Goal: Transaction & Acquisition: Book appointment/travel/reservation

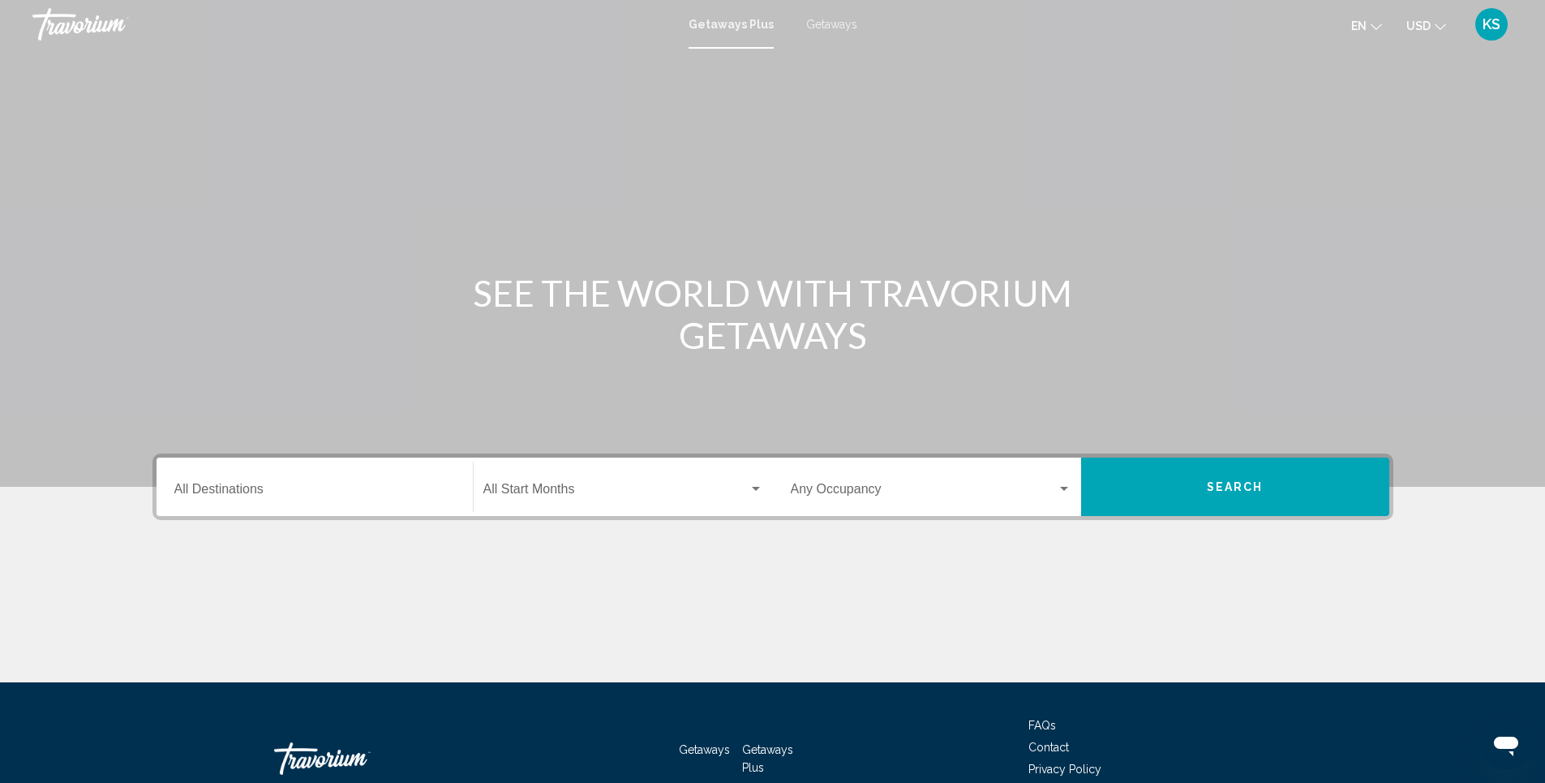
click at [828, 24] on span "Getaways" at bounding box center [831, 24] width 51 height 13
click at [277, 481] on div "Destination All Destinations" at bounding box center [314, 486] width 281 height 51
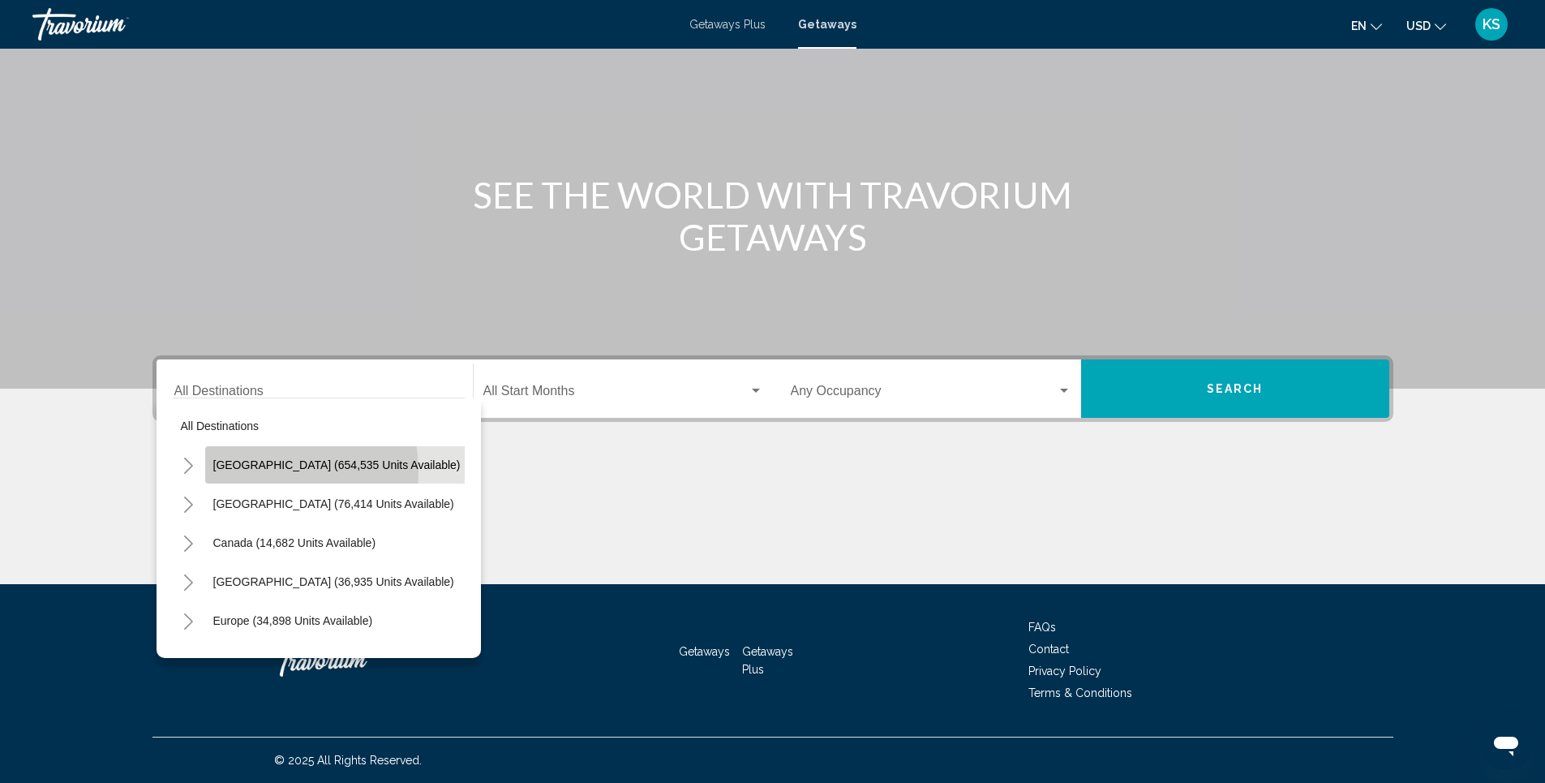
click at [251, 472] on button "[GEOGRAPHIC_DATA] (654,535 units available)" at bounding box center [337, 464] width 264 height 37
type input "**********"
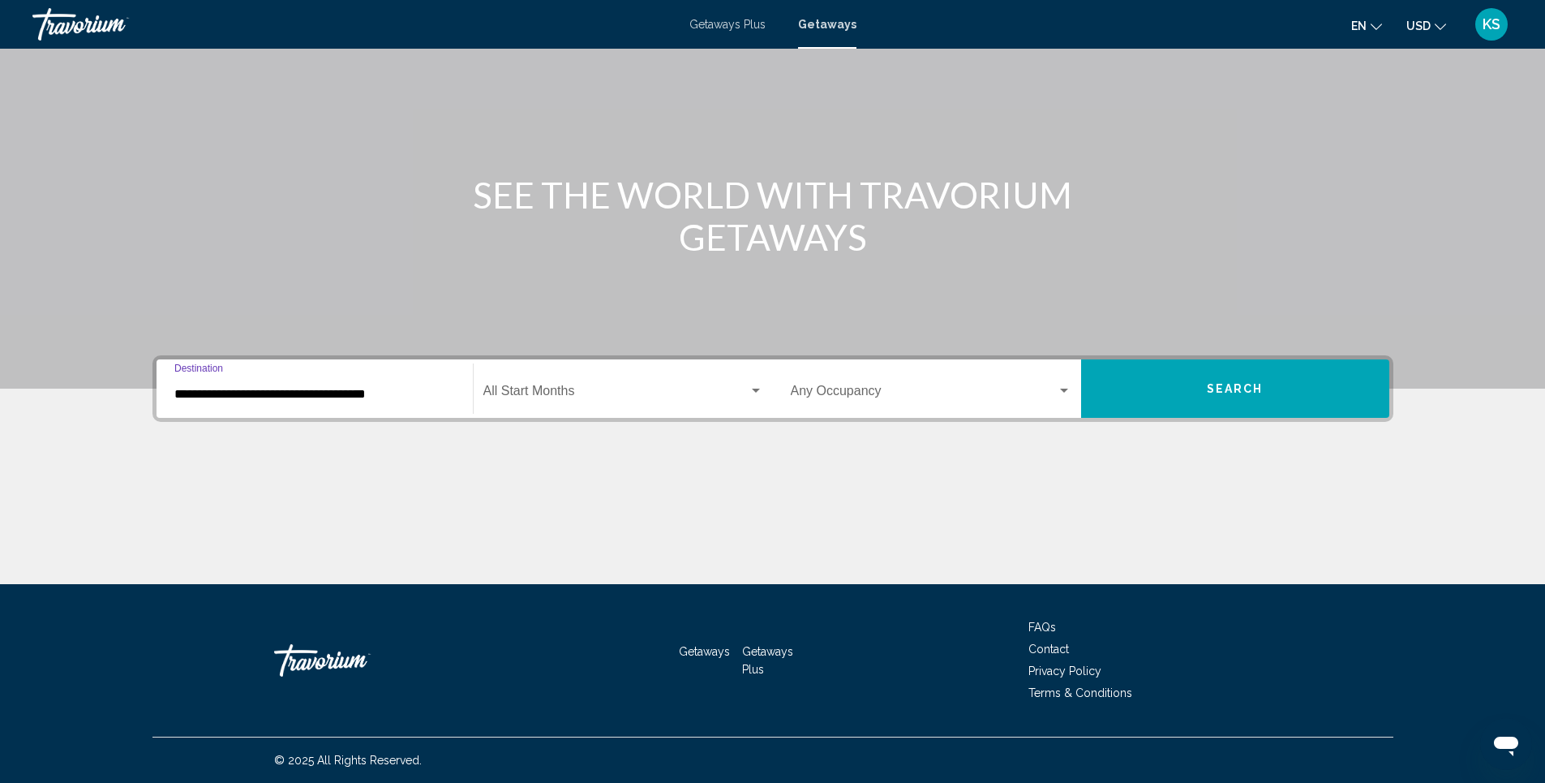
click at [562, 392] on span "Search widget" at bounding box center [615, 394] width 265 height 15
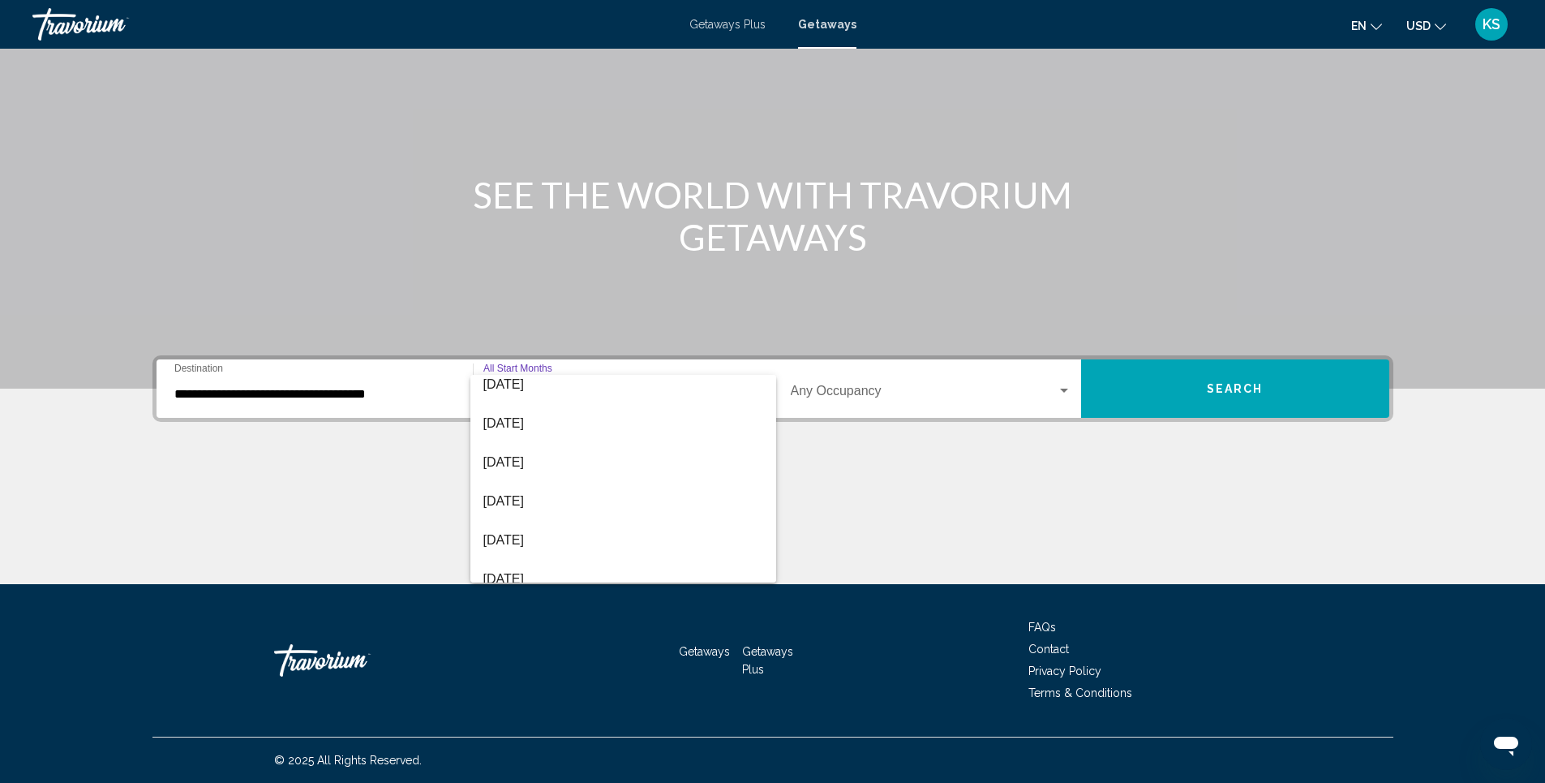
scroll to position [324, 0]
click at [534, 498] on span "[DATE]" at bounding box center [623, 497] width 280 height 39
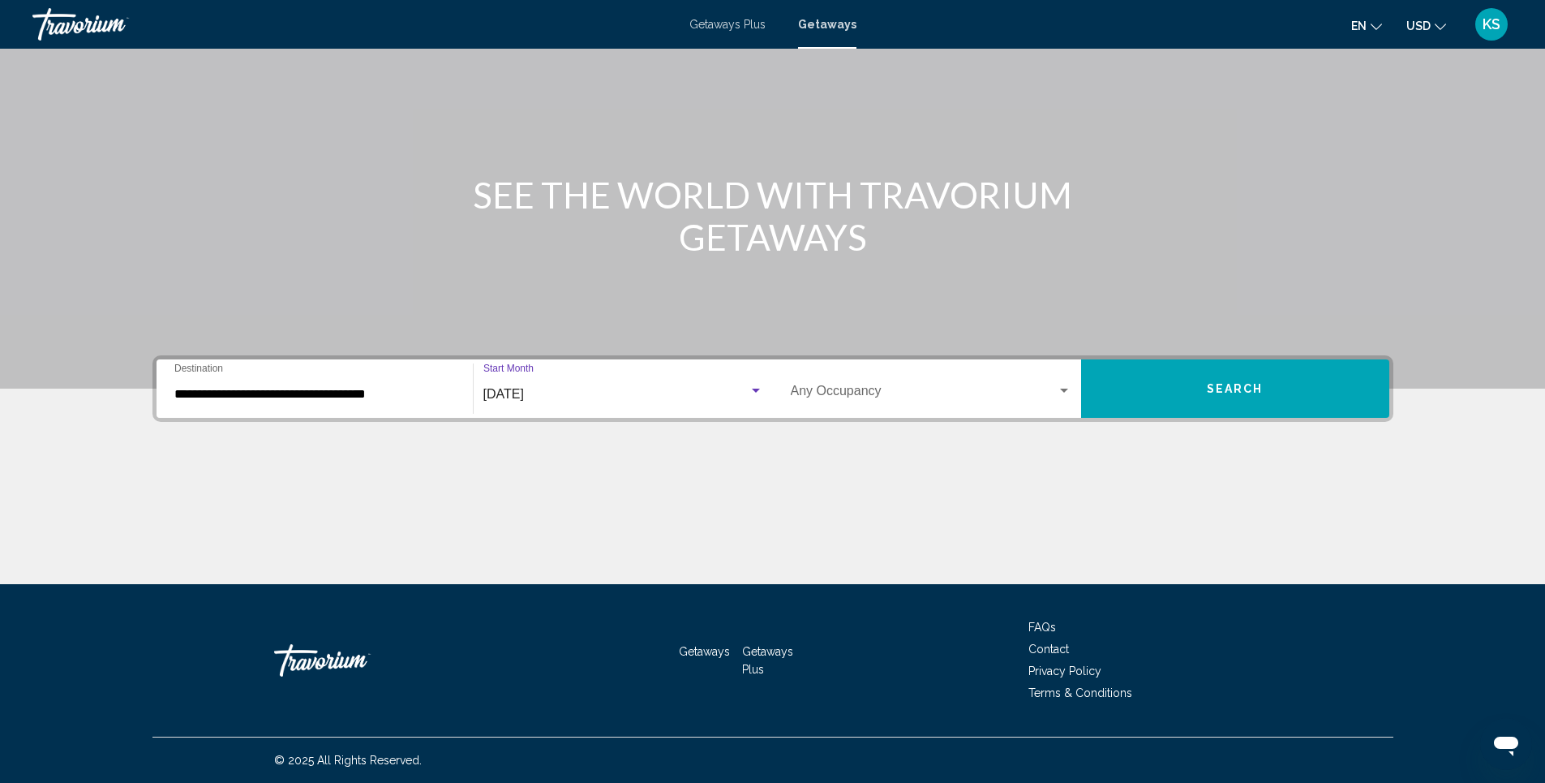
click at [729, 35] on div "Getaways Plus Getaways en English Español Français Italiano Português русский U…" at bounding box center [772, 24] width 1545 height 34
click at [737, 19] on span "Getaways Plus" at bounding box center [727, 24] width 76 height 13
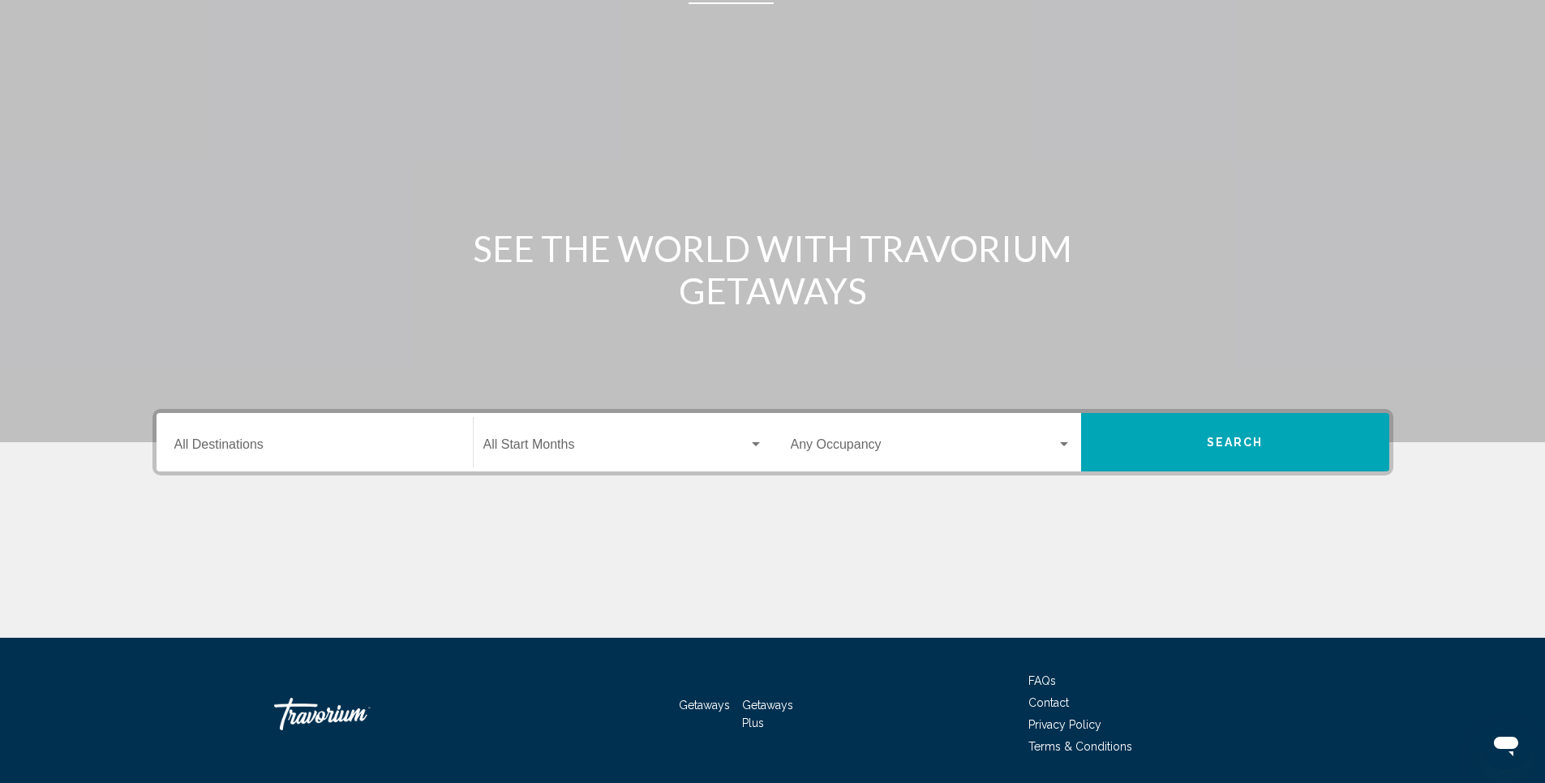
scroll to position [17, 0]
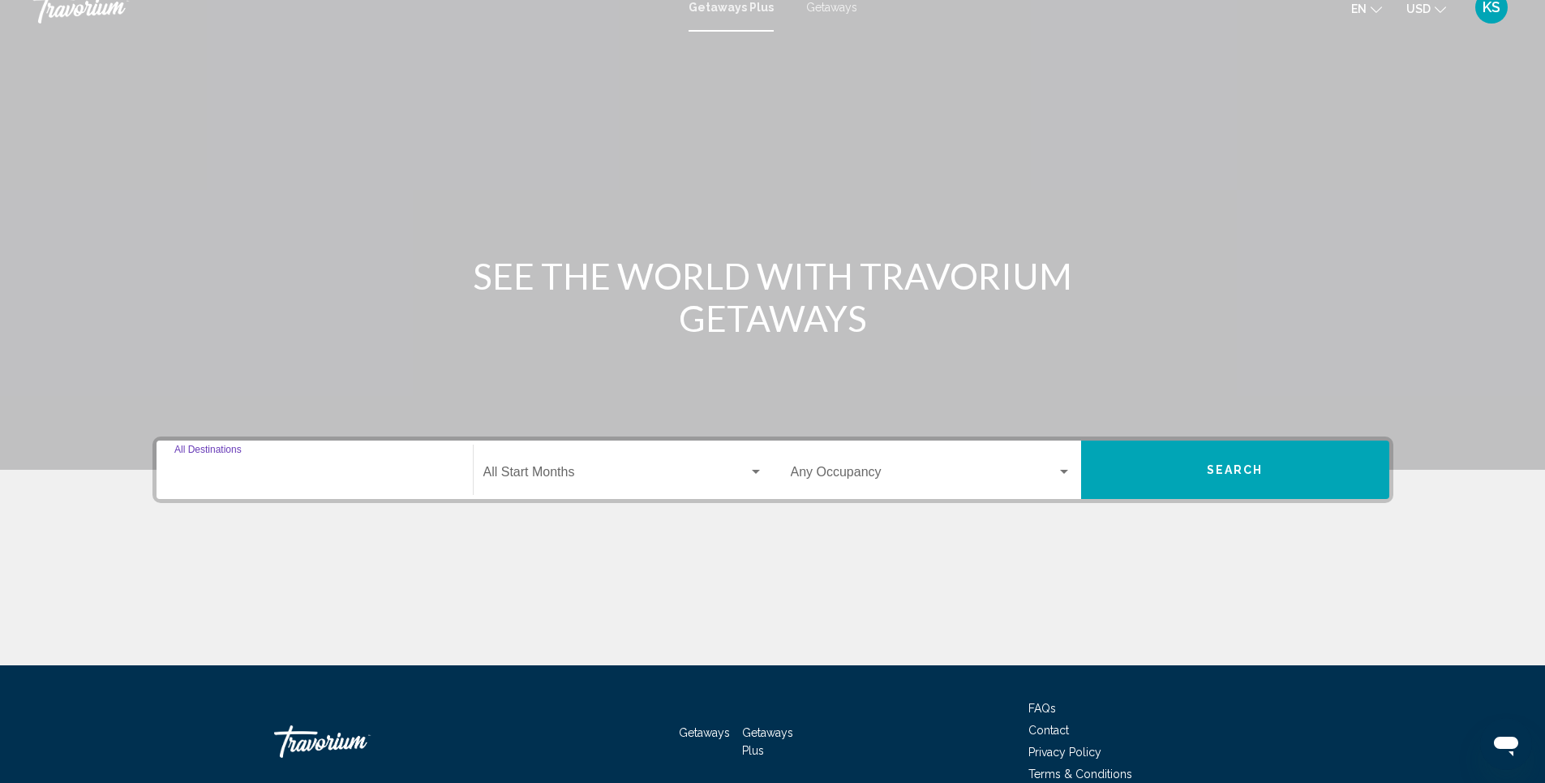
click at [289, 475] on input "Destination All Destinations" at bounding box center [314, 475] width 281 height 15
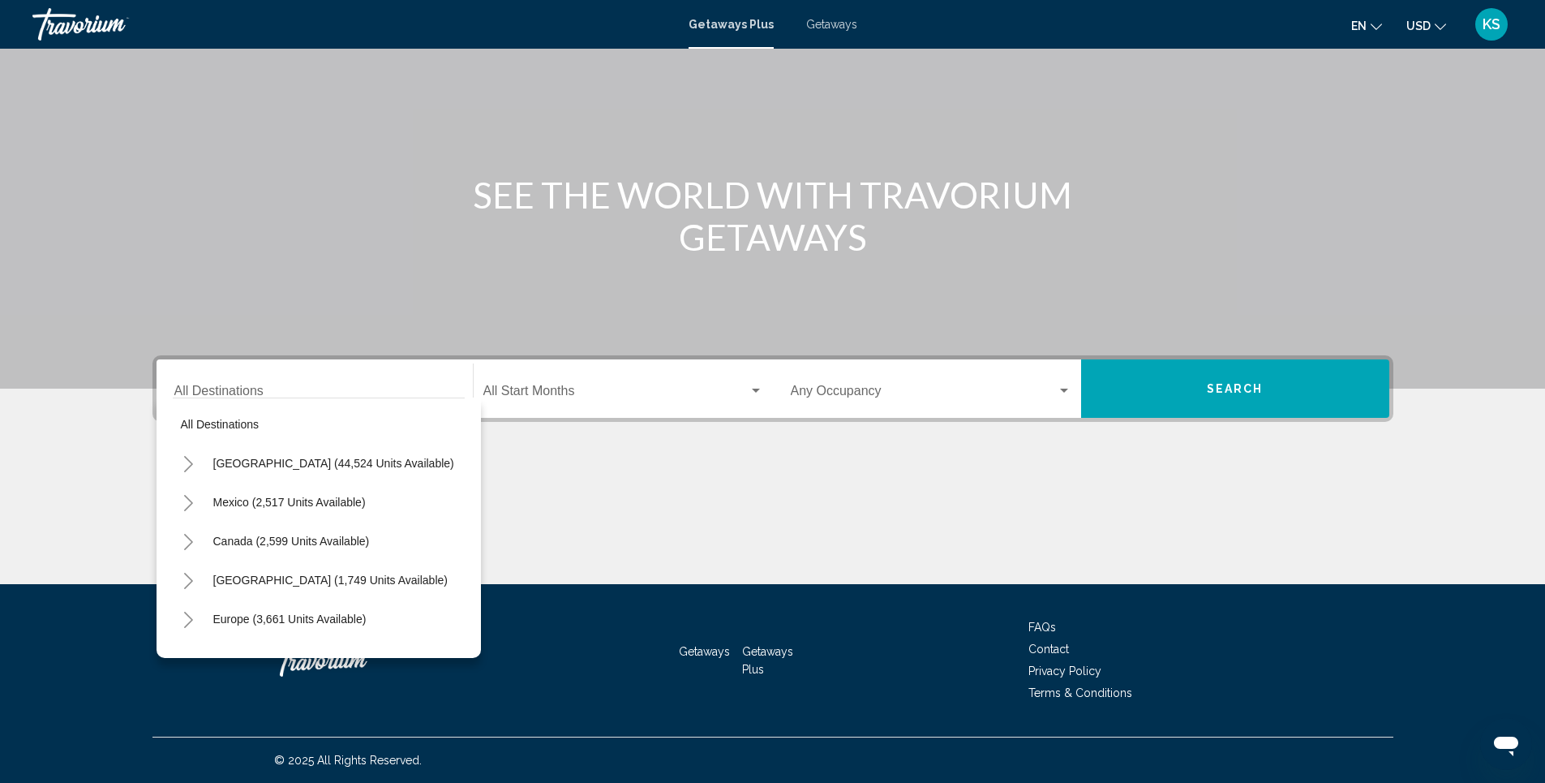
scroll to position [0, 0]
click at [330, 470] on span "[GEOGRAPHIC_DATA] (44,524 units available)" at bounding box center [333, 464] width 241 height 13
type input "**********"
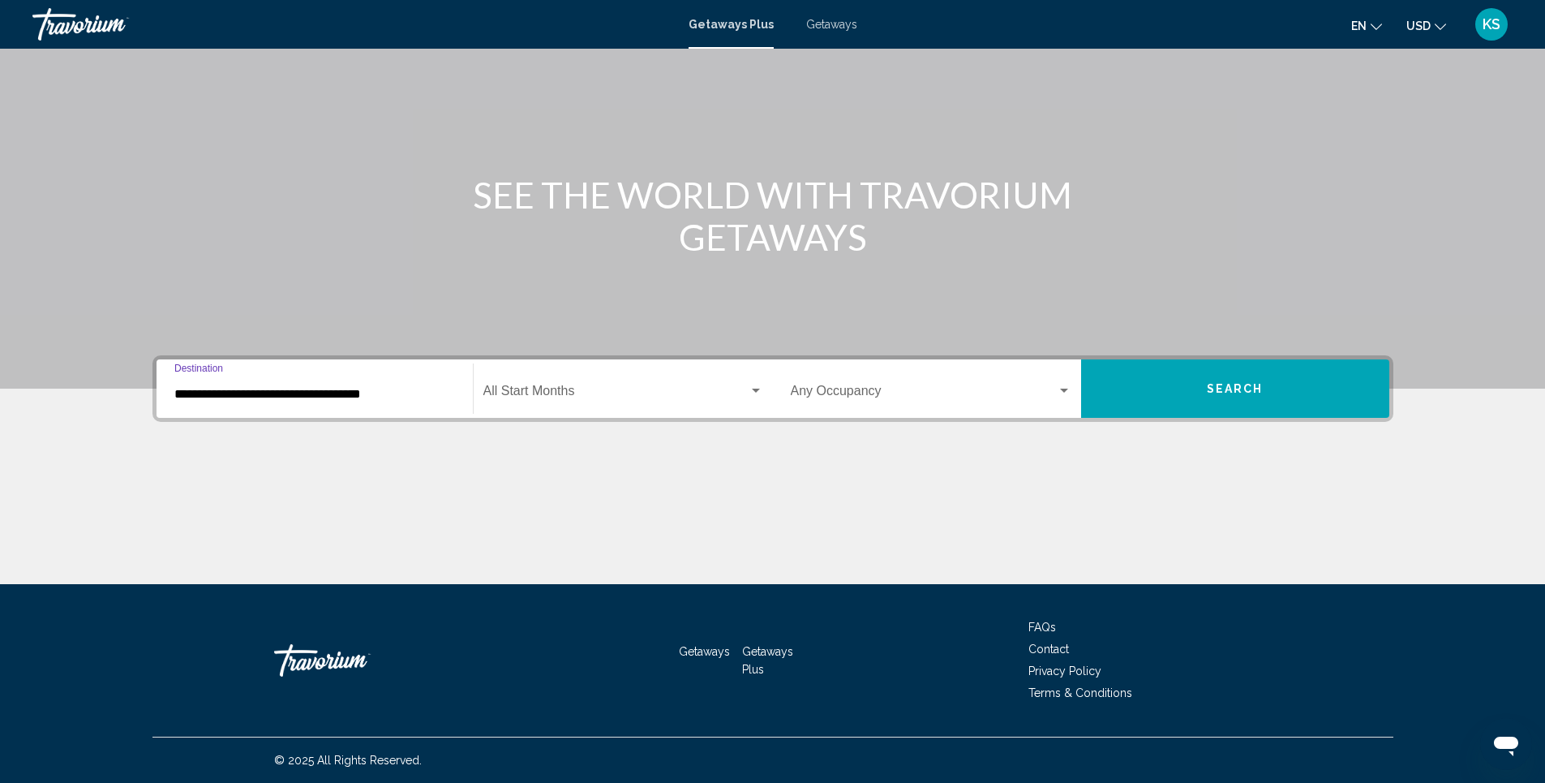
click at [562, 391] on span "Search widget" at bounding box center [615, 394] width 265 height 15
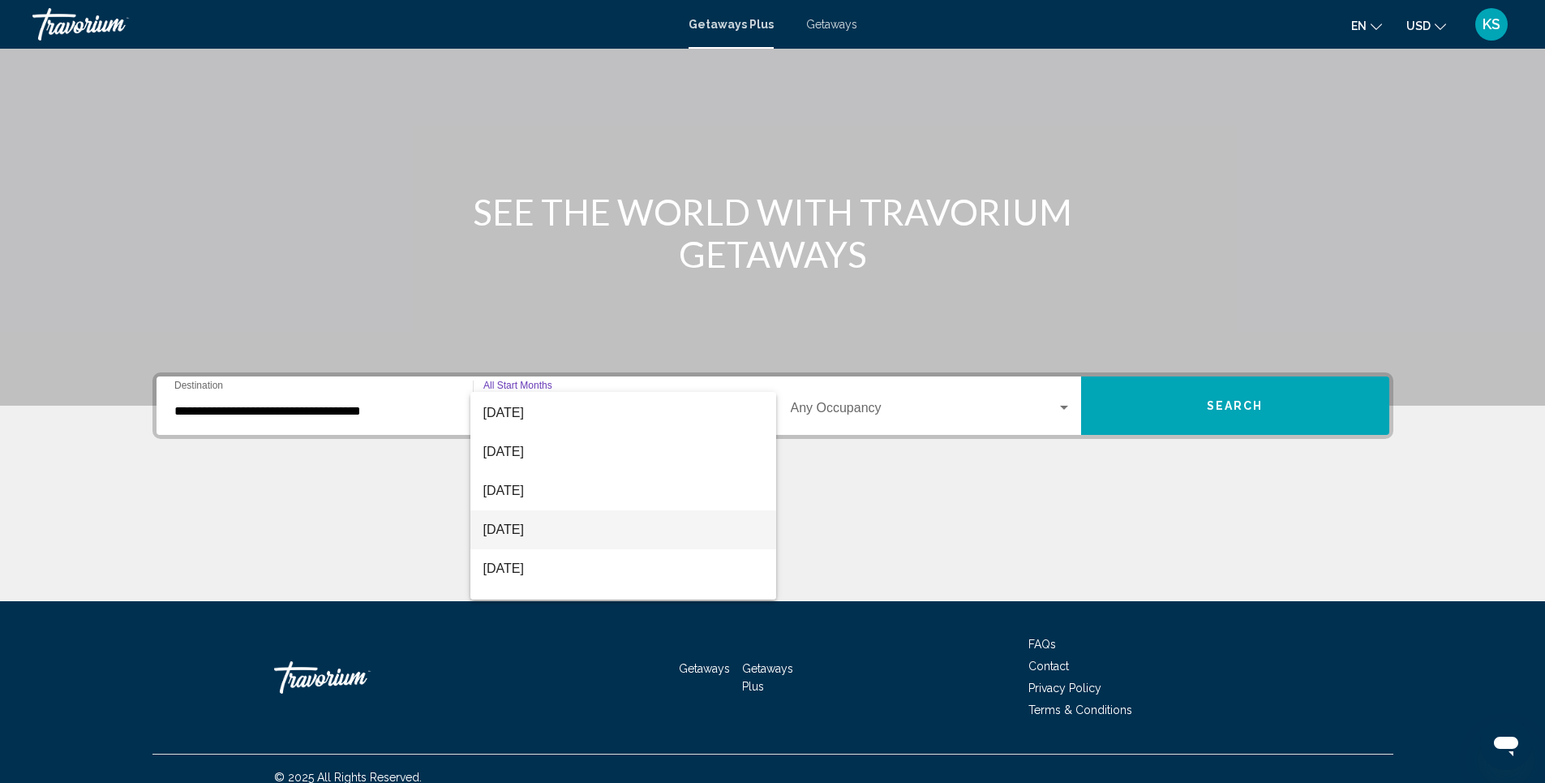
scroll to position [321, 0]
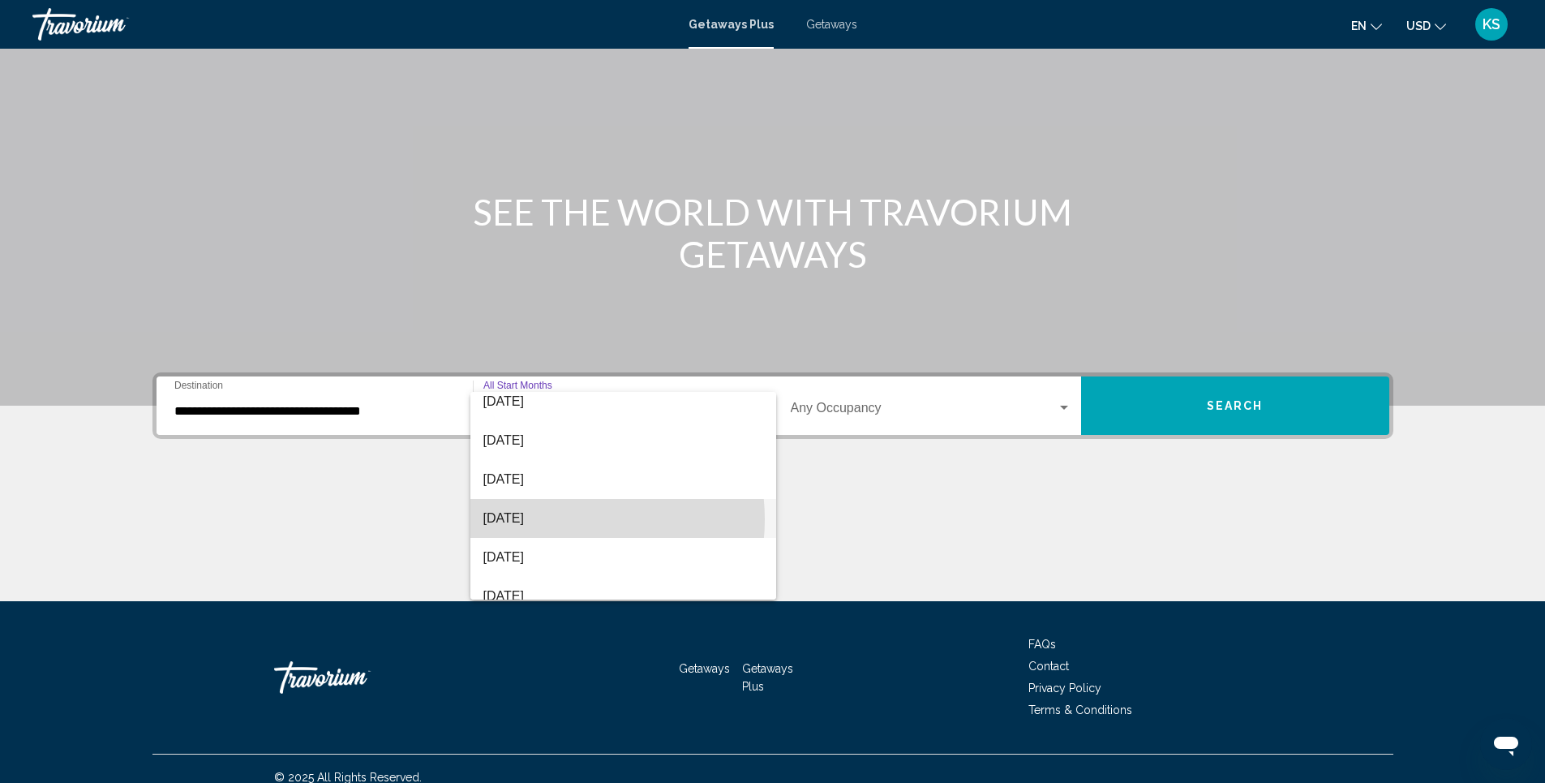
click at [560, 519] on span "[DATE]" at bounding box center [623, 518] width 280 height 39
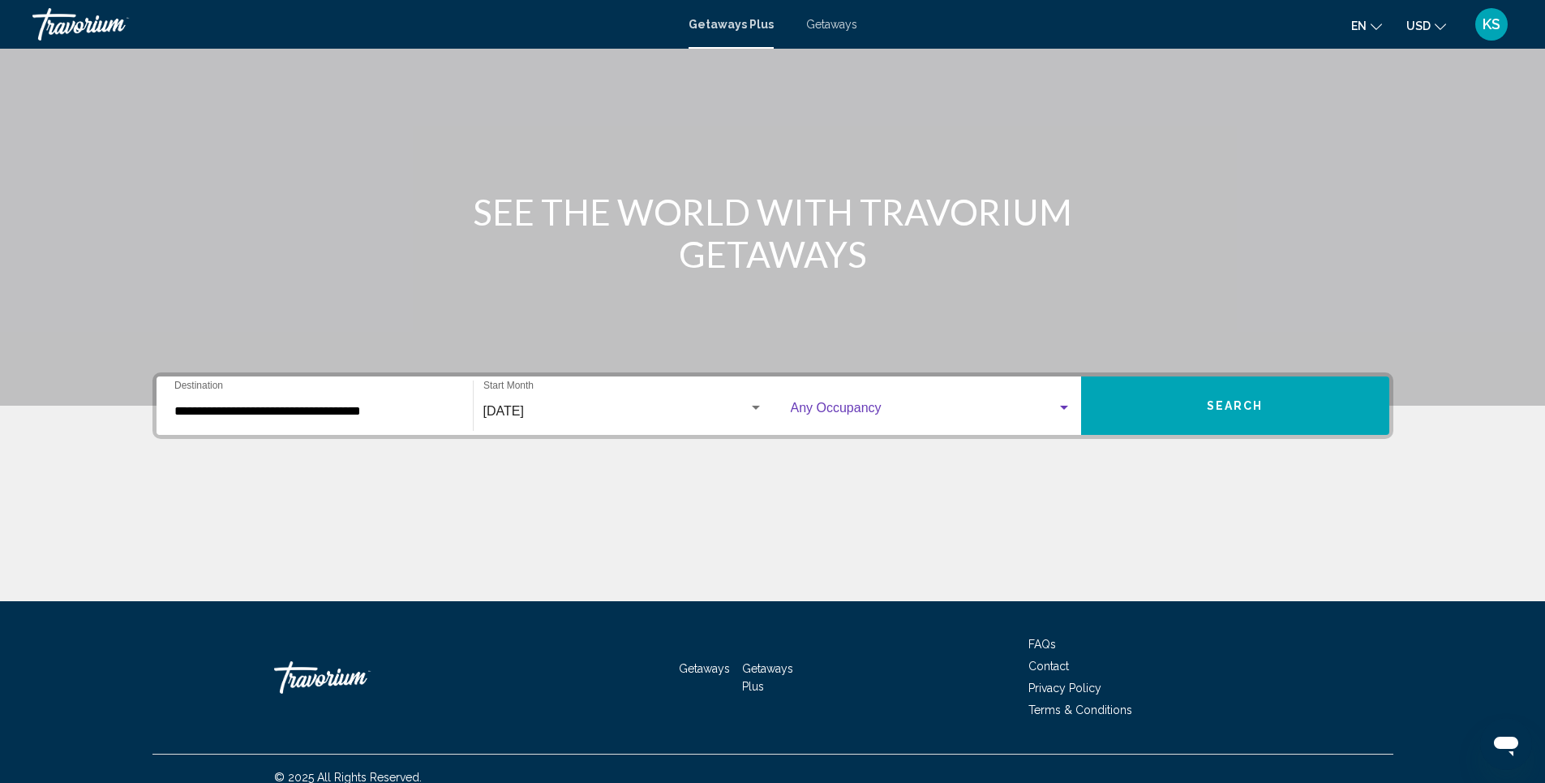
click at [870, 414] on span "Search widget" at bounding box center [924, 411] width 266 height 15
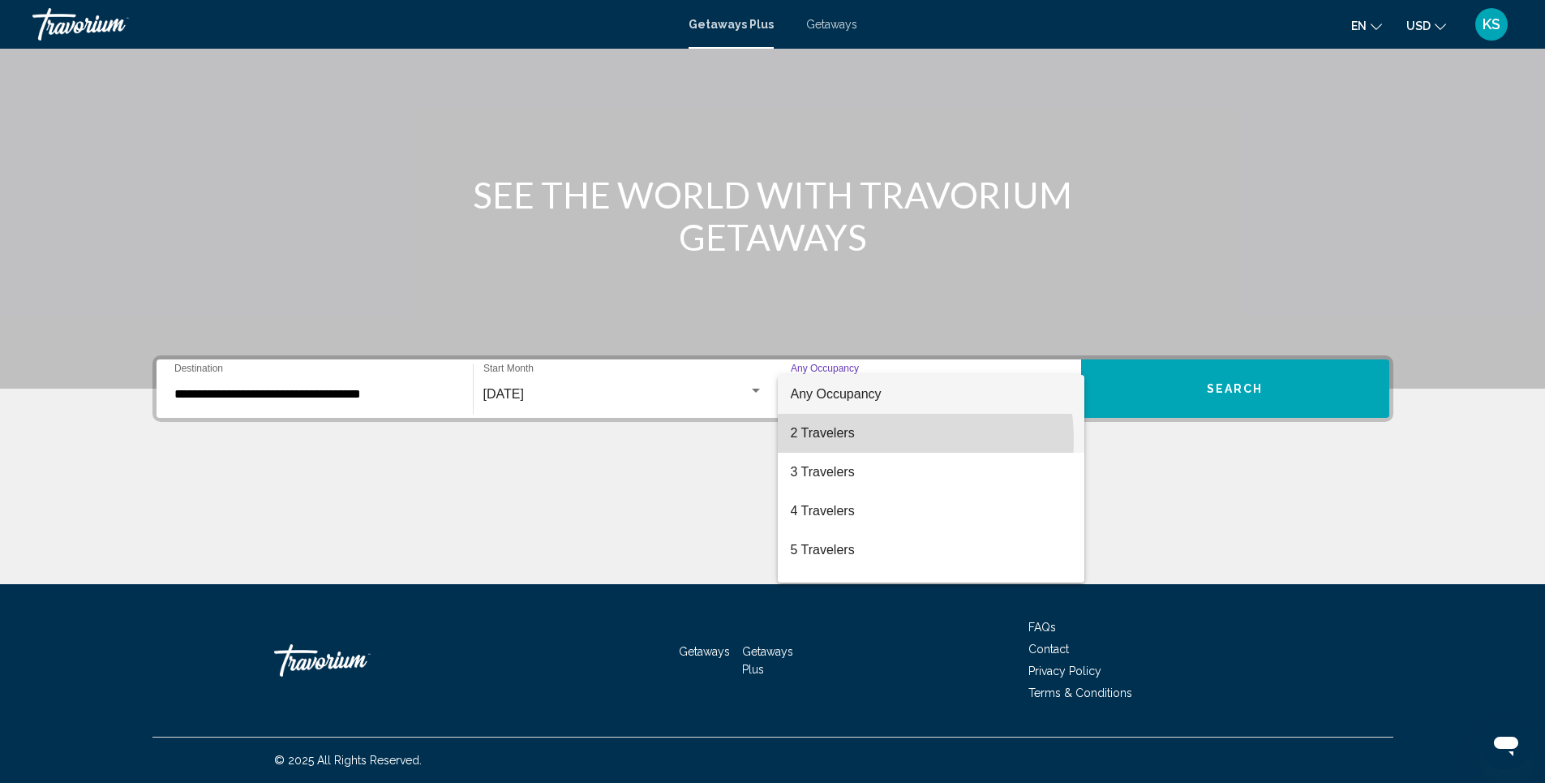
click at [871, 439] on span "2 Travelers" at bounding box center [931, 433] width 281 height 39
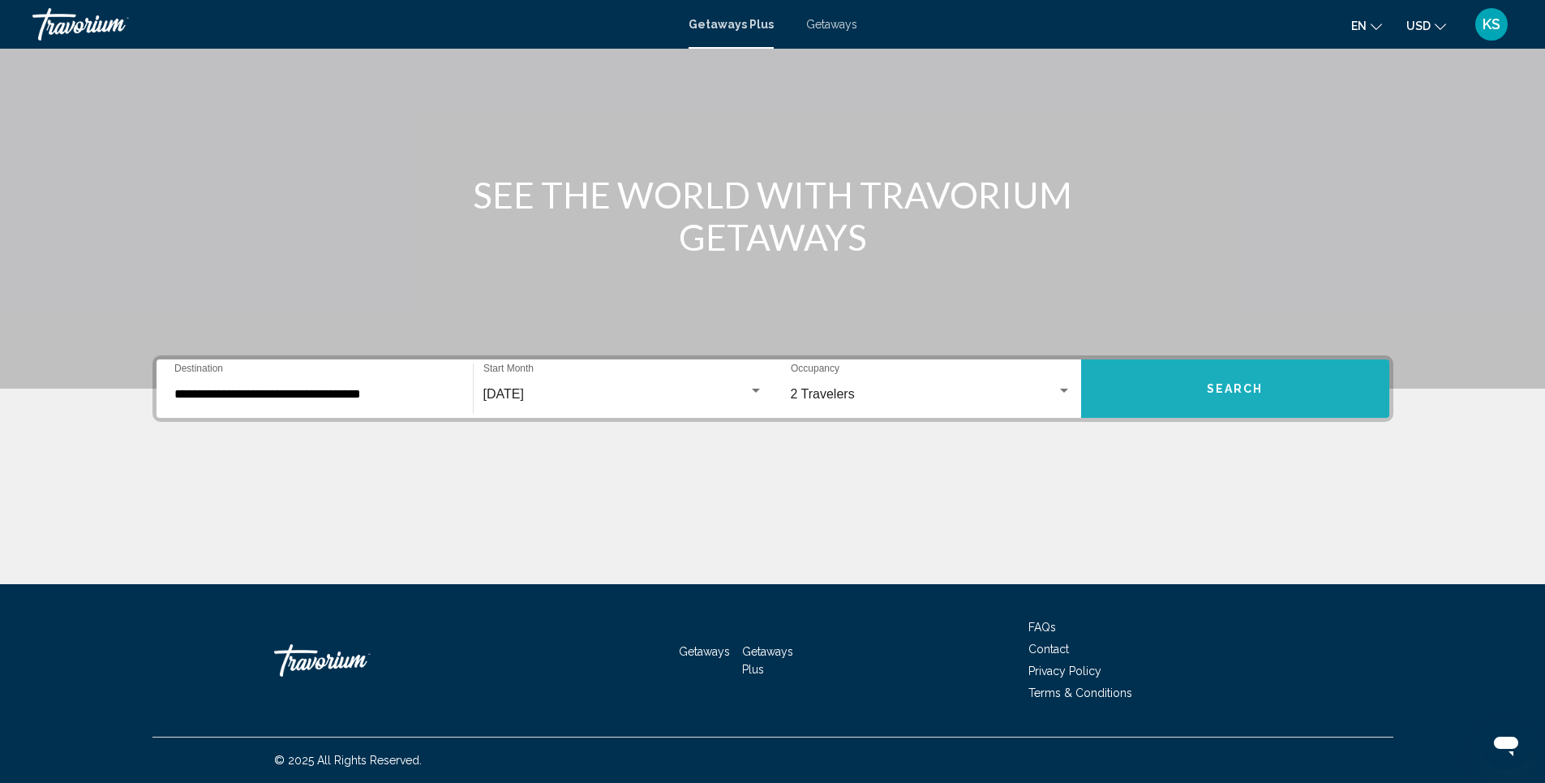
click at [1233, 402] on button "Search" at bounding box center [1235, 388] width 308 height 58
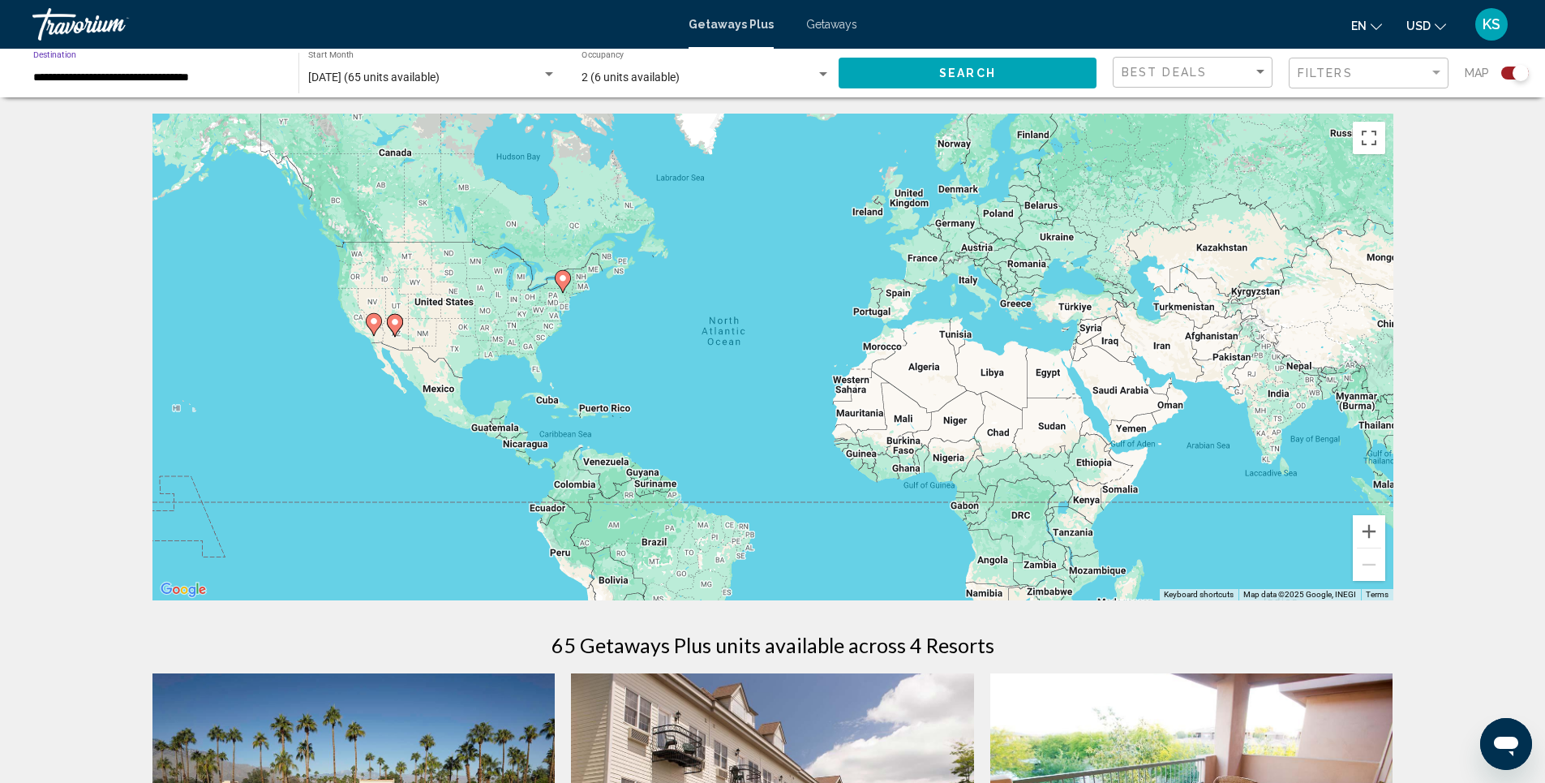
click at [200, 79] on input "**********" at bounding box center [157, 77] width 249 height 13
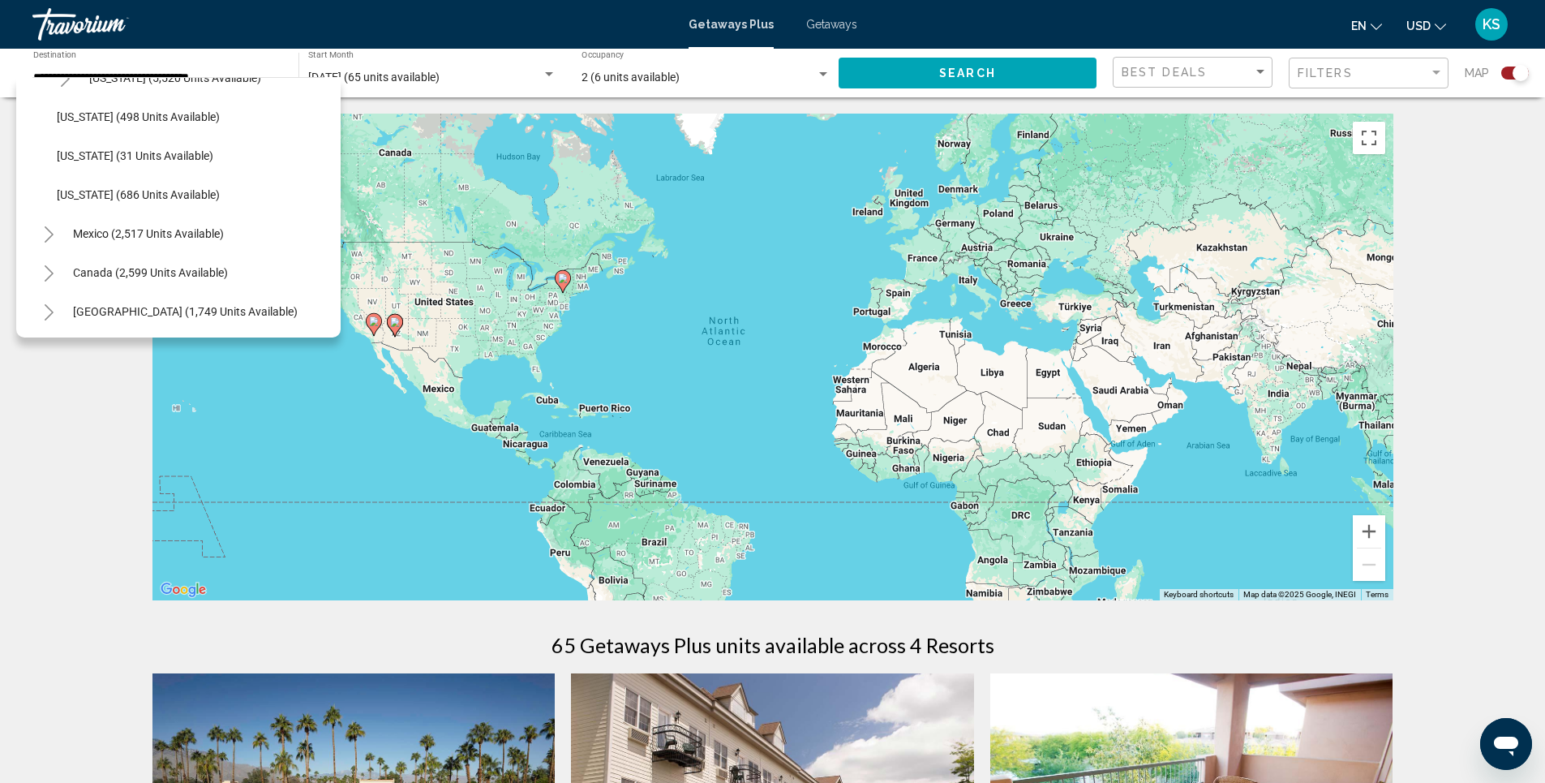
scroll to position [1570, 0]
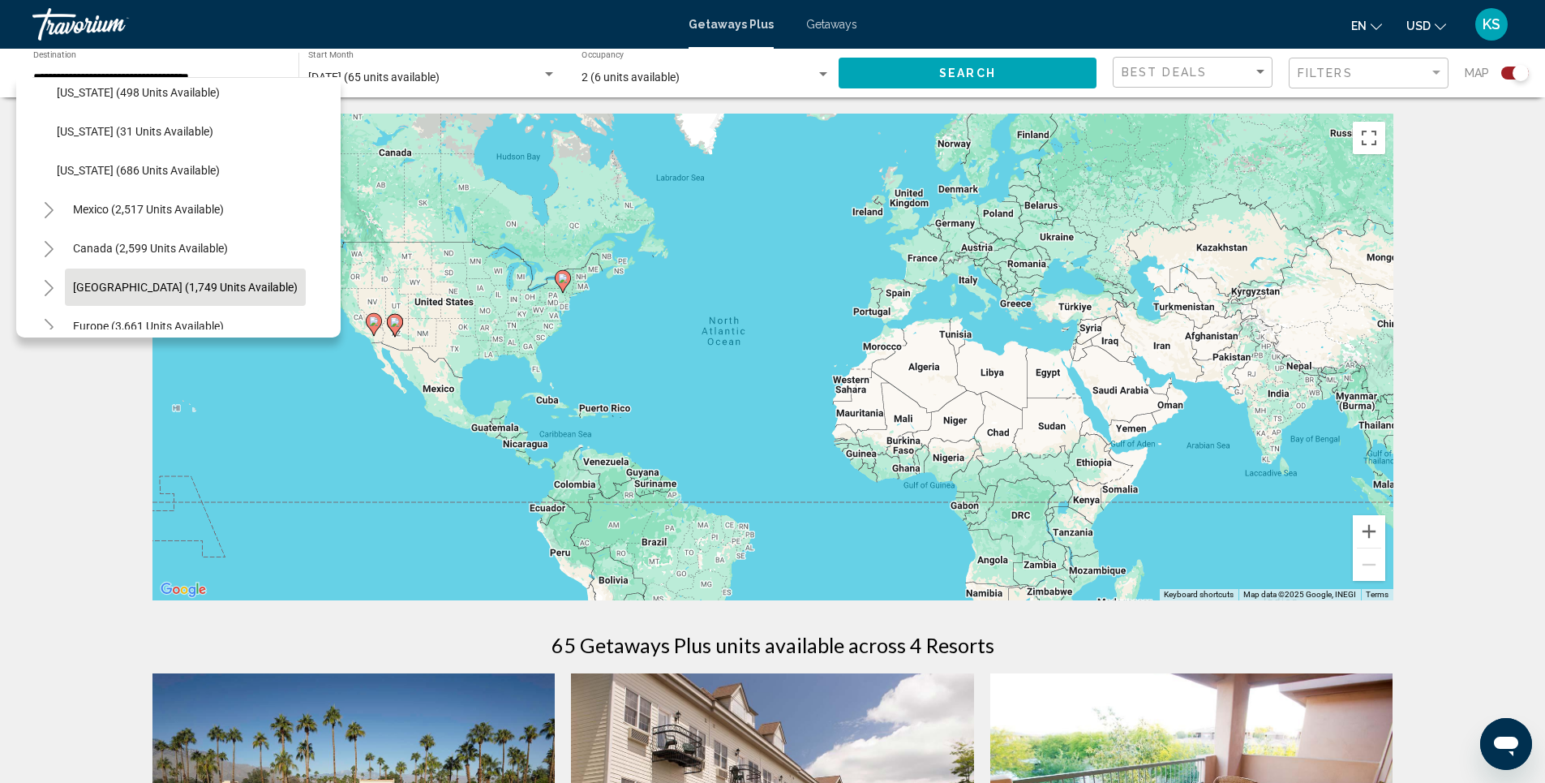
click at [224, 281] on span "[GEOGRAPHIC_DATA] (1,749 units available)" at bounding box center [185, 287] width 225 height 13
type input "**********"
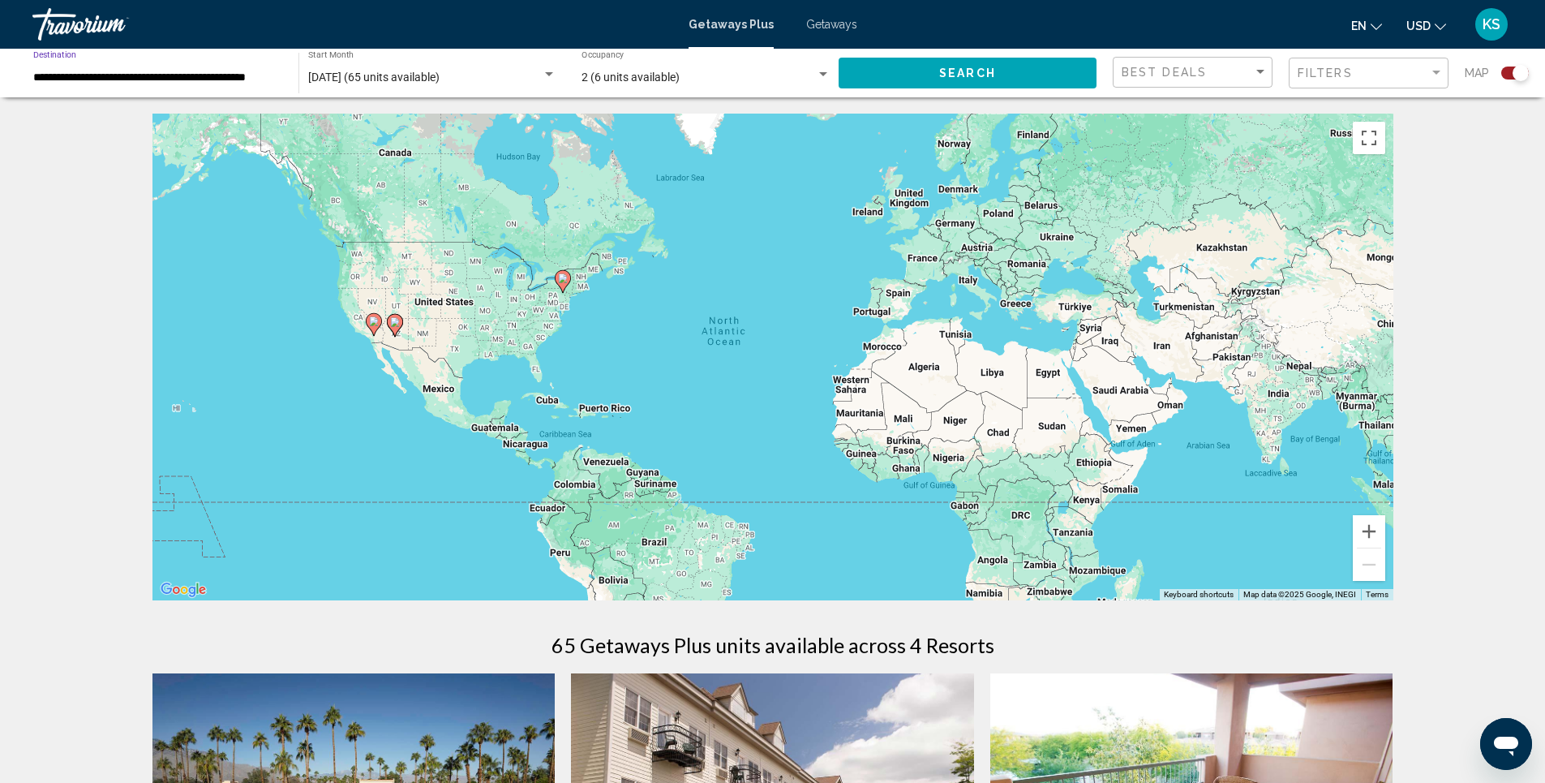
click at [948, 63] on button "Search" at bounding box center [968, 73] width 258 height 30
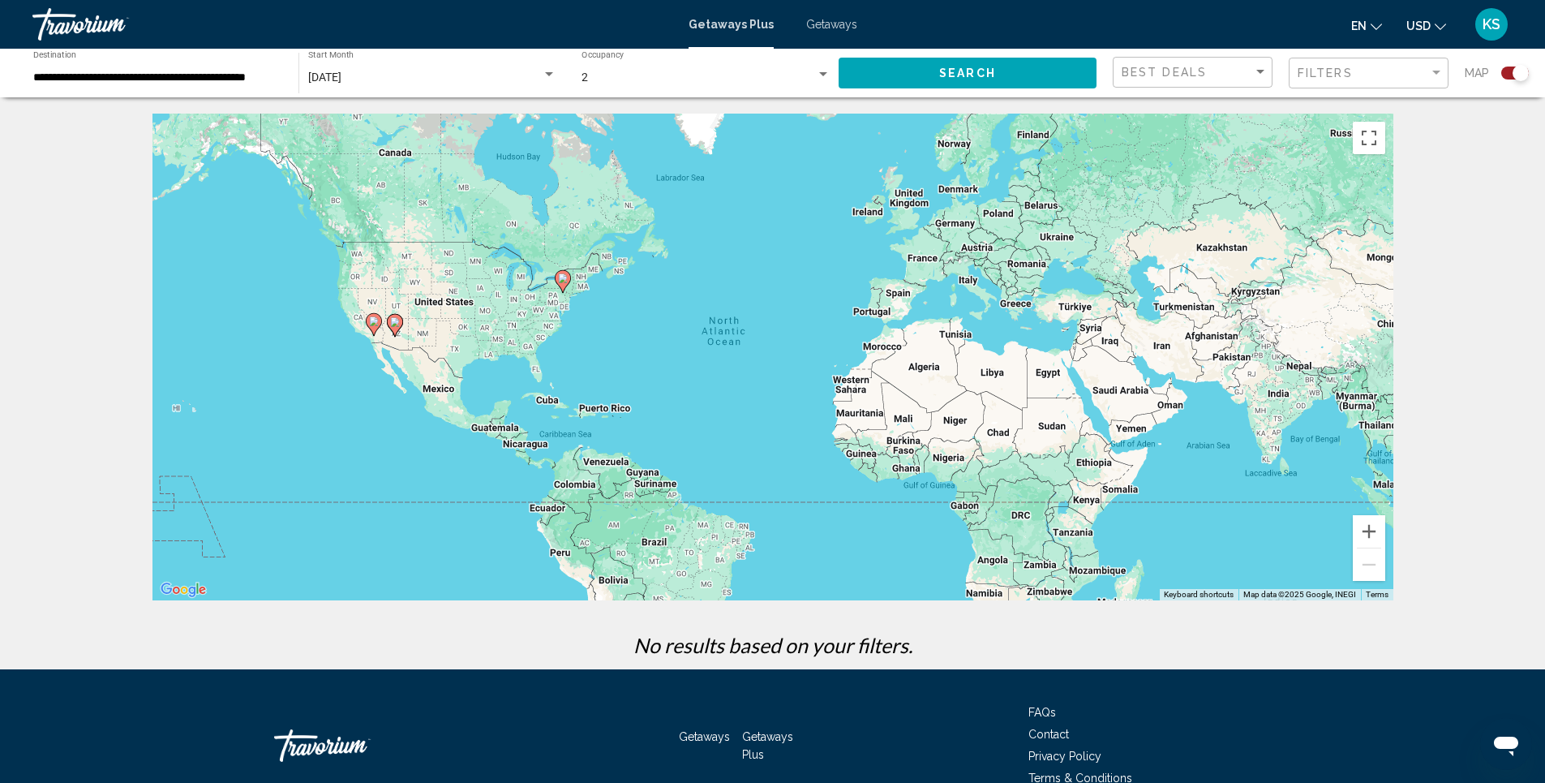
click at [903, 69] on button "Search" at bounding box center [968, 73] width 258 height 30
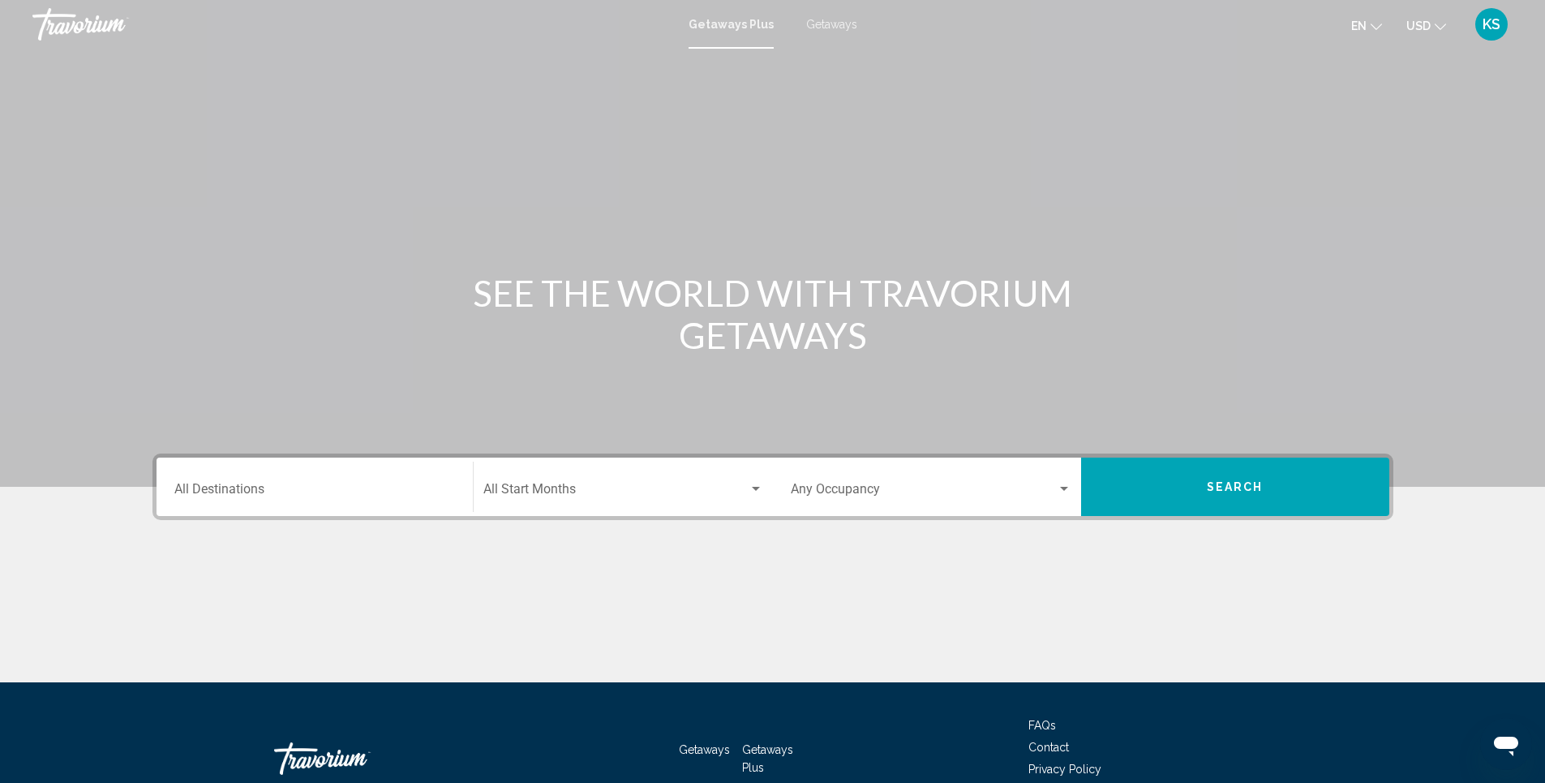
click at [350, 477] on div "Destination All Destinations" at bounding box center [314, 486] width 281 height 51
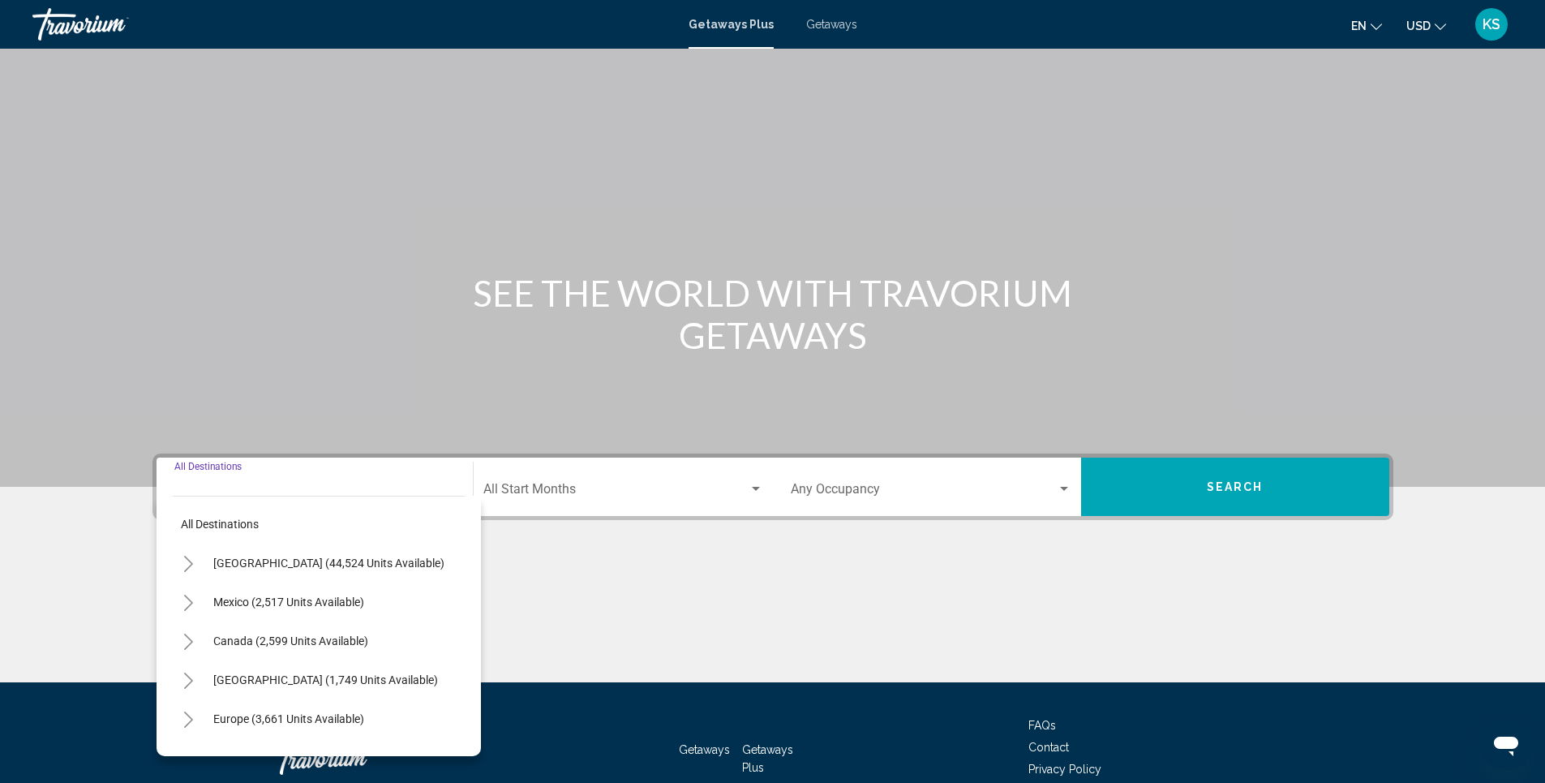
scroll to position [98, 0]
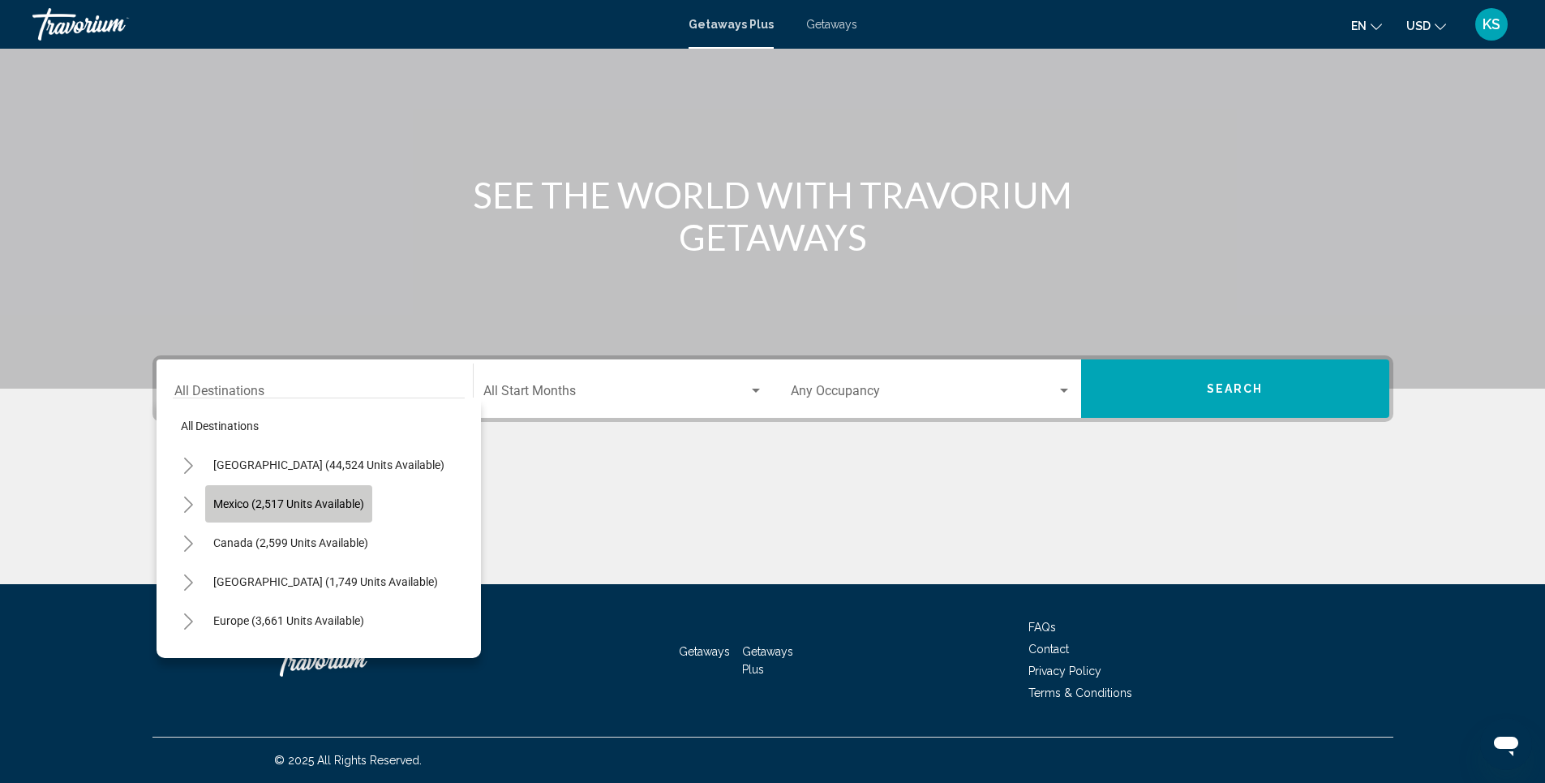
click at [342, 500] on span "Mexico (2,517 units available)" at bounding box center [288, 503] width 151 height 13
type input "**********"
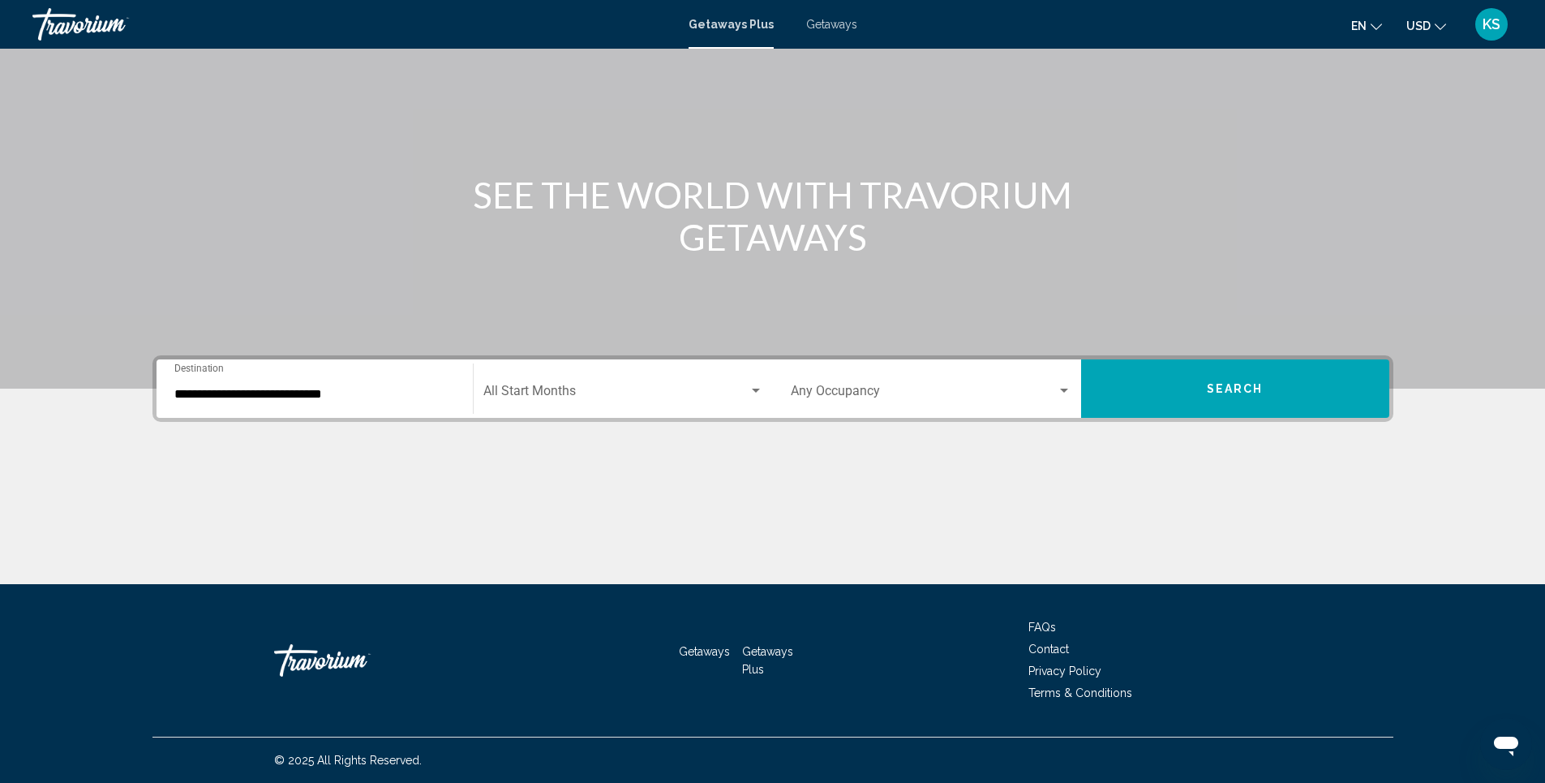
click at [524, 401] on div "Start Month All Start Months" at bounding box center [623, 388] width 280 height 51
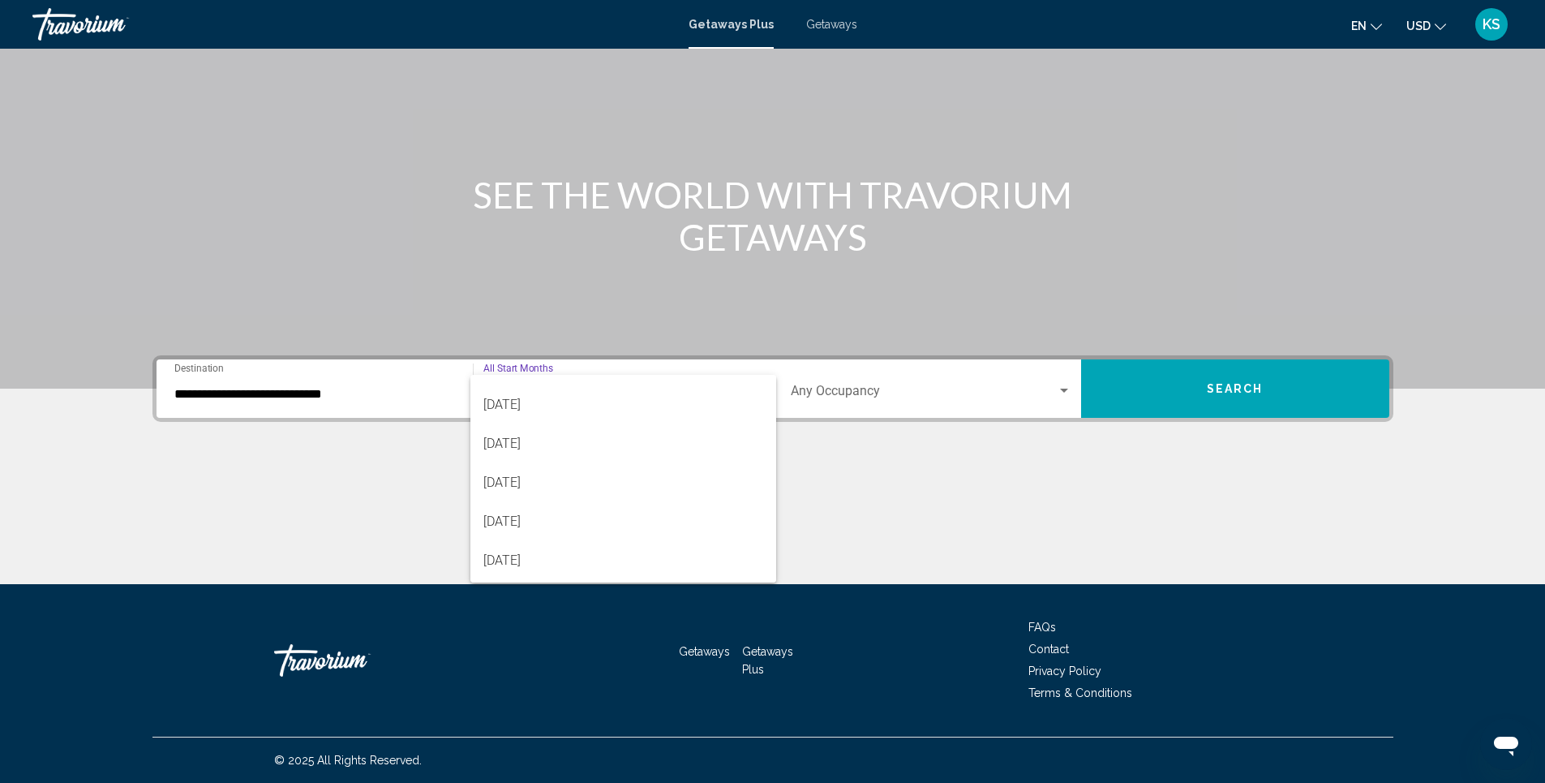
scroll to position [243, 0]
click at [504, 575] on span "[DATE]" at bounding box center [623, 579] width 280 height 39
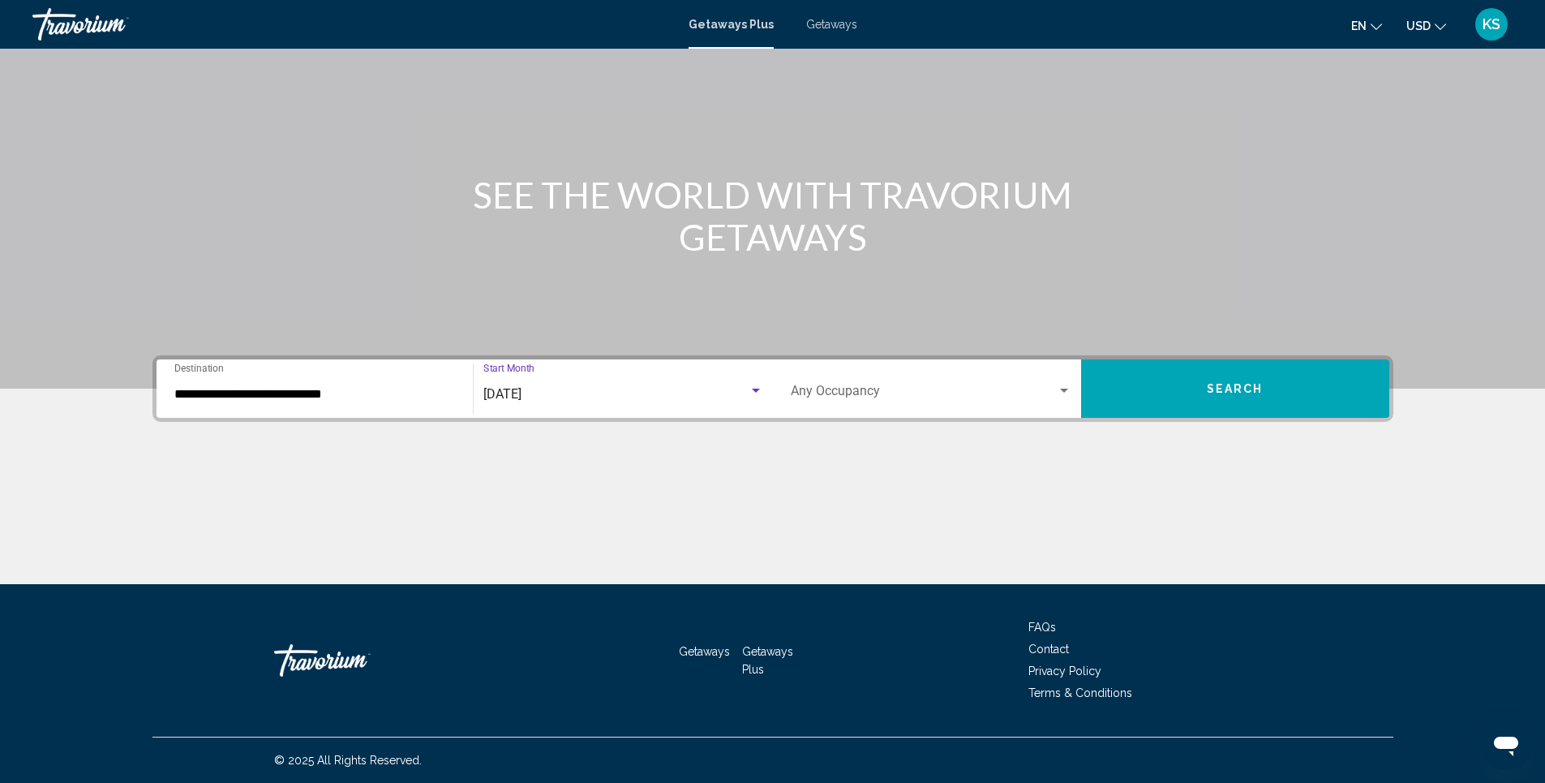
scroll to position [260, 0]
click at [1189, 388] on button "Search" at bounding box center [1235, 388] width 308 height 58
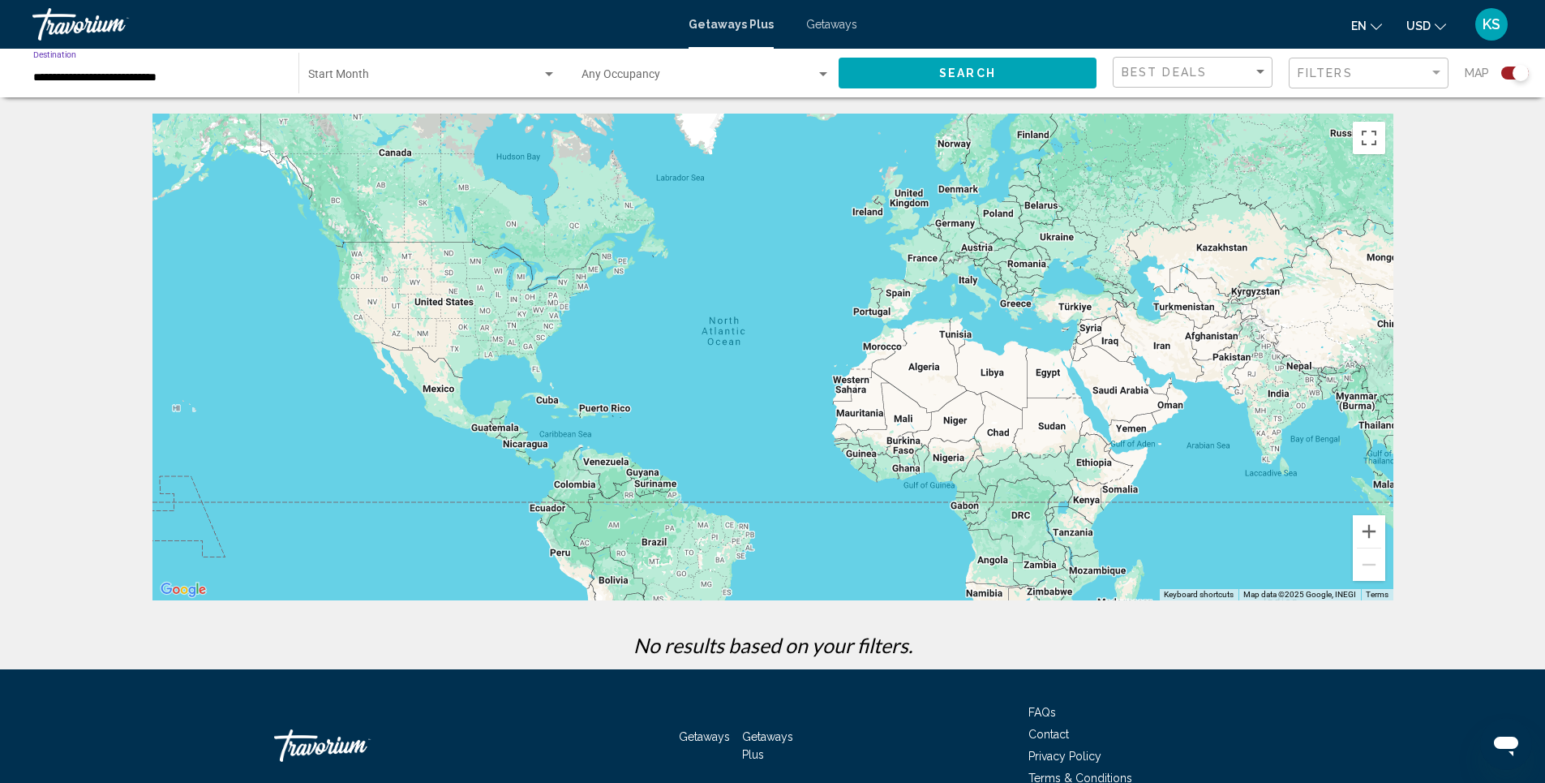
click at [139, 81] on input "**********" at bounding box center [157, 77] width 249 height 13
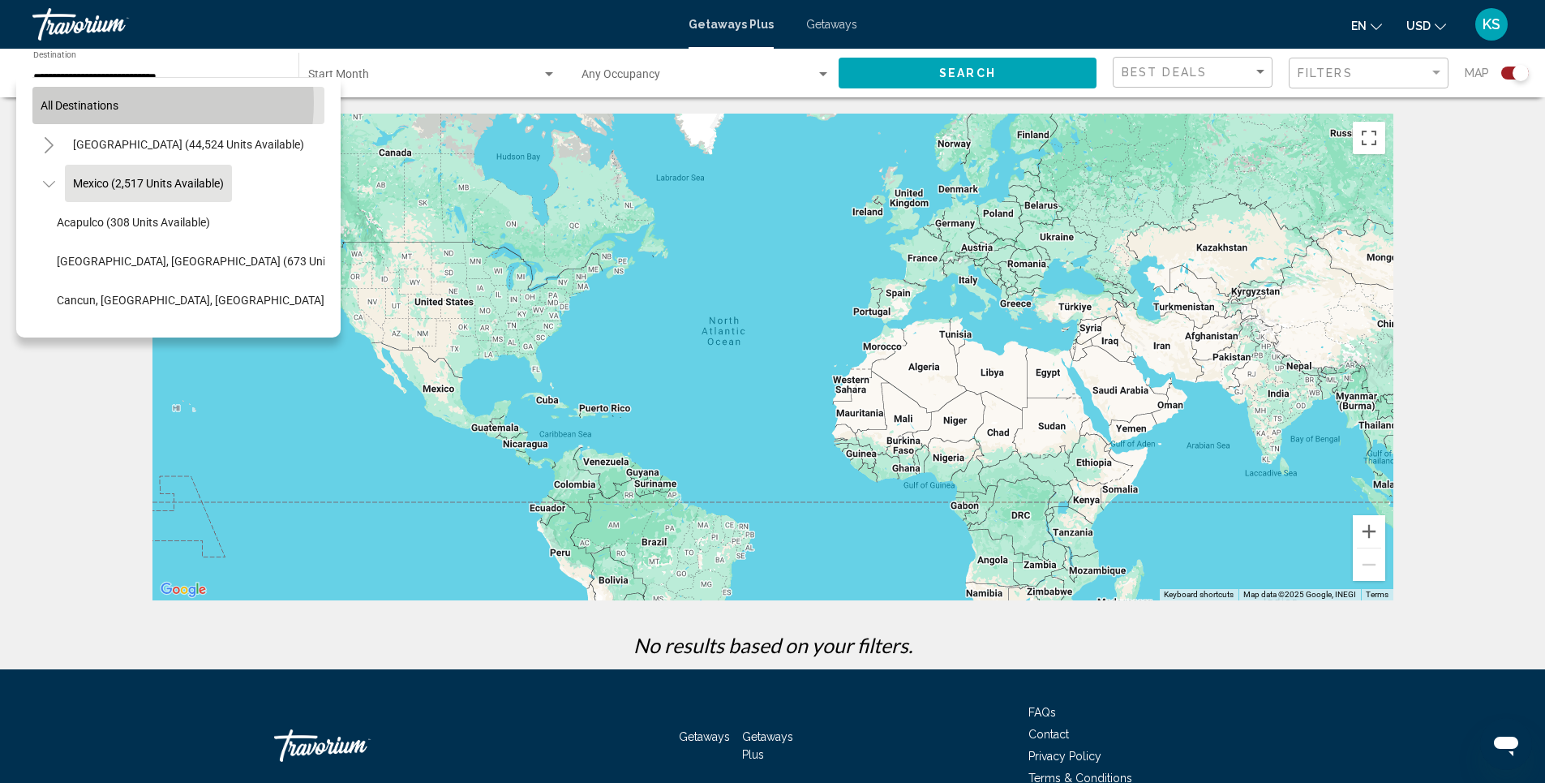
click at [131, 102] on button "All destinations" at bounding box center [178, 105] width 292 height 37
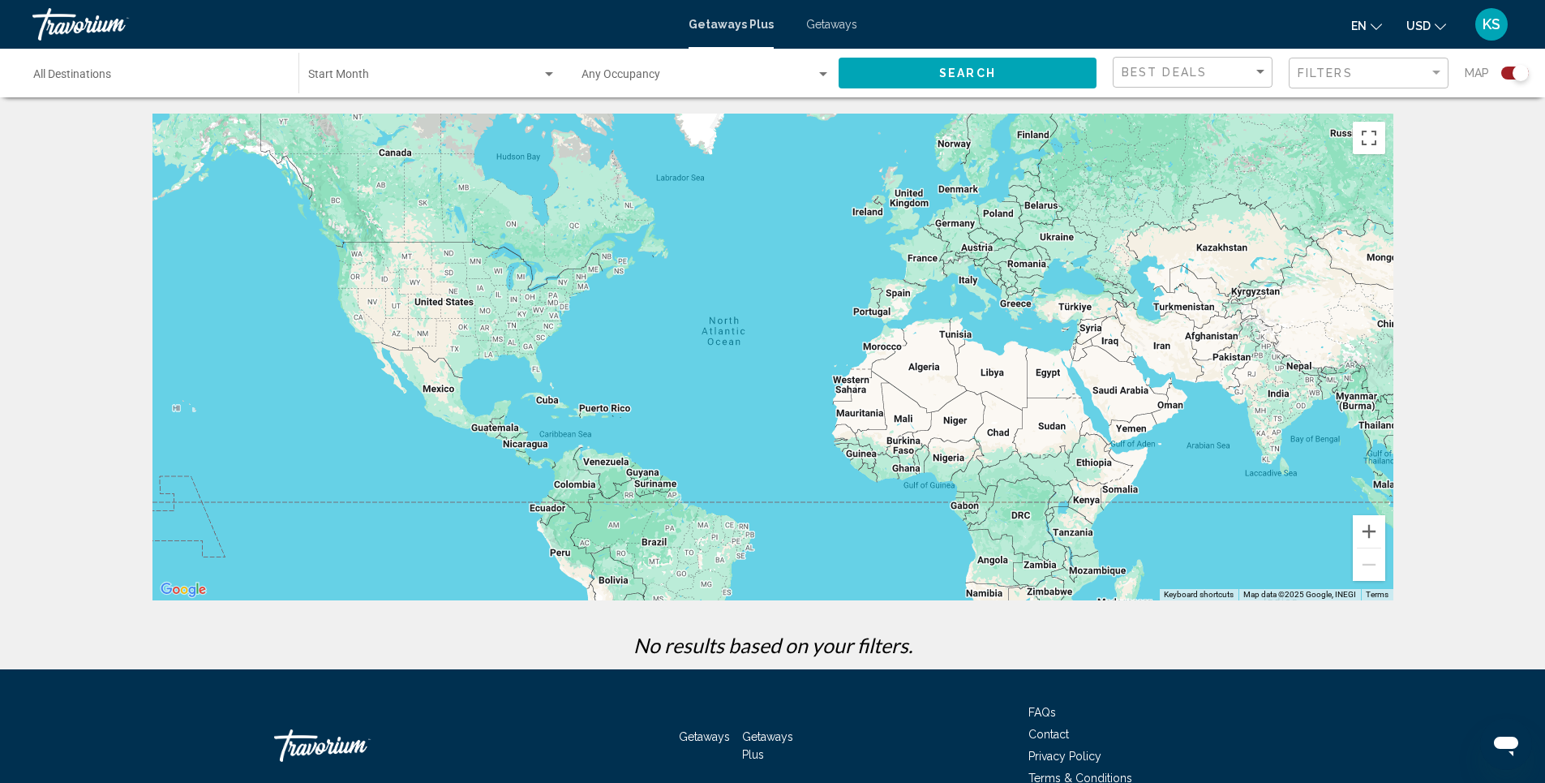
click at [969, 85] on button "Search" at bounding box center [968, 73] width 258 height 30
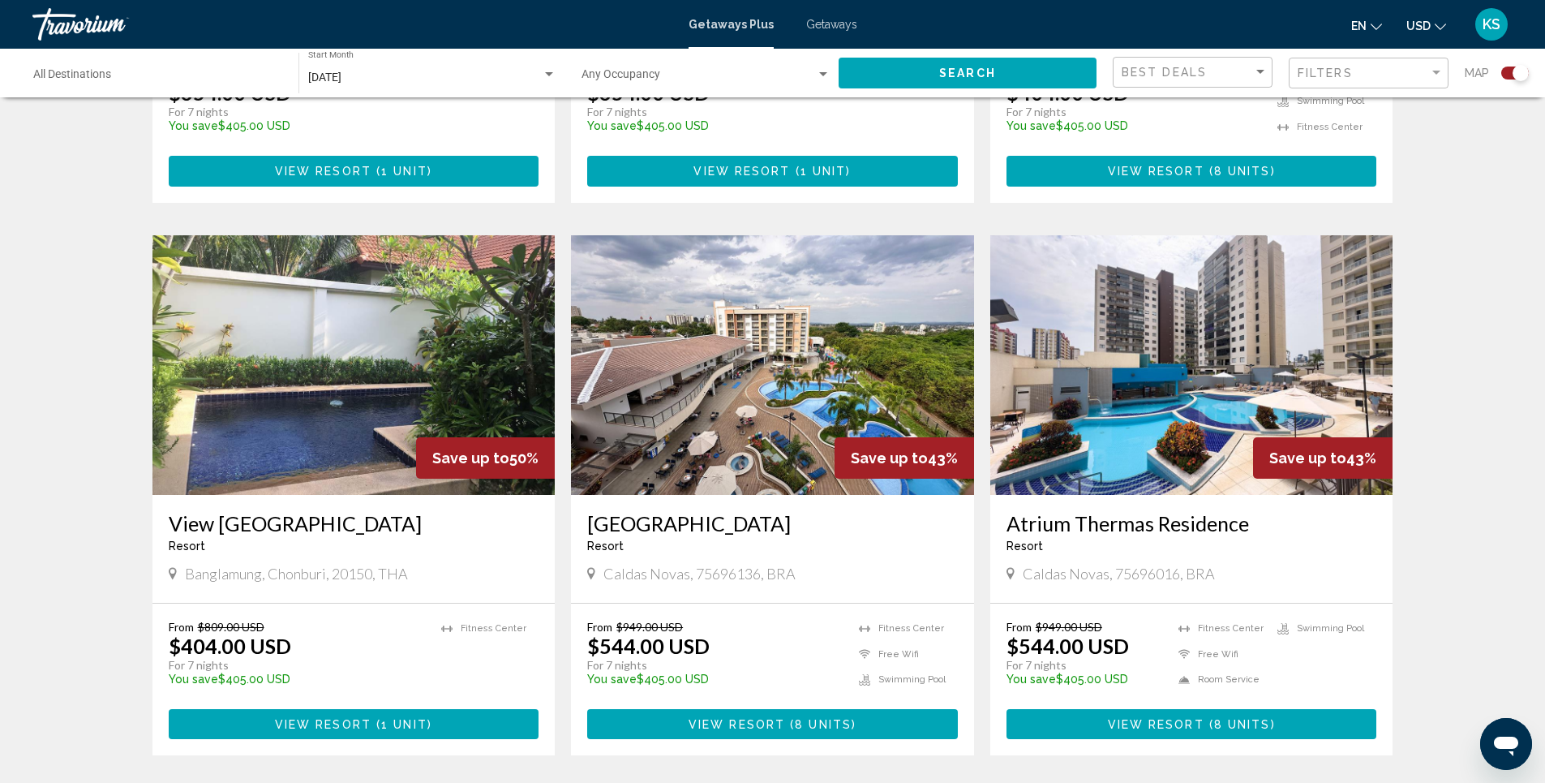
scroll to position [1622, 0]
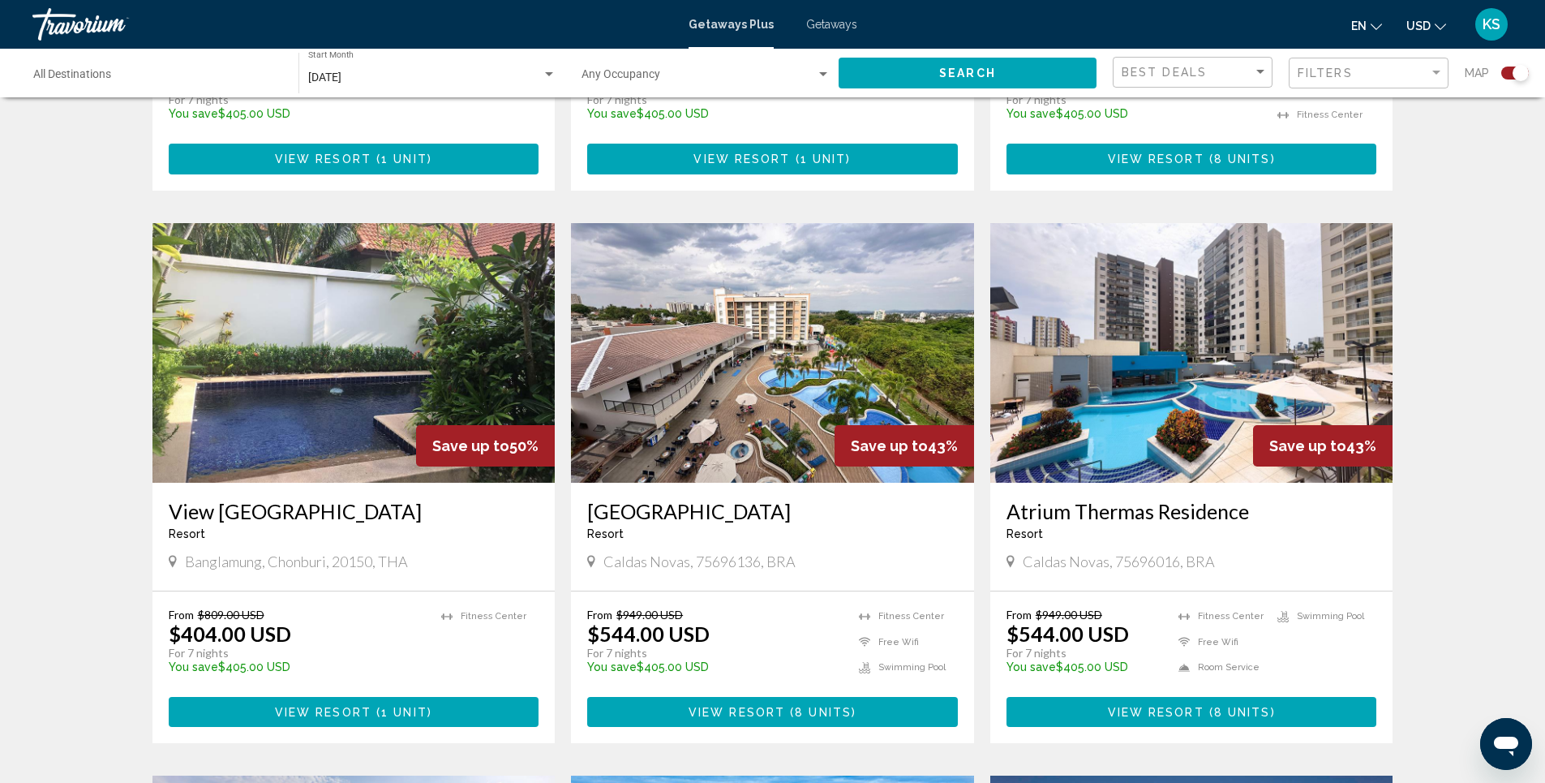
click at [744, 499] on h3 "[GEOGRAPHIC_DATA]" at bounding box center [772, 511] width 371 height 24
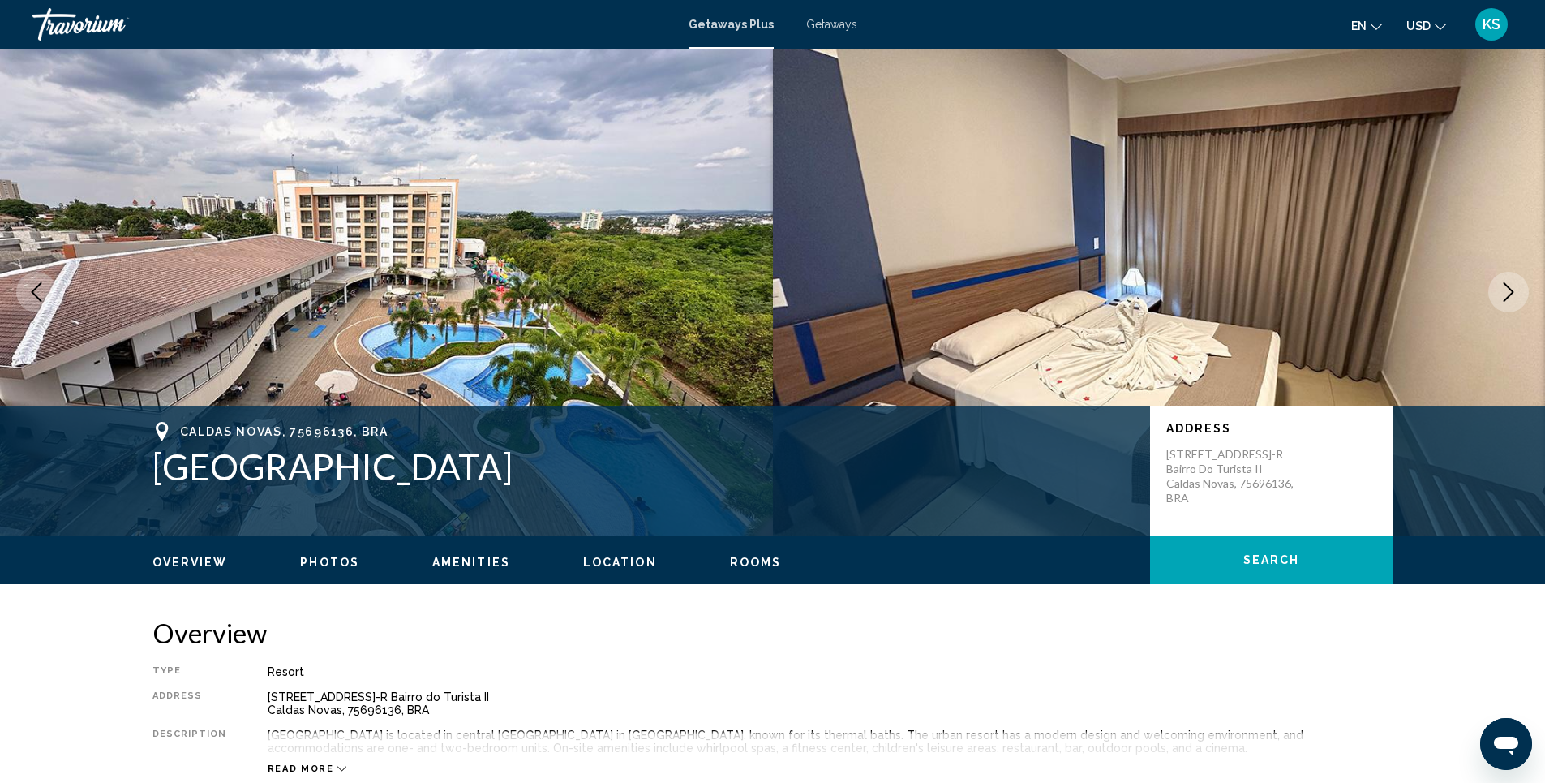
click at [1519, 296] on button "Next image" at bounding box center [1508, 292] width 41 height 41
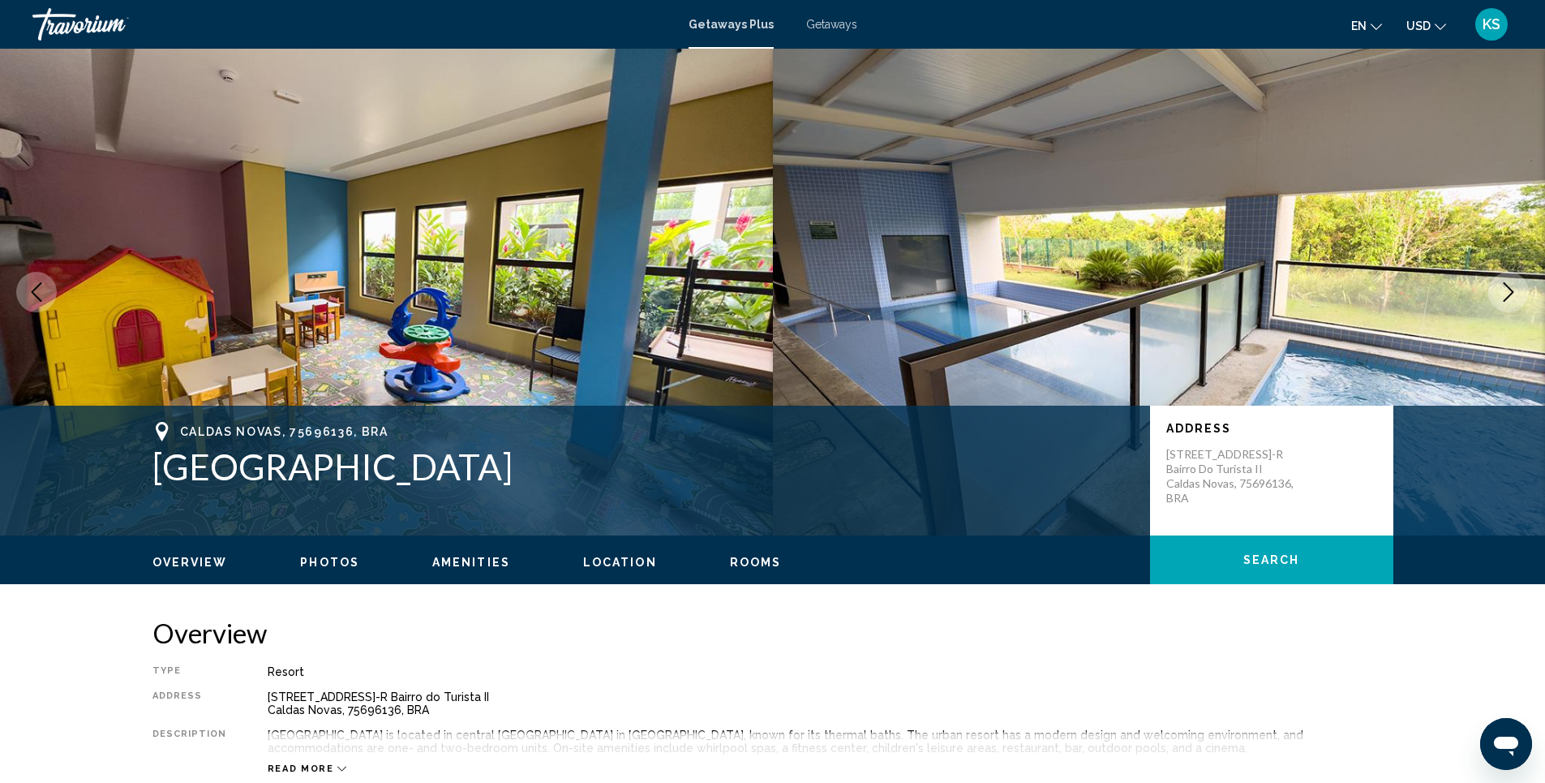
click at [1519, 296] on button "Next image" at bounding box center [1508, 292] width 41 height 41
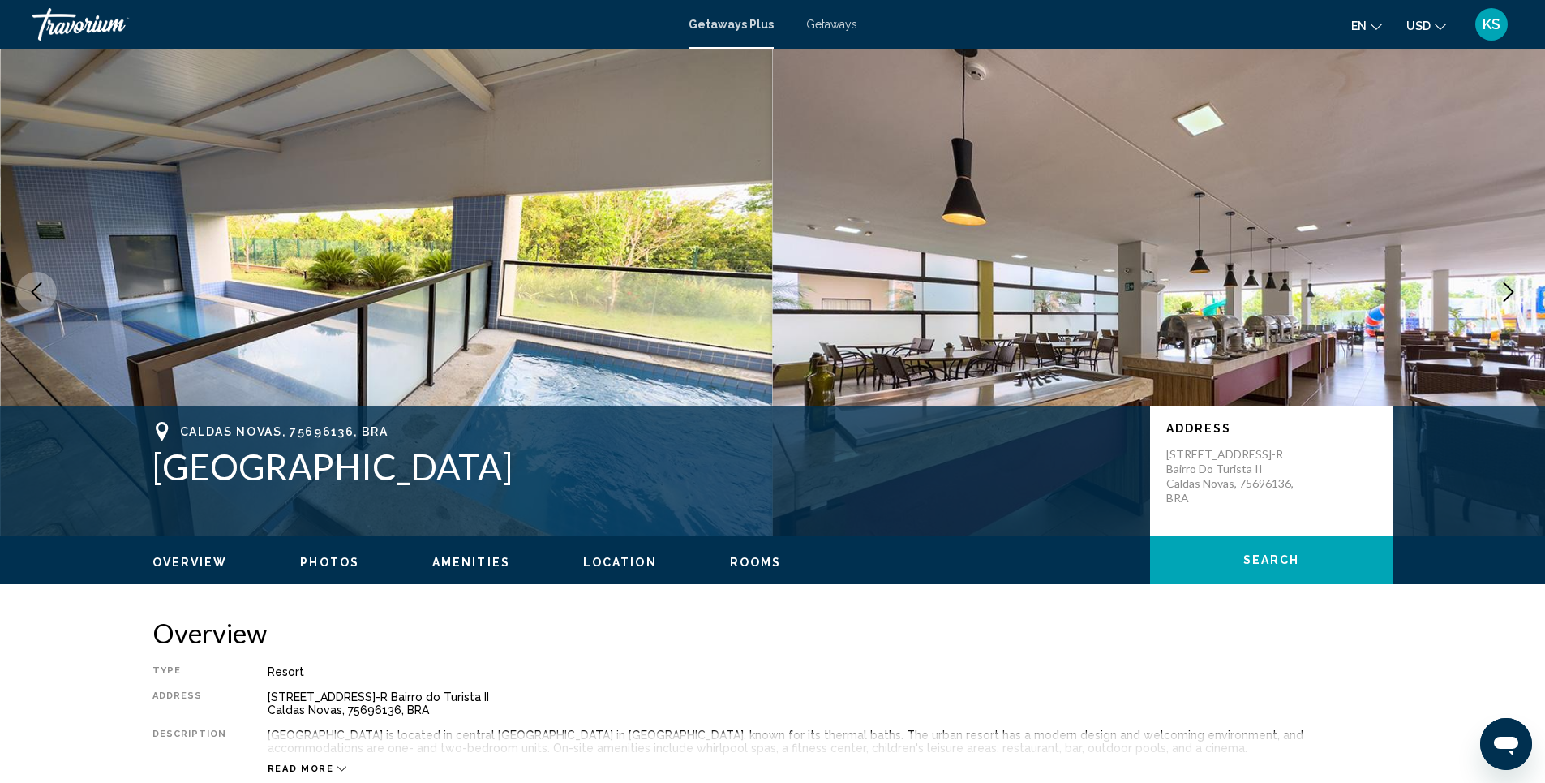
click at [1519, 296] on button "Next image" at bounding box center [1508, 292] width 41 height 41
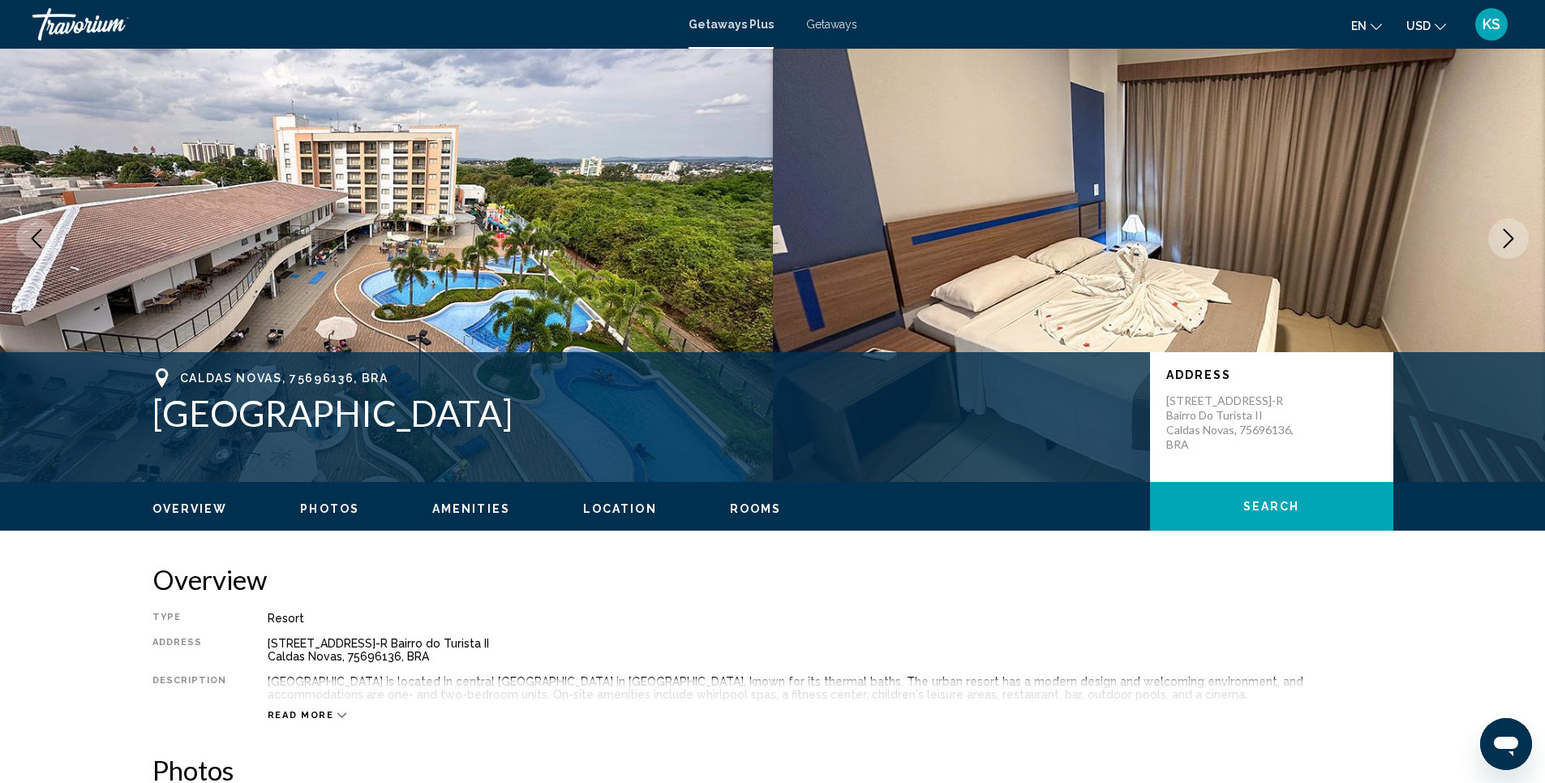
scroll to position [243, 0]
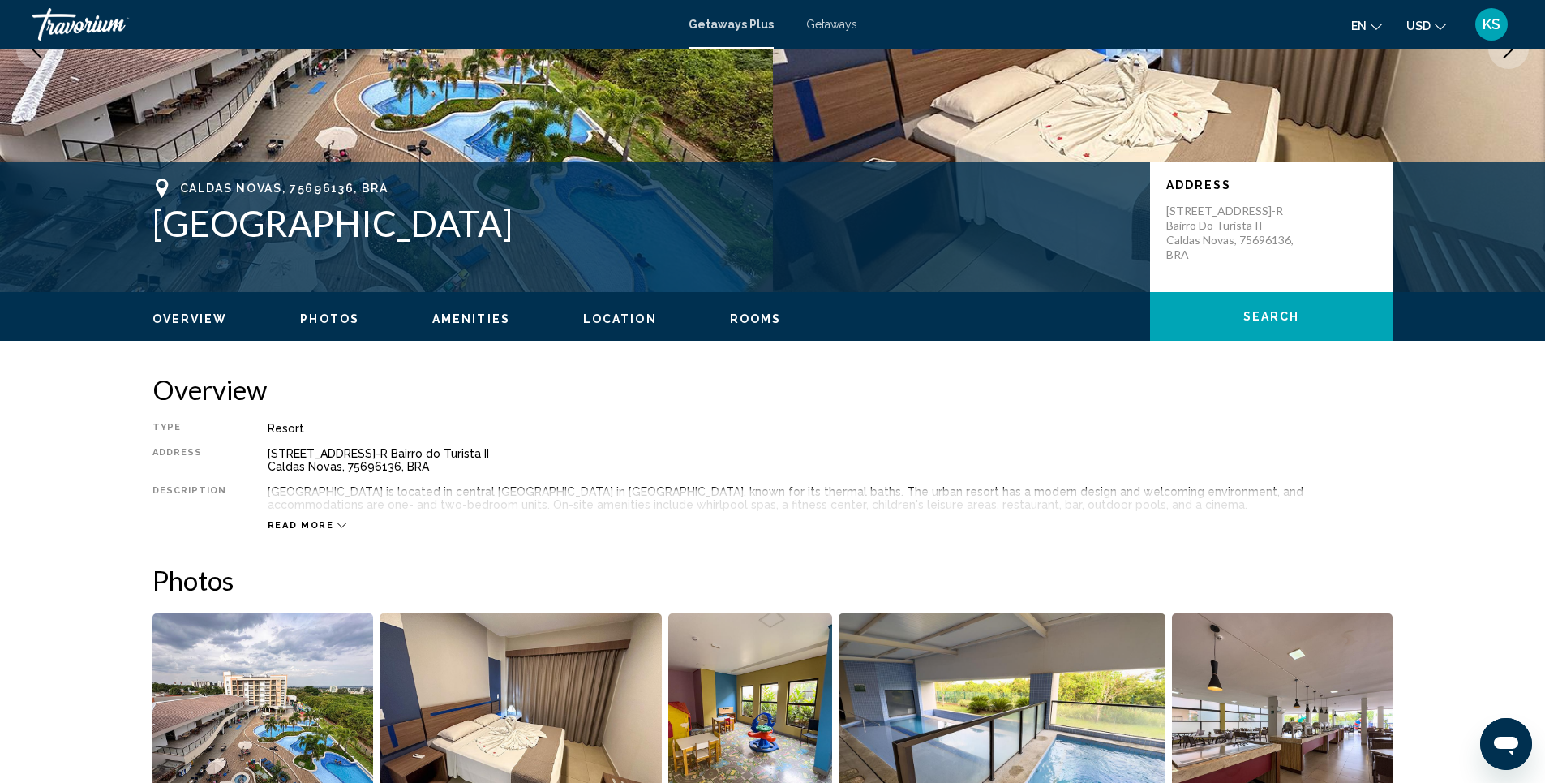
click at [311, 529] on span "Read more" at bounding box center [301, 525] width 66 height 11
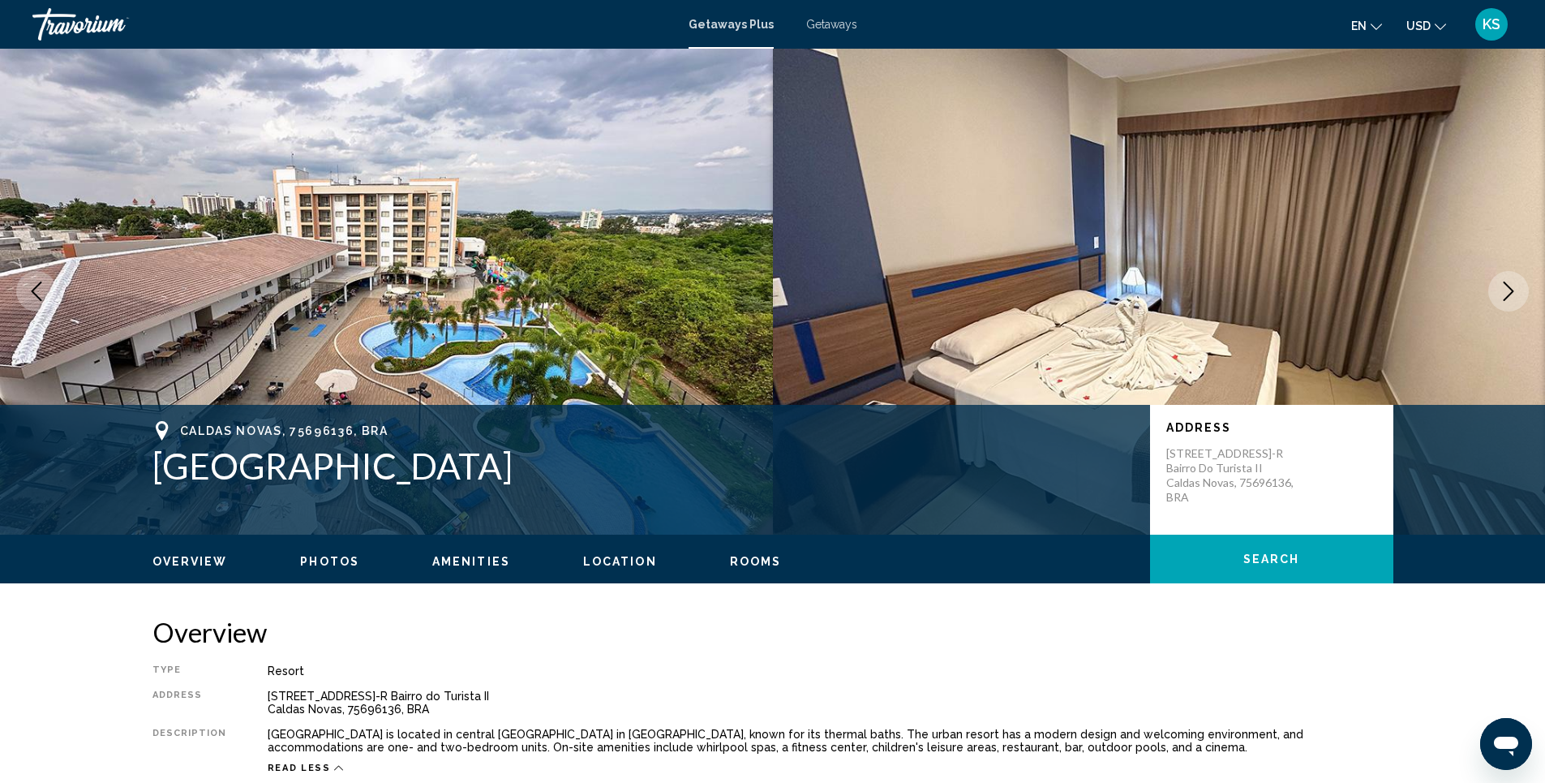
scroll to position [0, 0]
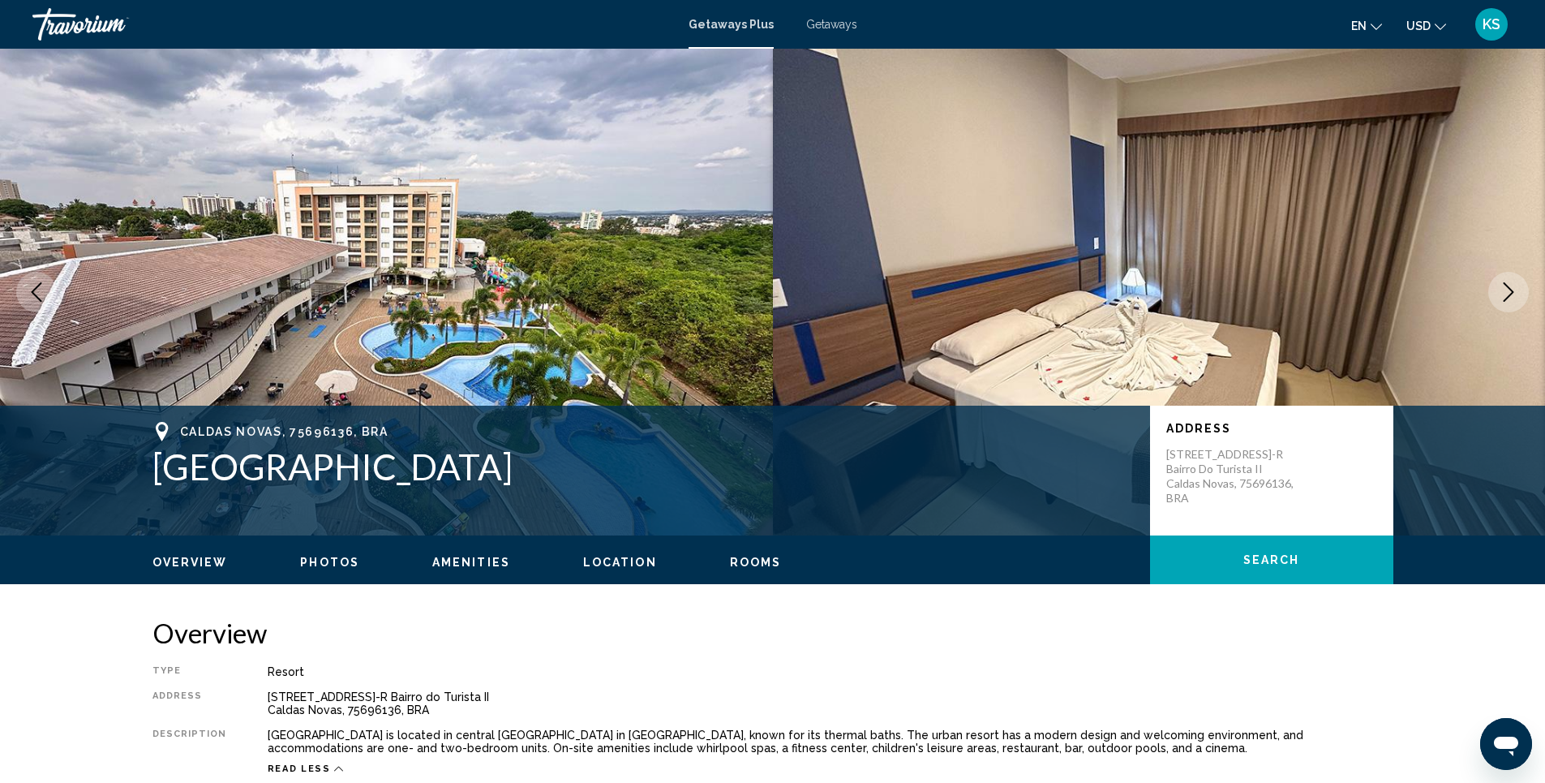
click at [842, 29] on span "Getaways" at bounding box center [831, 24] width 51 height 13
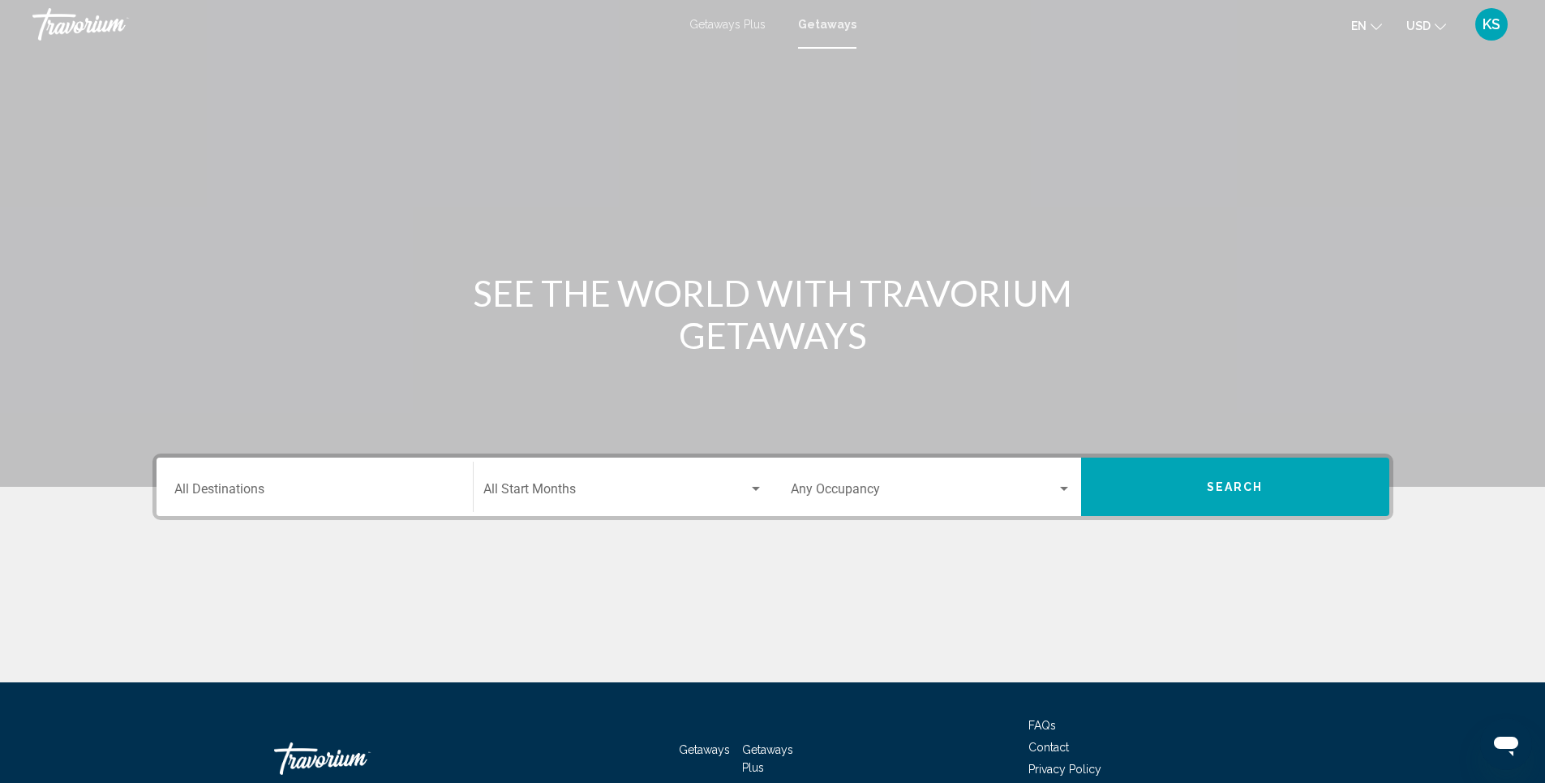
click at [298, 486] on input "Destination All Destinations" at bounding box center [314, 492] width 281 height 15
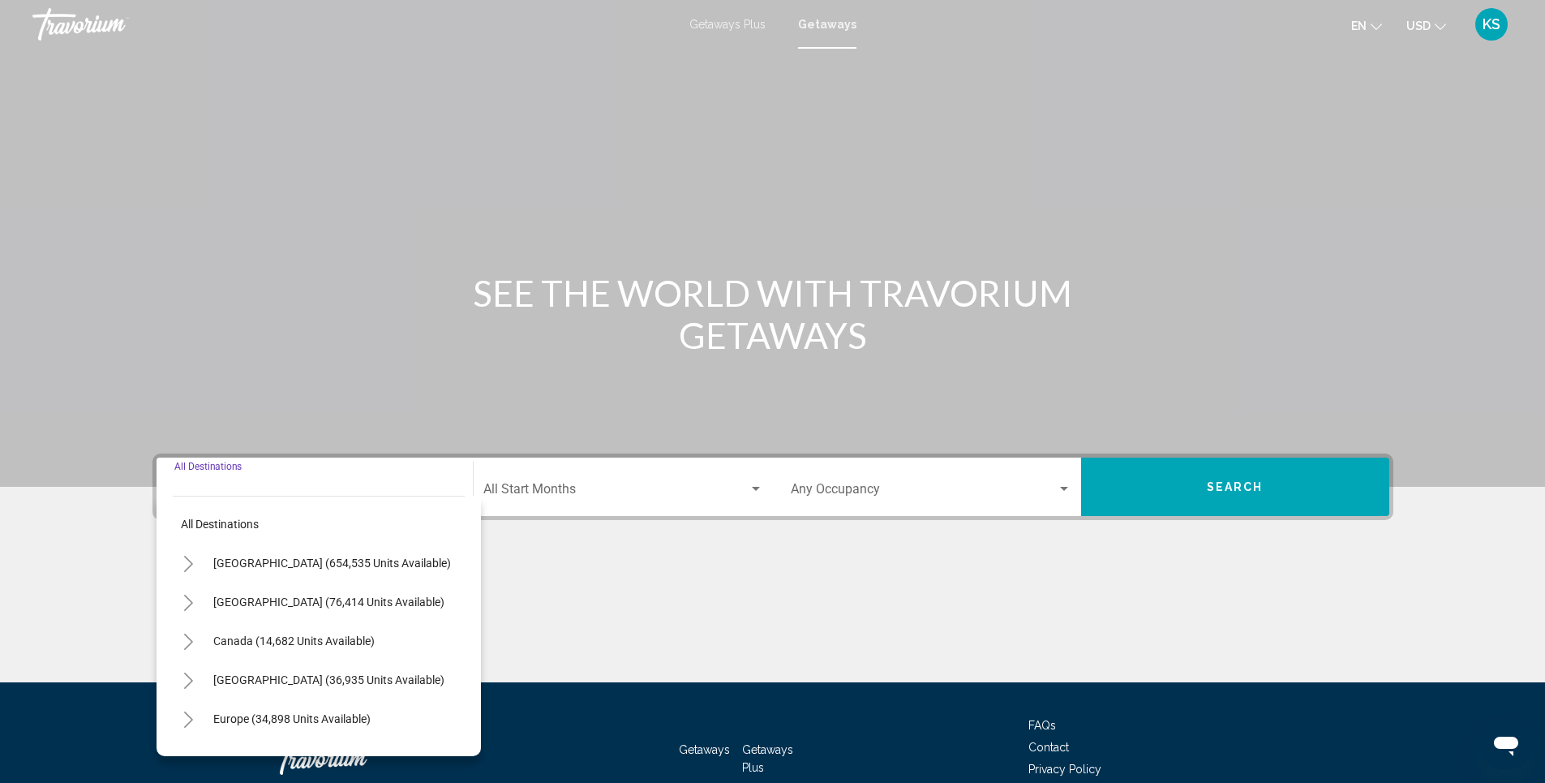
scroll to position [98, 0]
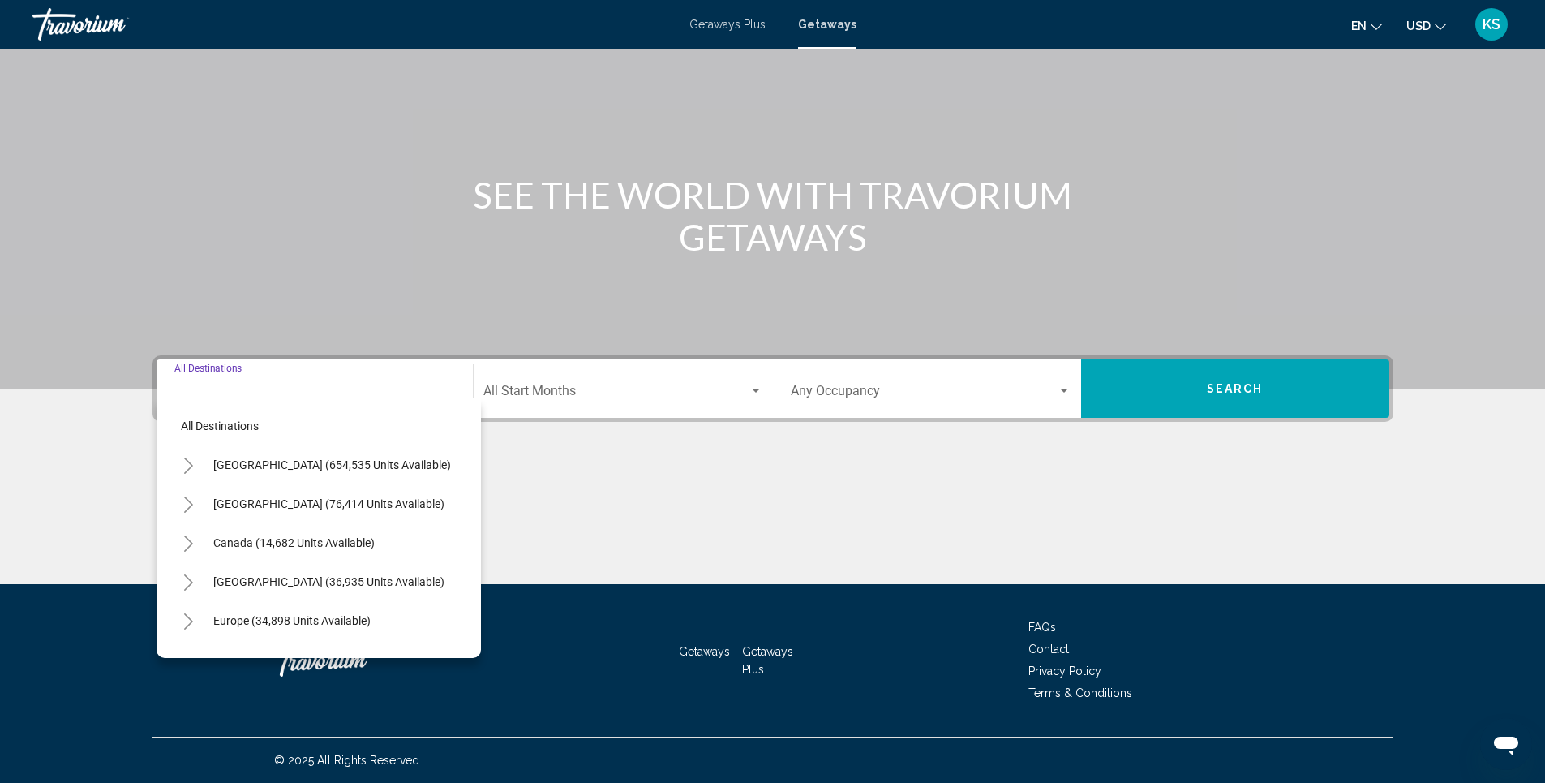
click at [294, 391] on input "Destination All Destinations" at bounding box center [314, 394] width 281 height 15
click at [294, 575] on span "[GEOGRAPHIC_DATA] (36,935 units available)" at bounding box center [328, 581] width 231 height 13
type input "**********"
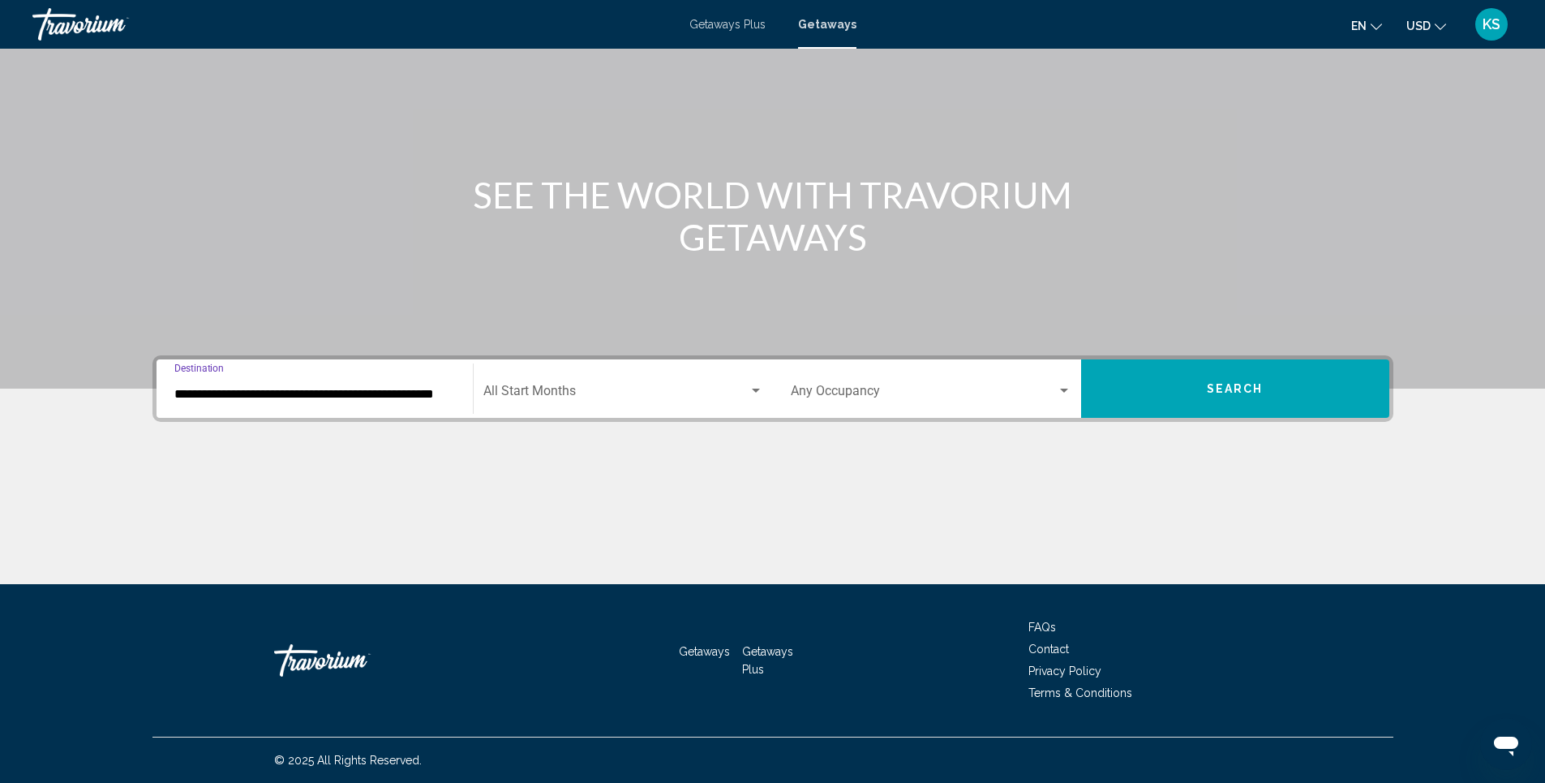
click at [525, 389] on span "Search widget" at bounding box center [615, 394] width 265 height 15
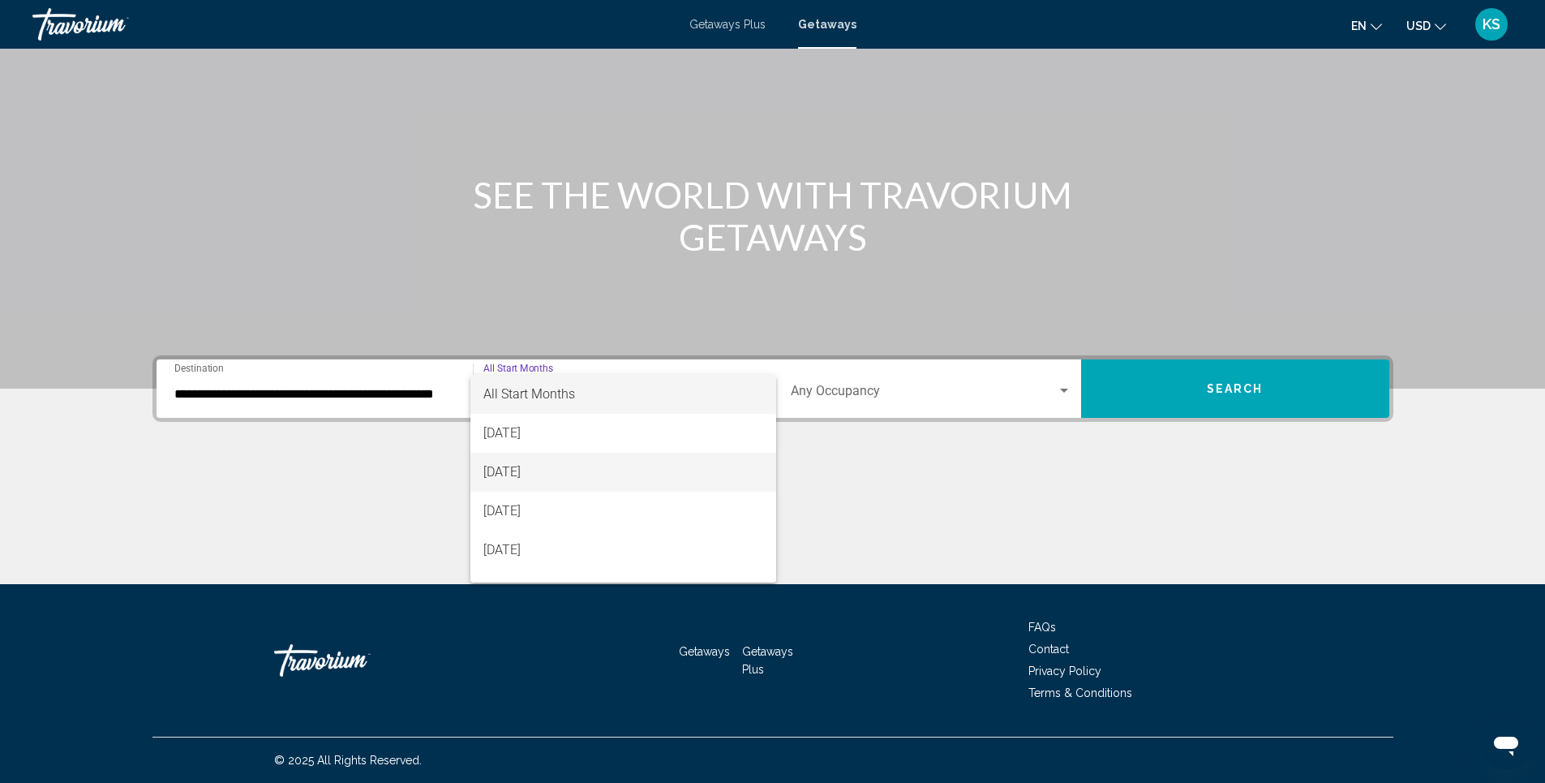
scroll to position [324, 0]
click at [531, 501] on span "[DATE]" at bounding box center [623, 497] width 280 height 39
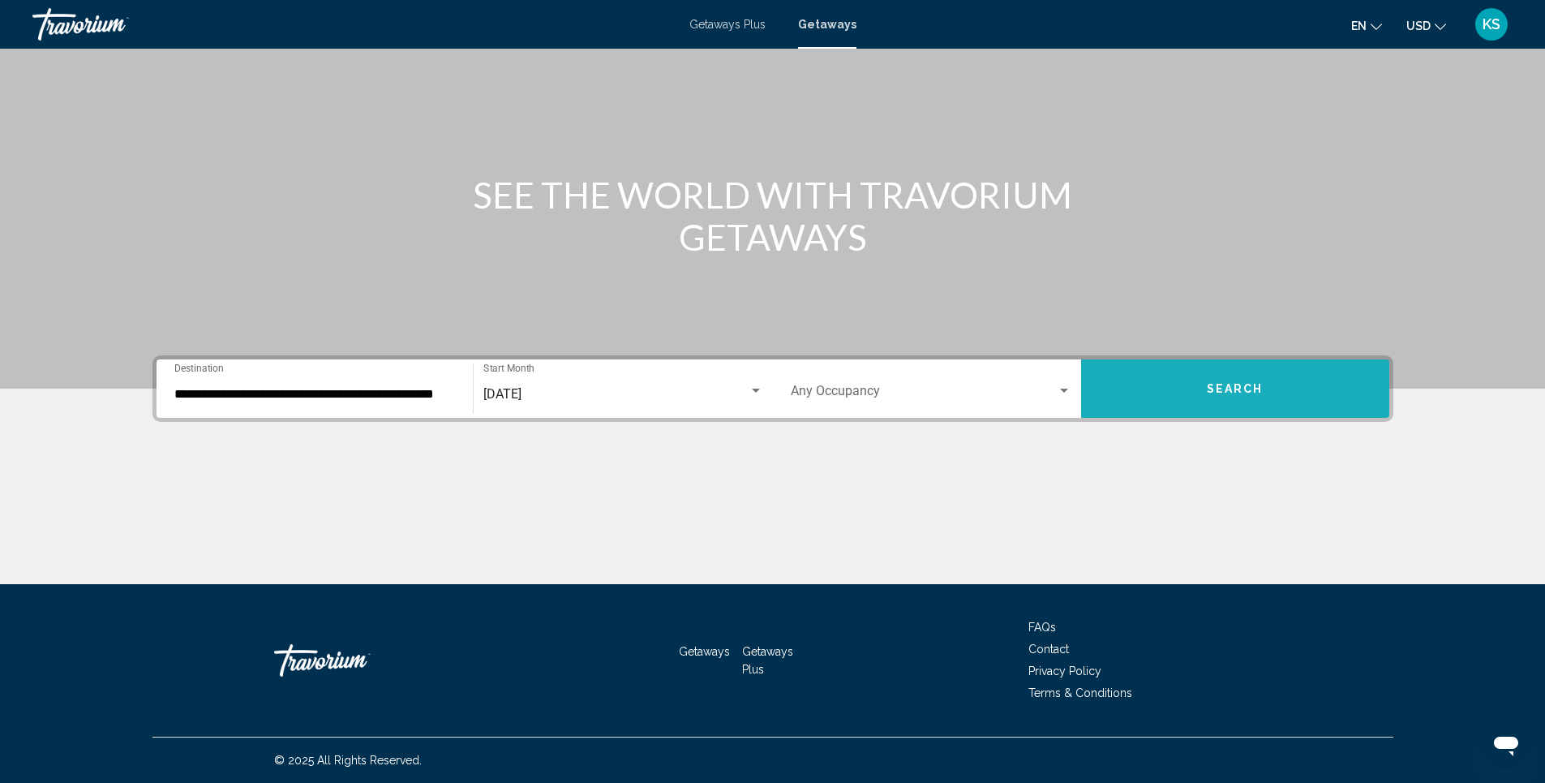
click at [1216, 387] on span "Search" at bounding box center [1235, 389] width 57 height 13
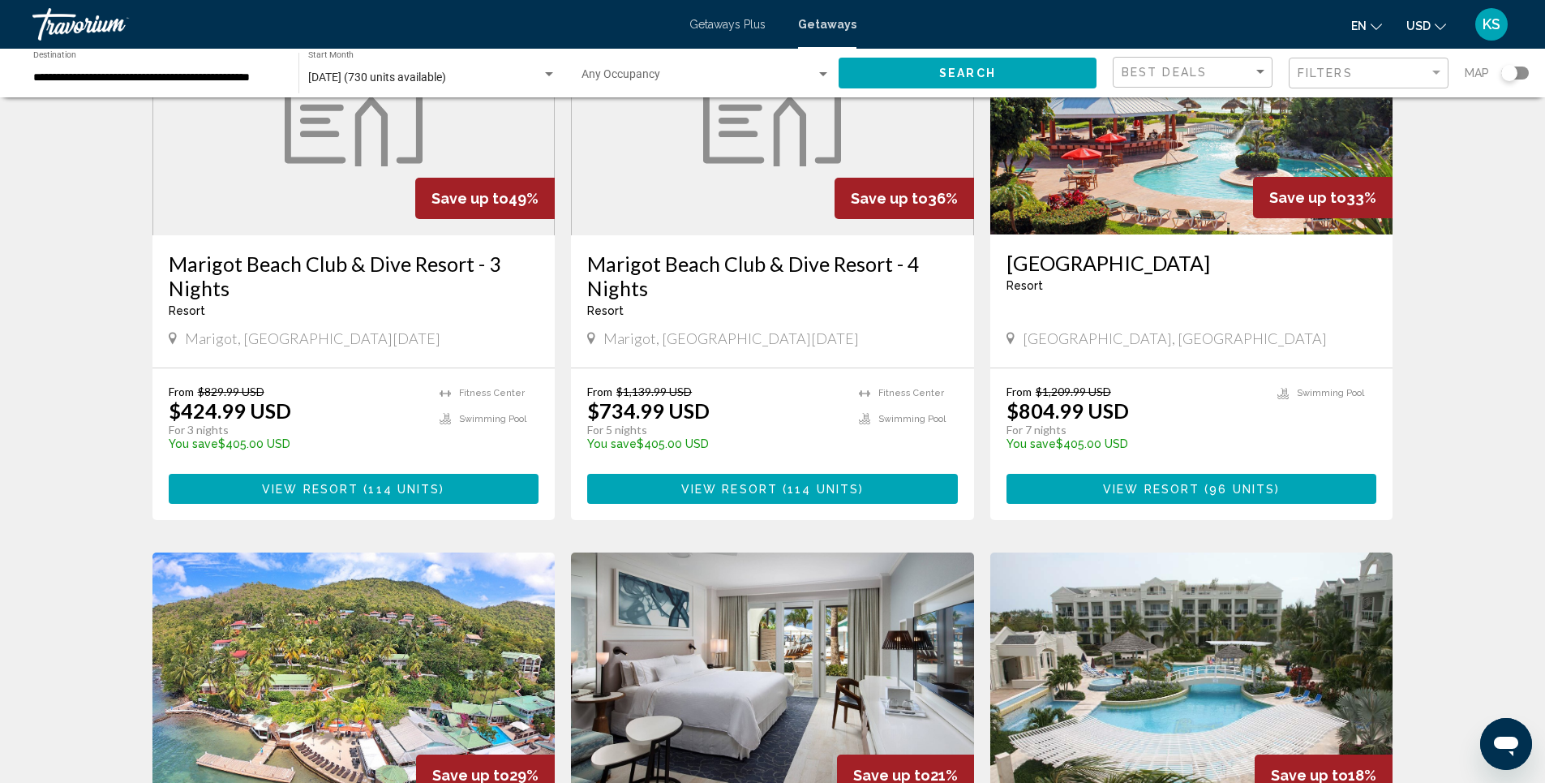
scroll to position [162, 0]
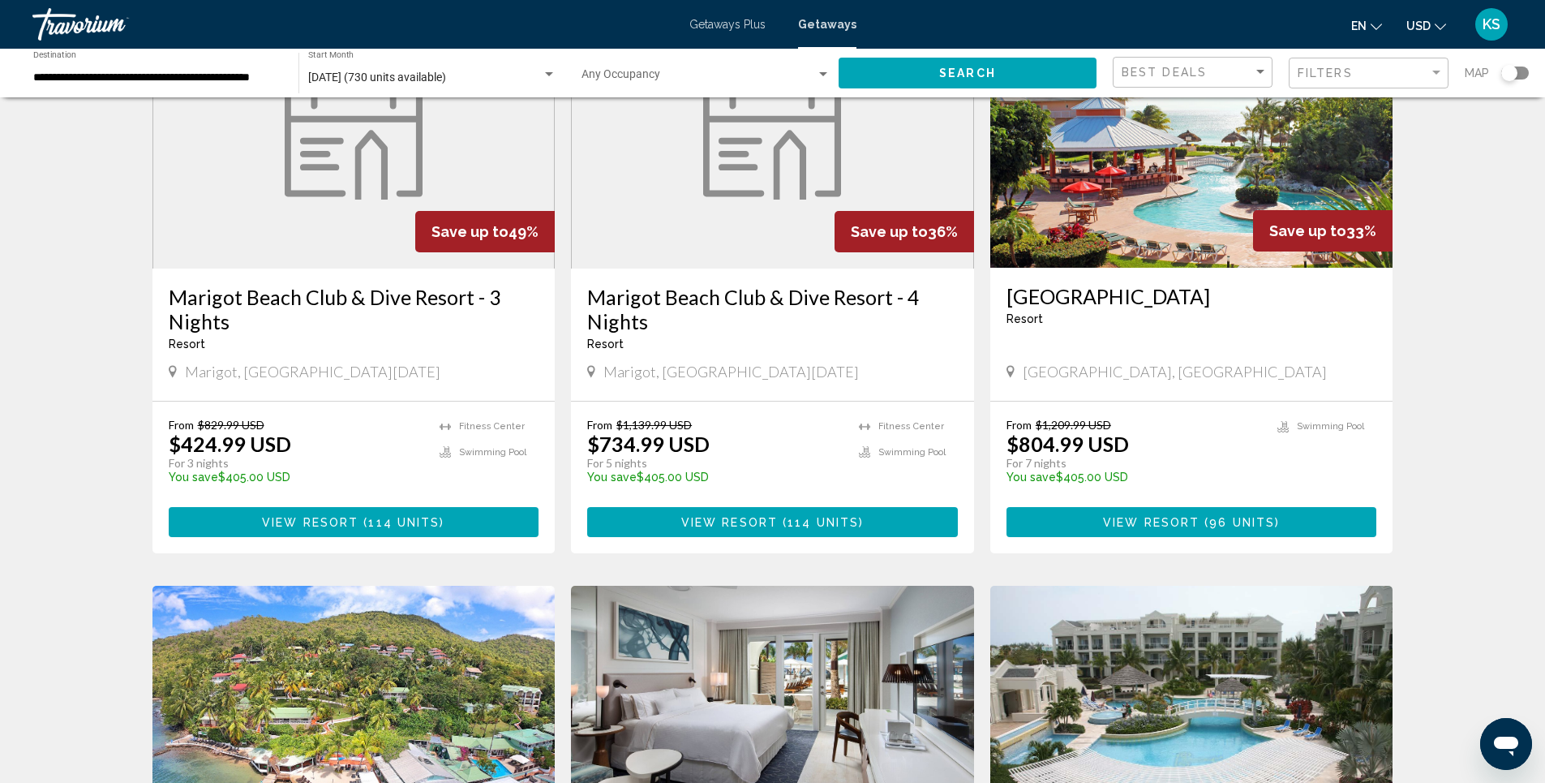
click at [296, 383] on div "Marigot, [GEOGRAPHIC_DATA][DATE]" at bounding box center [354, 373] width 371 height 22
click at [361, 307] on h3 "Marigot Beach Club & Dive Resort - 3 Nights" at bounding box center [354, 309] width 371 height 49
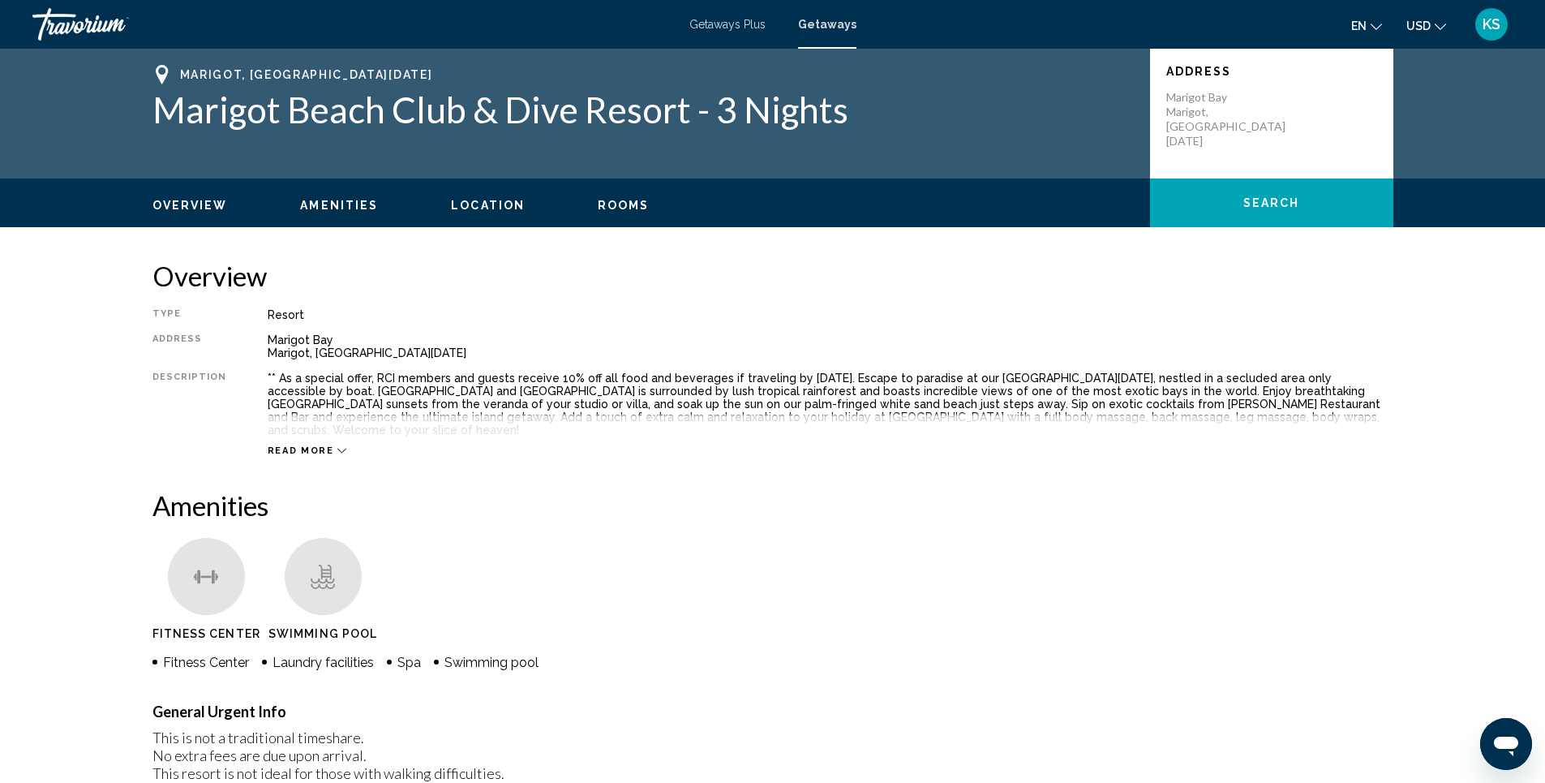
click at [318, 445] on span "Read more" at bounding box center [301, 450] width 66 height 11
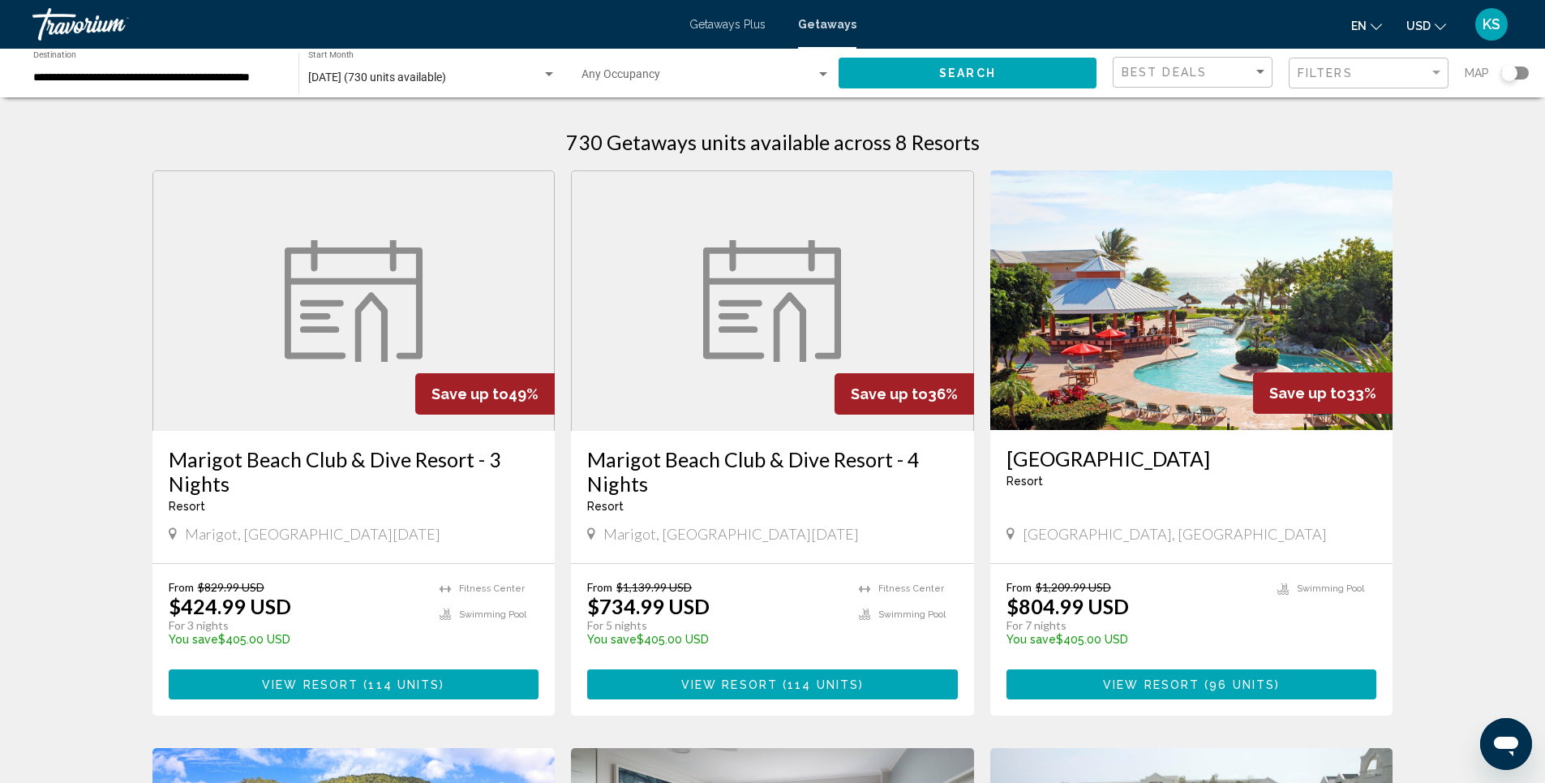
click at [1104, 463] on h3 "[GEOGRAPHIC_DATA]" at bounding box center [1191, 458] width 371 height 24
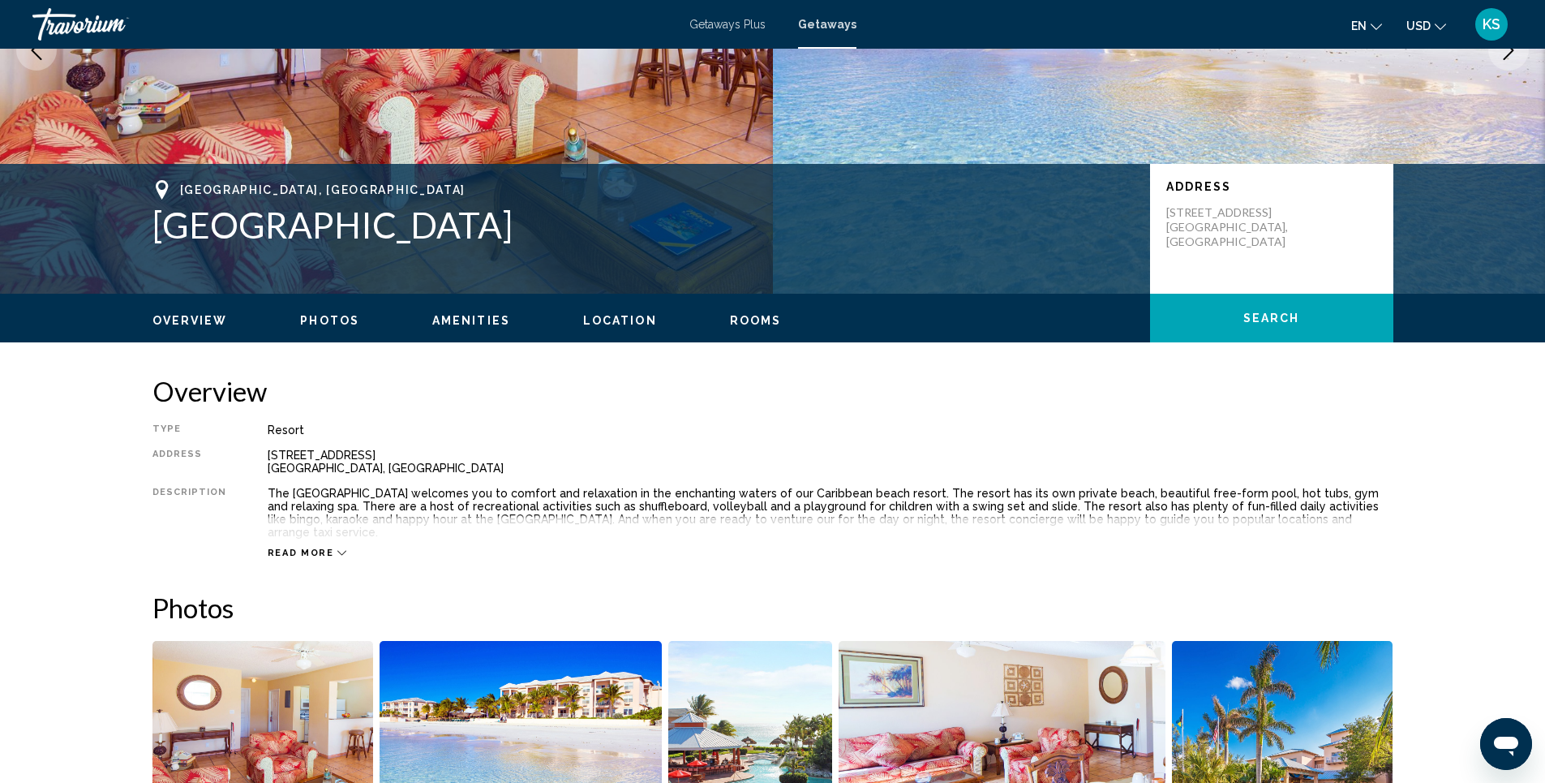
scroll to position [243, 0]
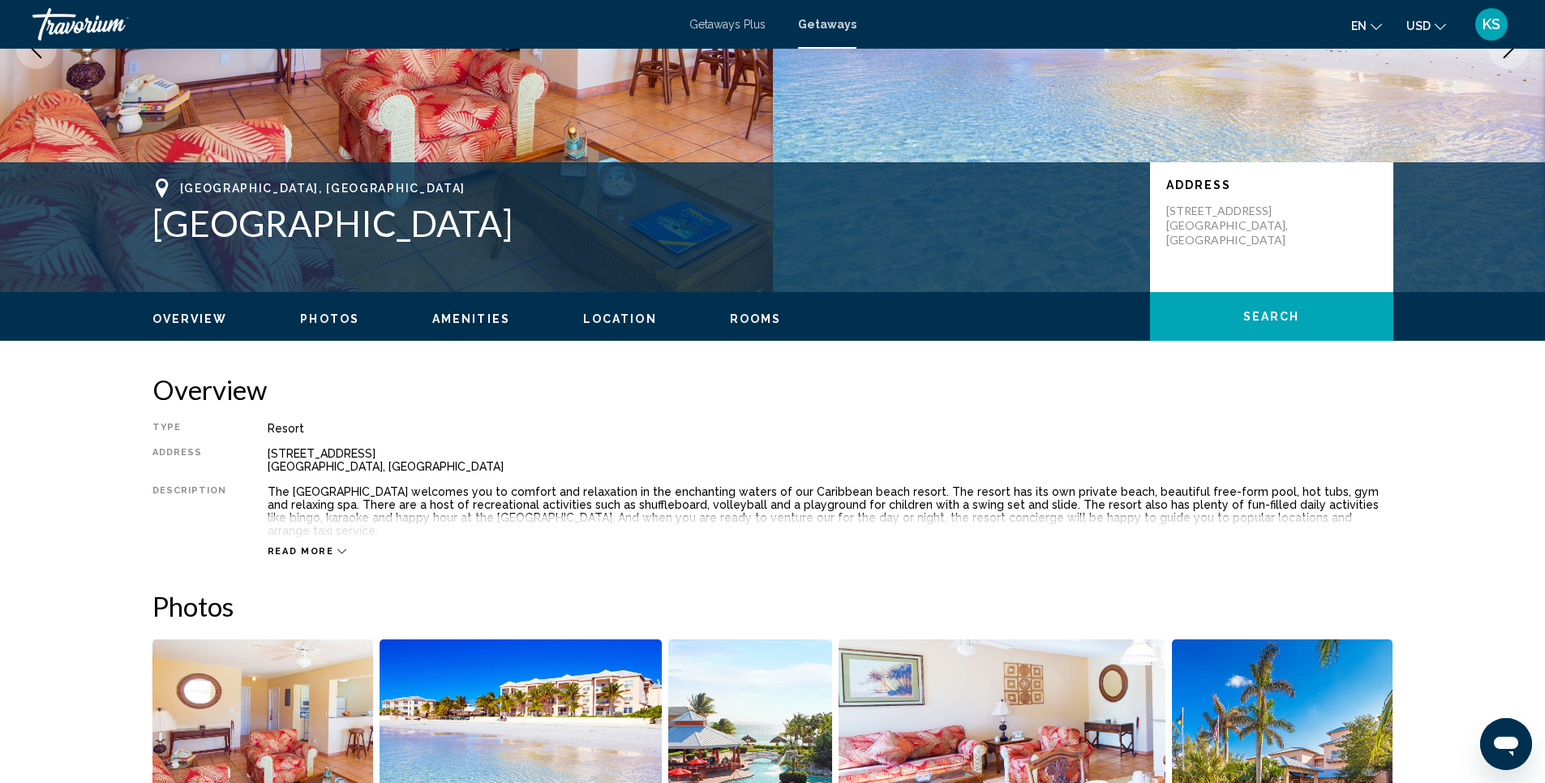
click at [312, 546] on span "Read more" at bounding box center [301, 551] width 66 height 11
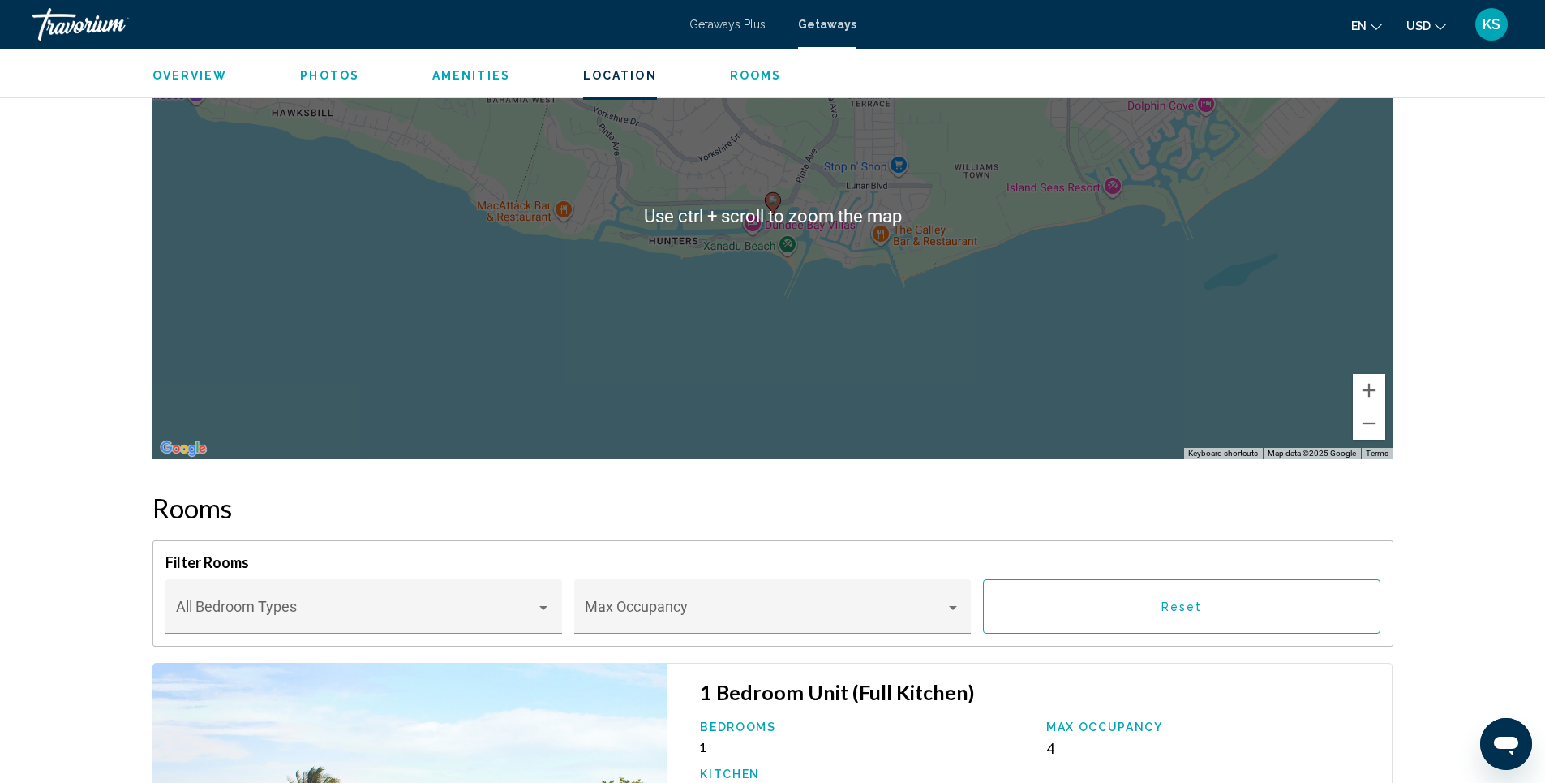
scroll to position [2271, 0]
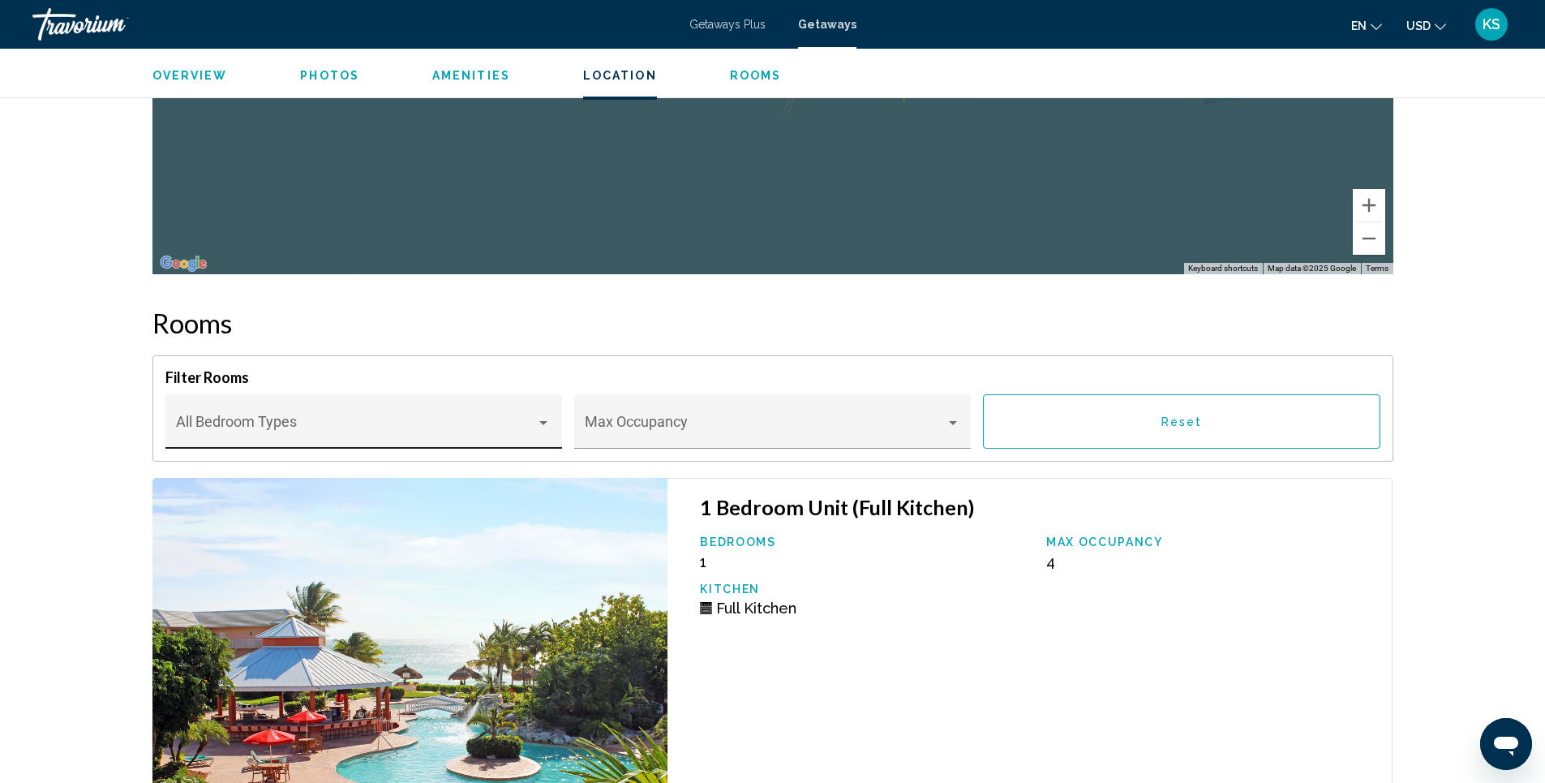
click at [518, 430] on span "Main content" at bounding box center [356, 429] width 360 height 16
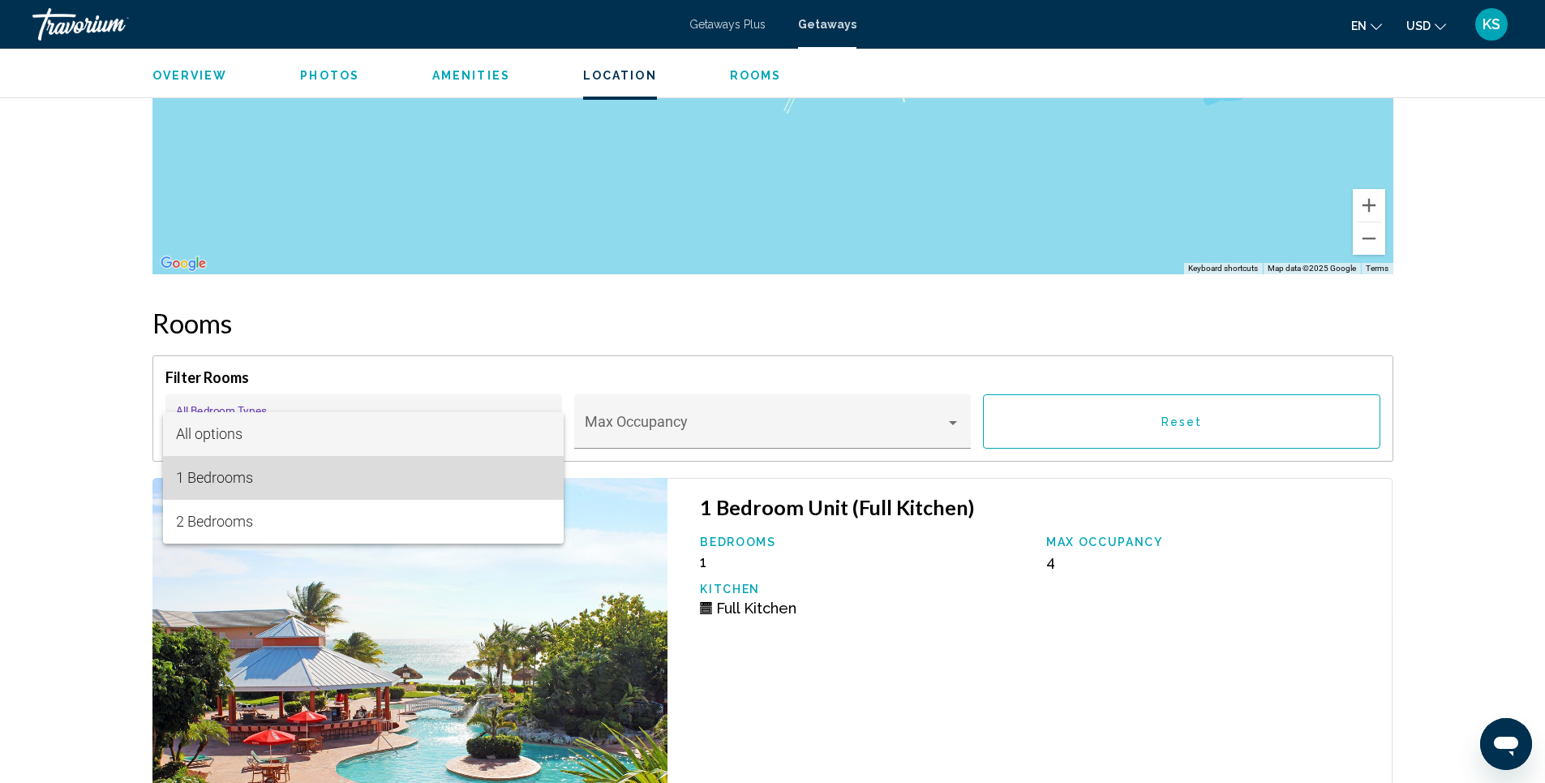
click at [431, 468] on span "1 Bedrooms" at bounding box center [363, 478] width 375 height 44
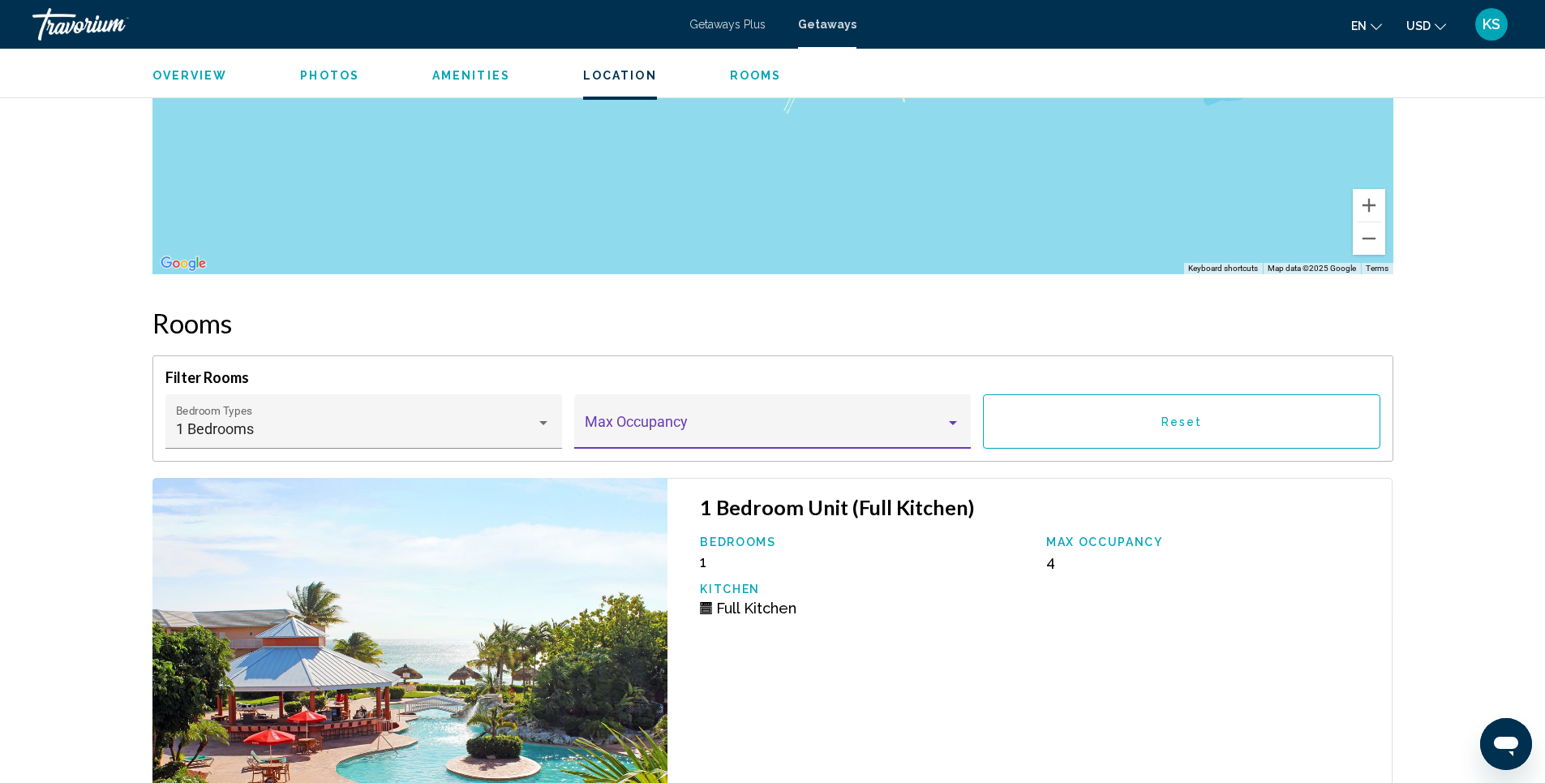
click at [829, 432] on span "Main content" at bounding box center [765, 429] width 360 height 16
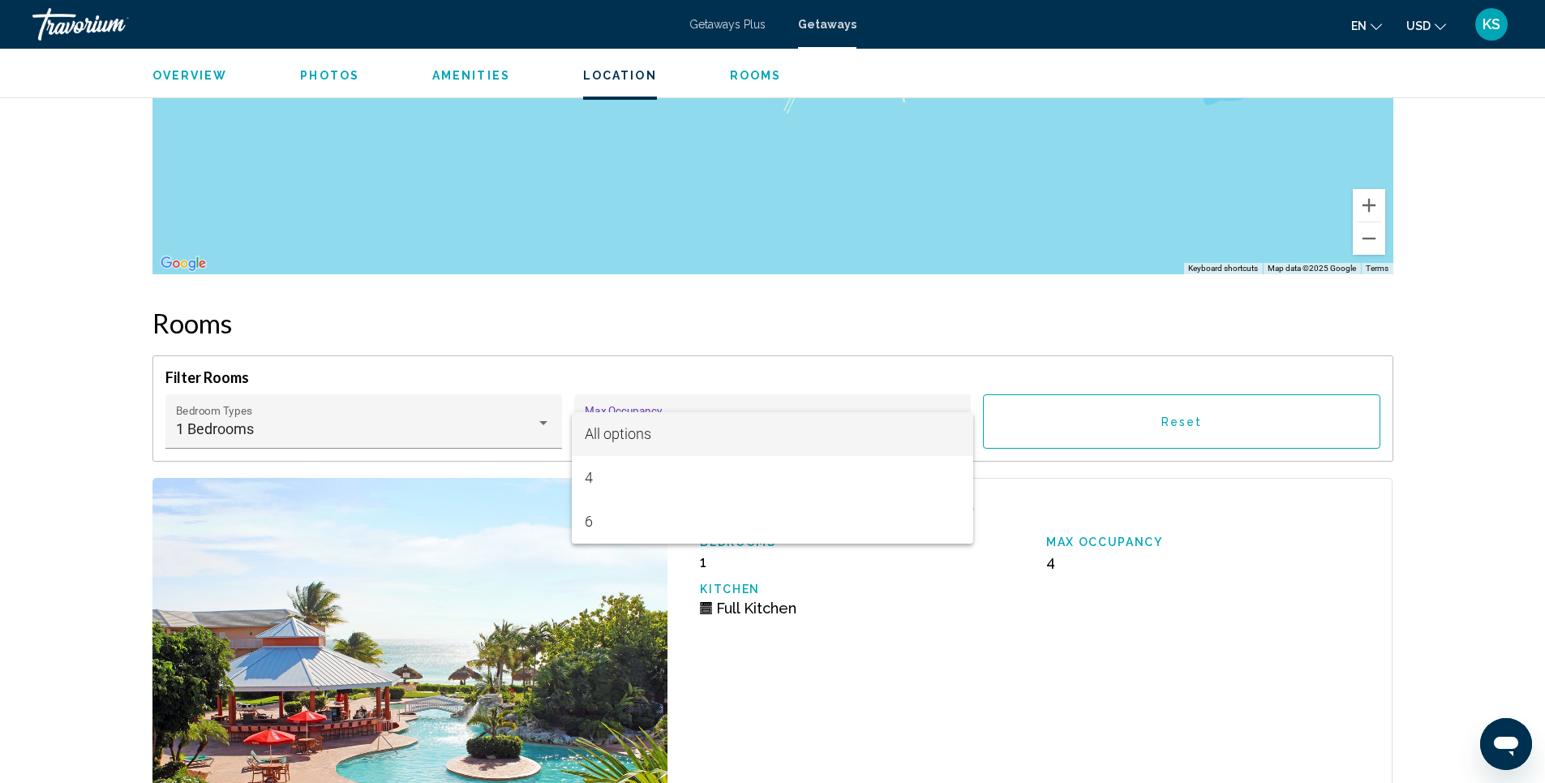
click at [1079, 491] on div at bounding box center [772, 391] width 1545 height 783
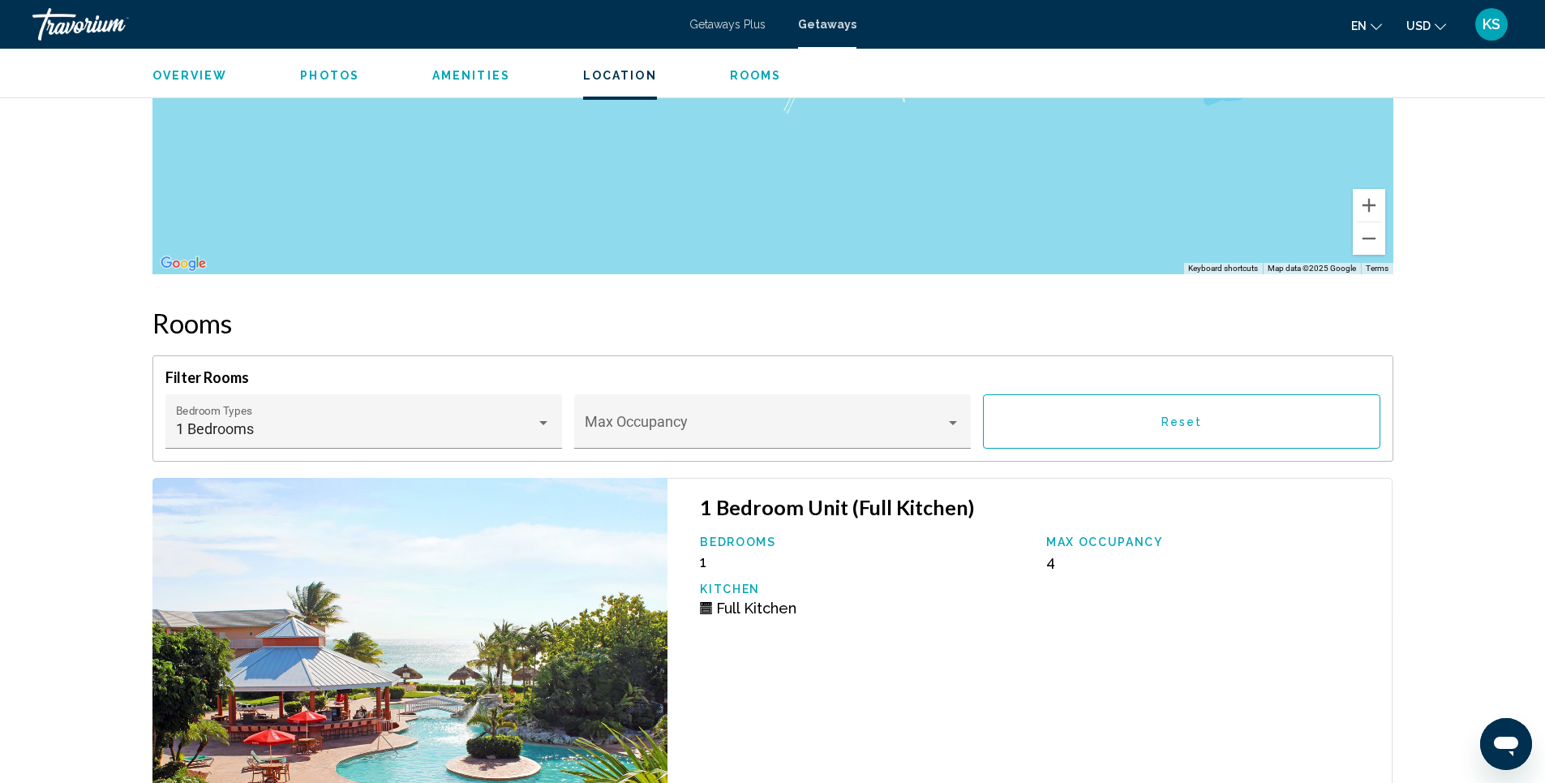
click at [1173, 439] on button "Reset" at bounding box center [1181, 421] width 397 height 54
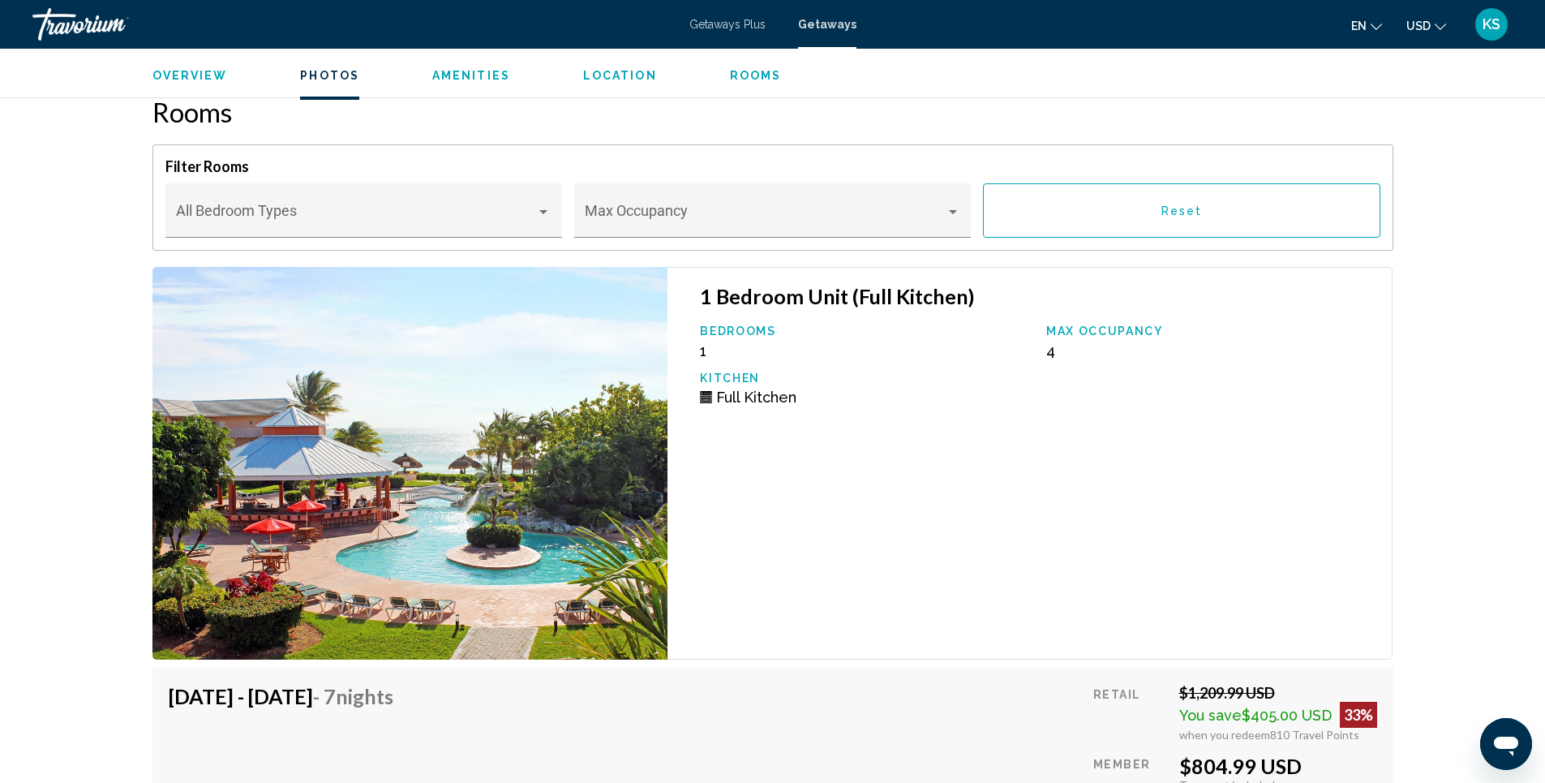
scroll to position [0, 0]
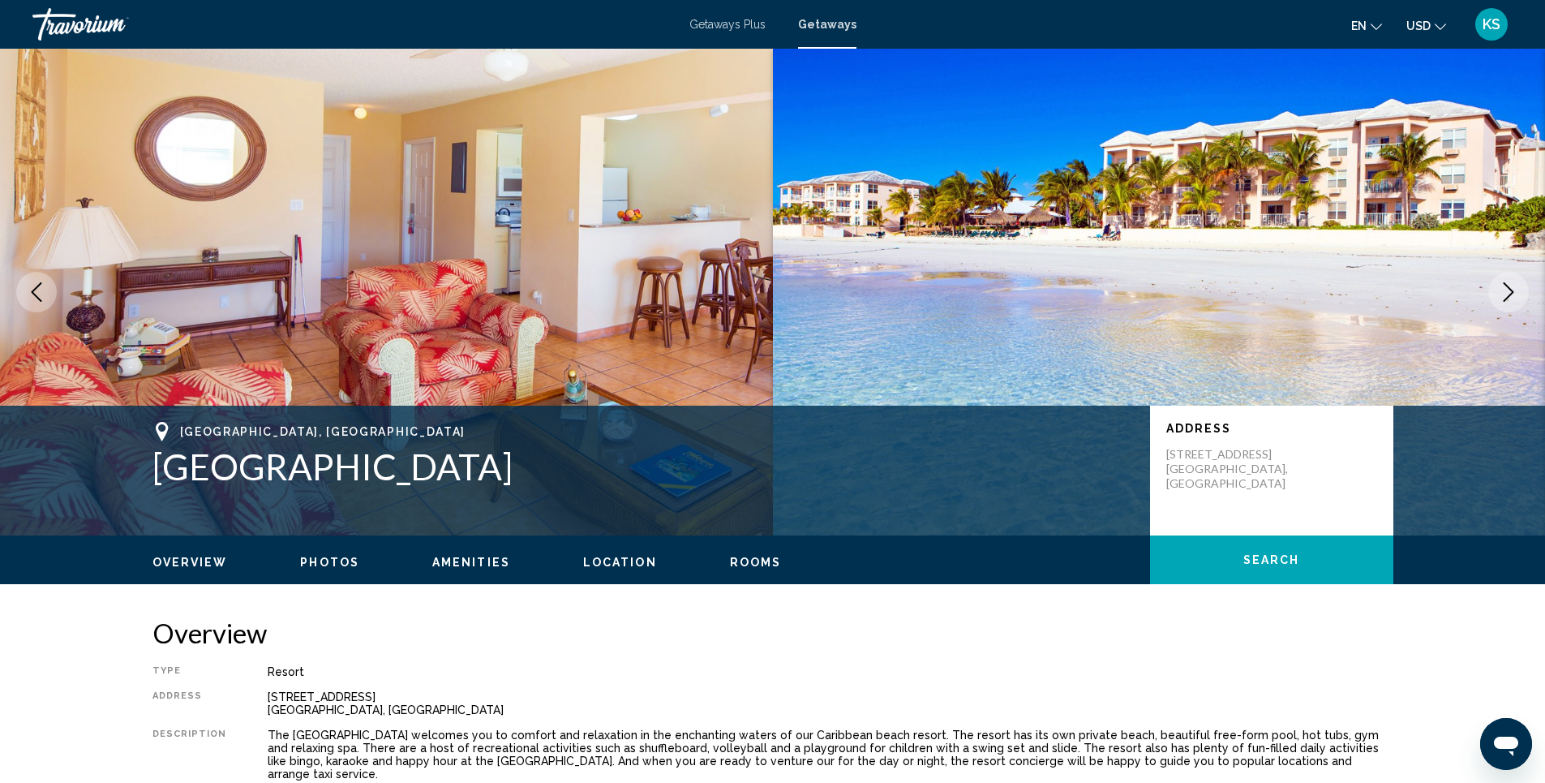
click at [872, 330] on img "Main content" at bounding box center [1159, 292] width 773 height 487
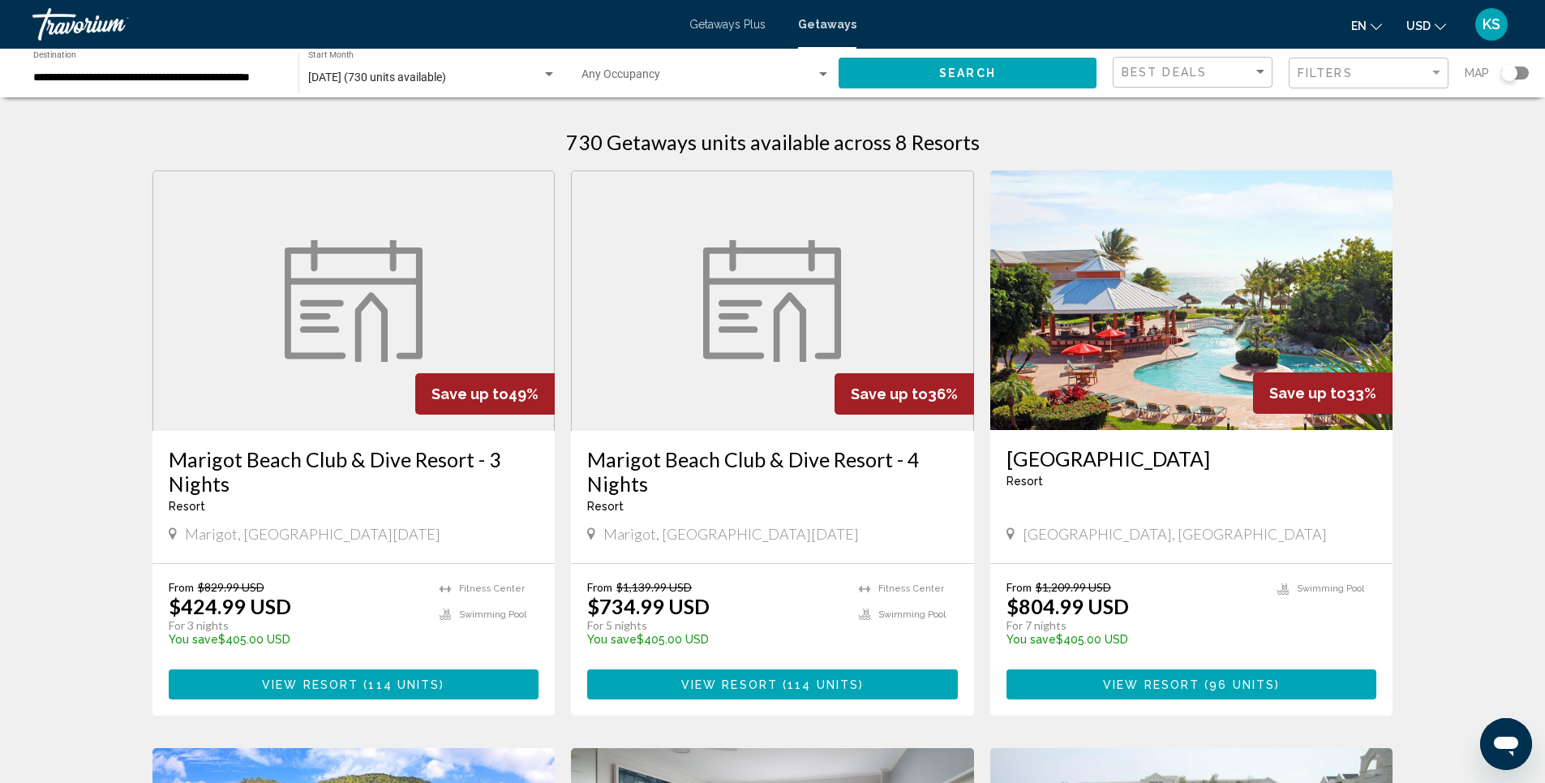
click at [1490, 26] on span "KS" at bounding box center [1491, 24] width 18 height 16
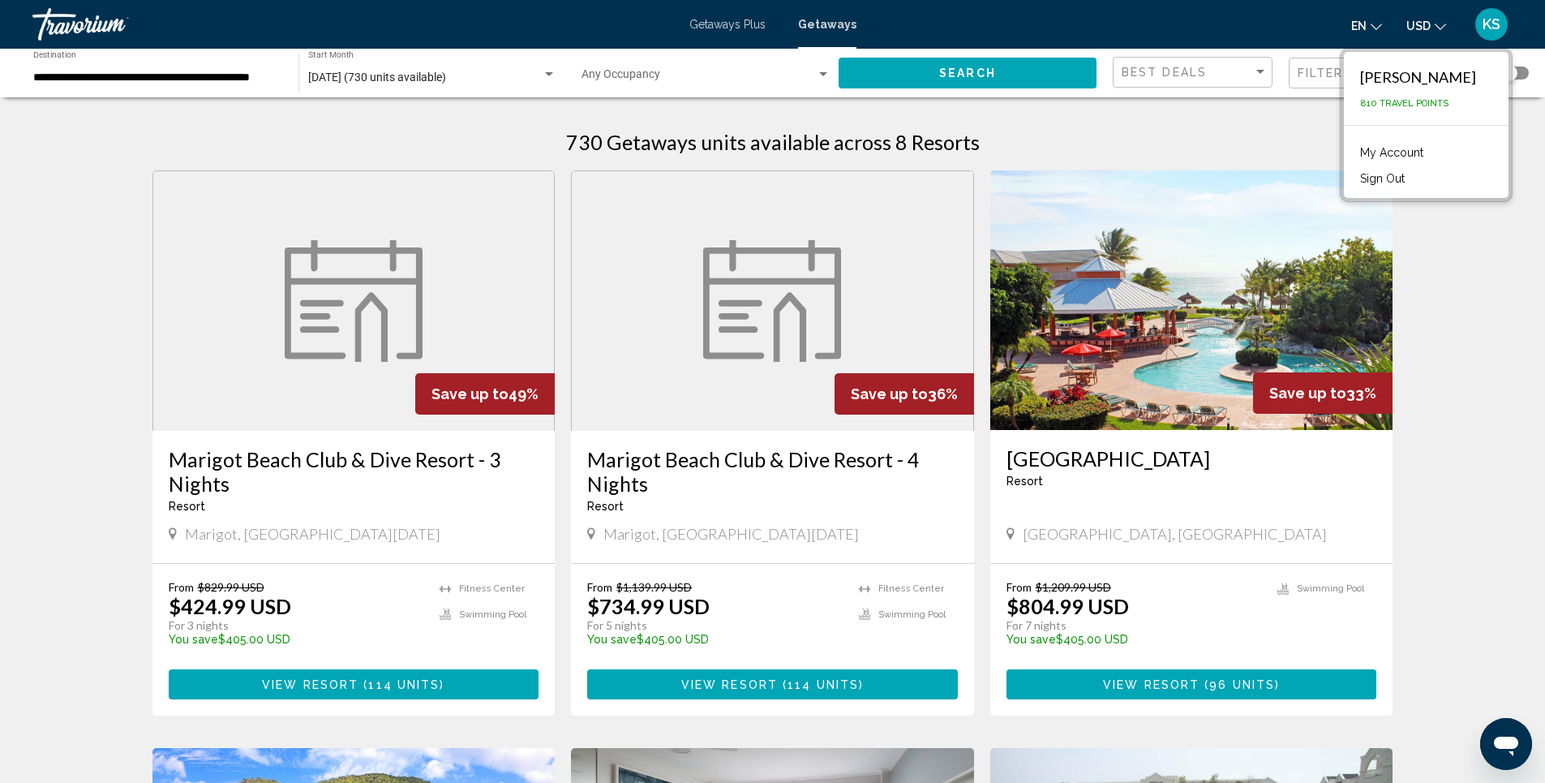
click at [1363, 150] on link "My Account" at bounding box center [1391, 152] width 79 height 21
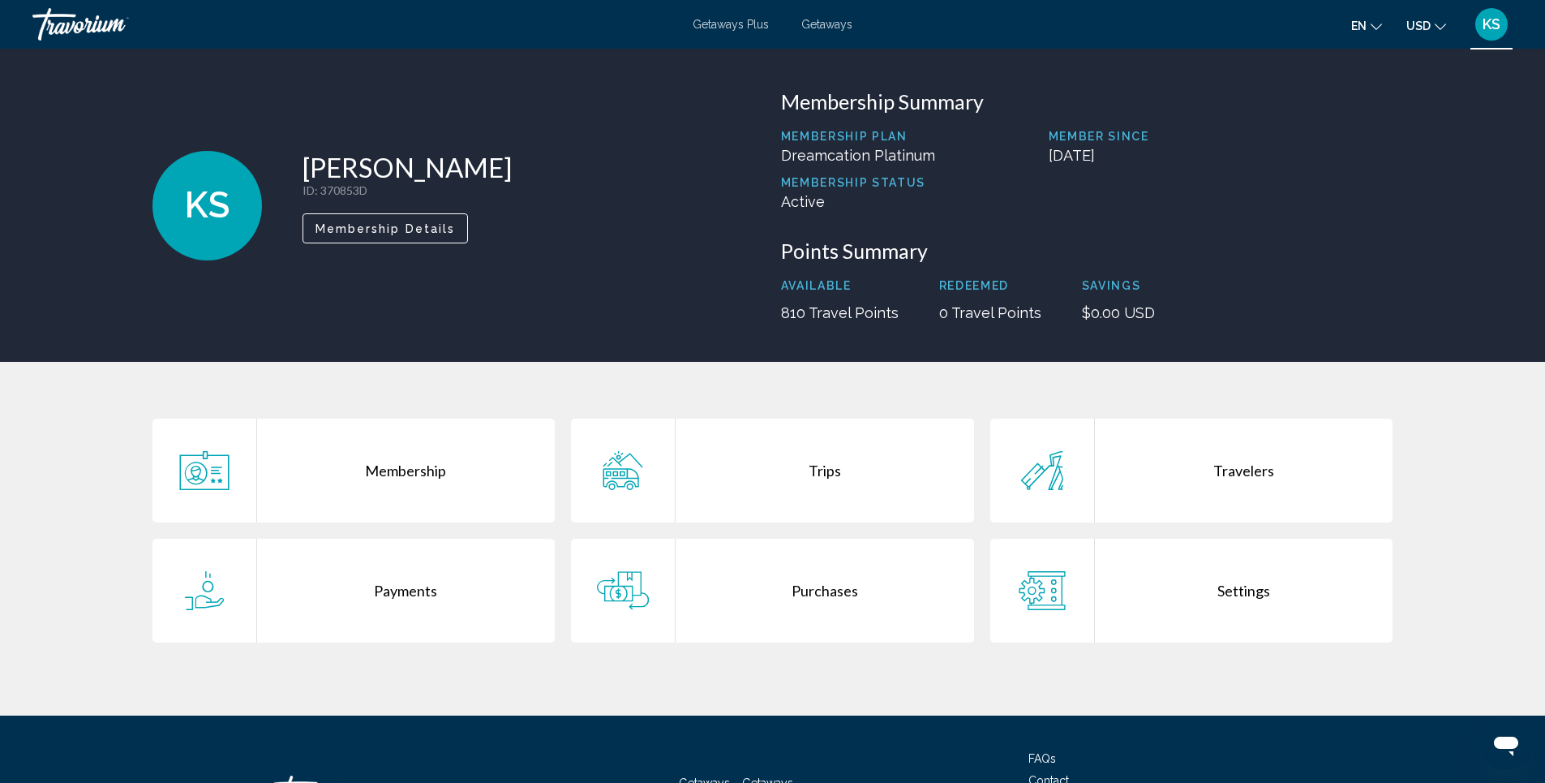
click at [880, 461] on div "Trips" at bounding box center [825, 470] width 298 height 104
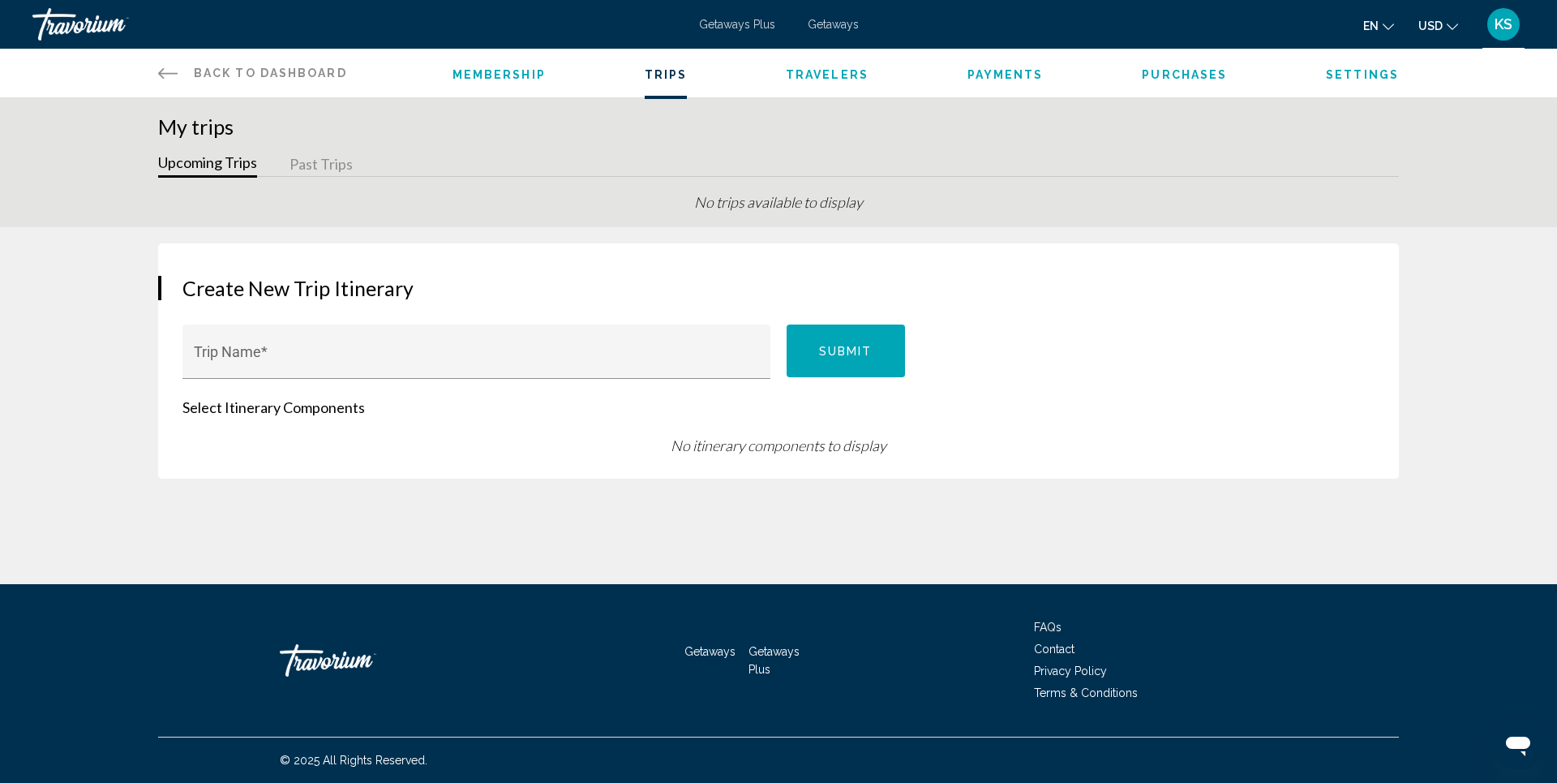
click at [1182, 76] on span "Purchases" at bounding box center [1184, 74] width 85 height 13
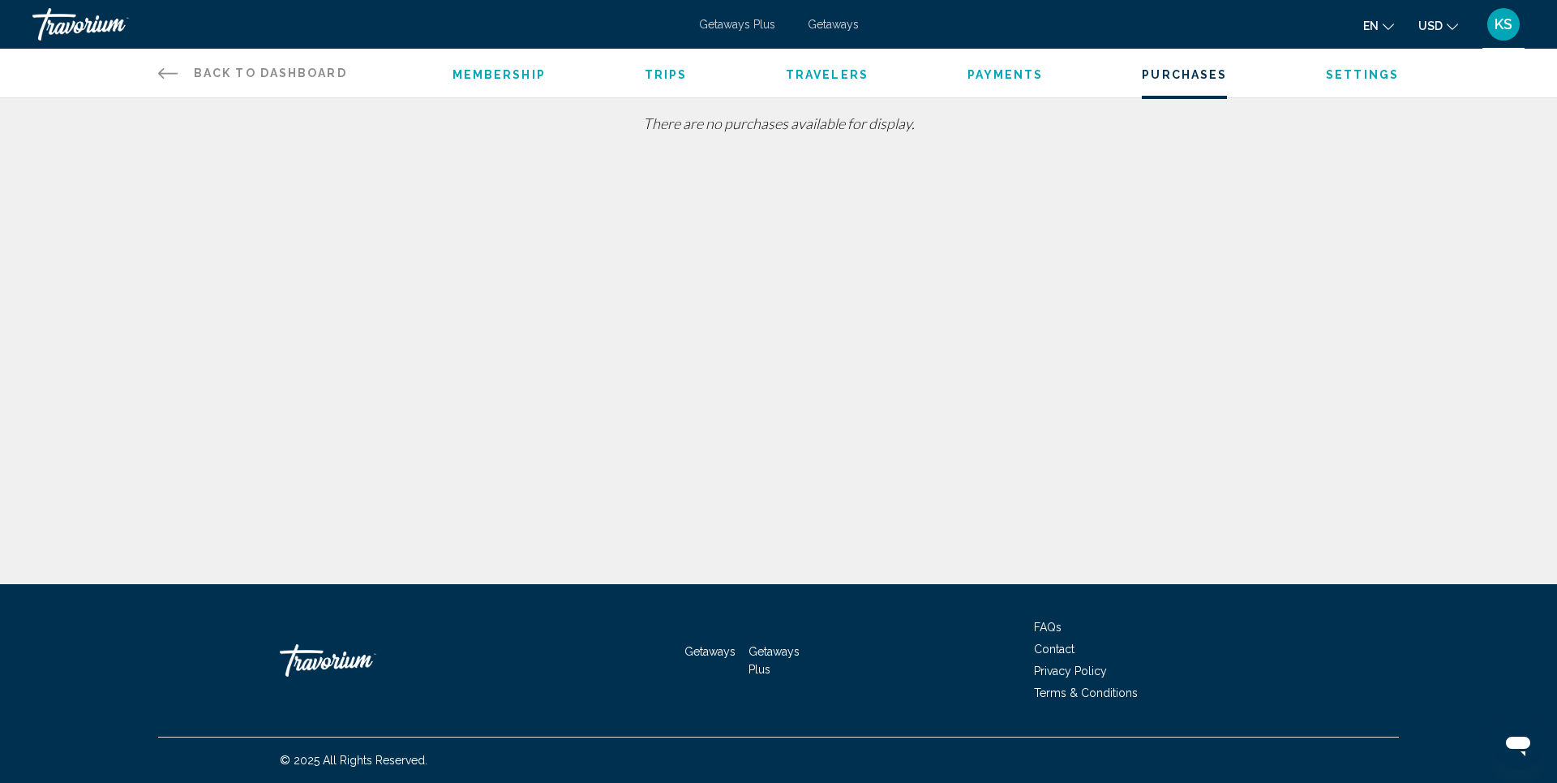
click at [1340, 70] on span "Settings" at bounding box center [1362, 74] width 73 height 13
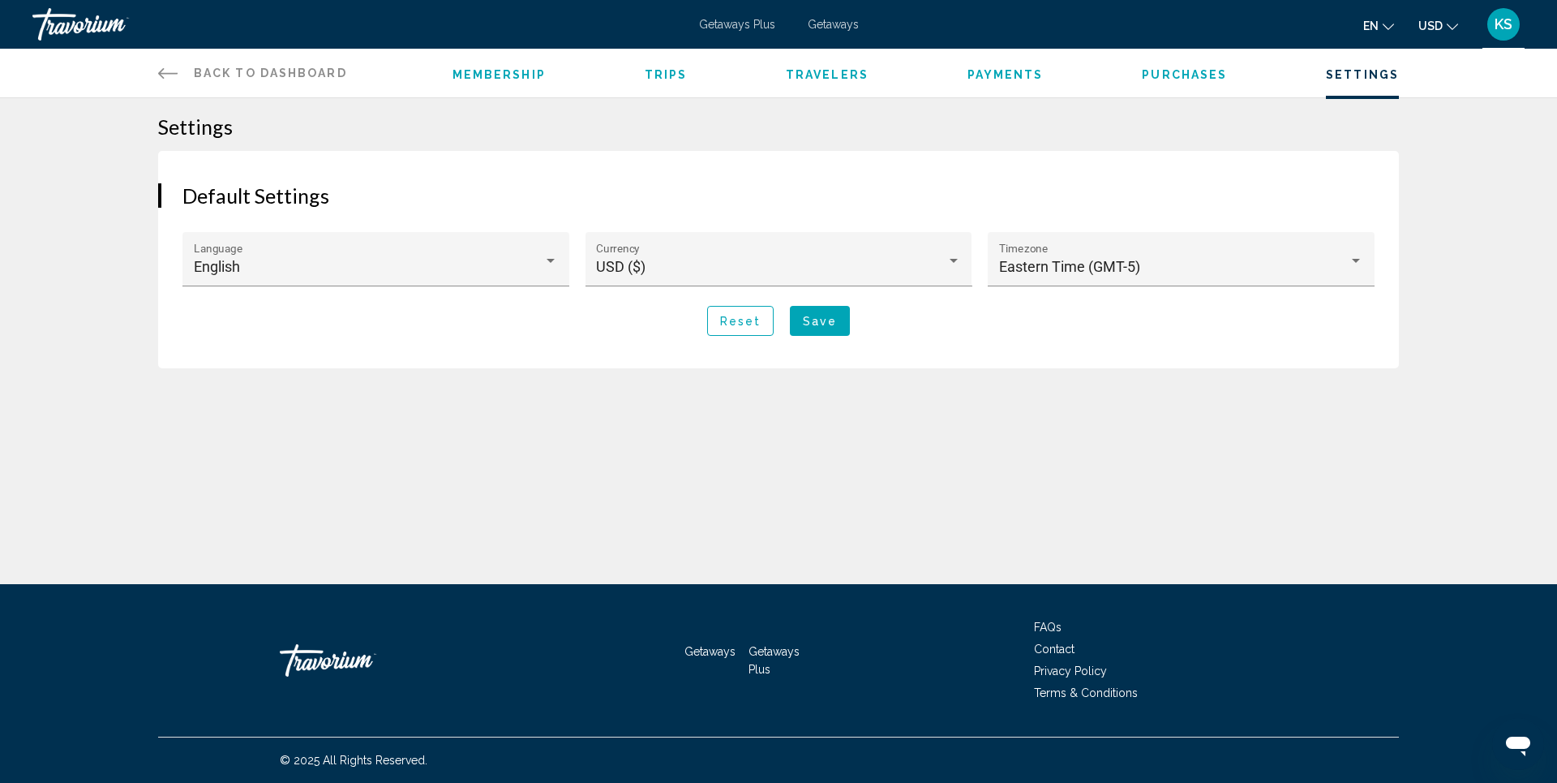
click at [242, 68] on span "Back to Dashboard" at bounding box center [270, 72] width 153 height 13
click at [817, 25] on span "Getaways" at bounding box center [833, 24] width 51 height 13
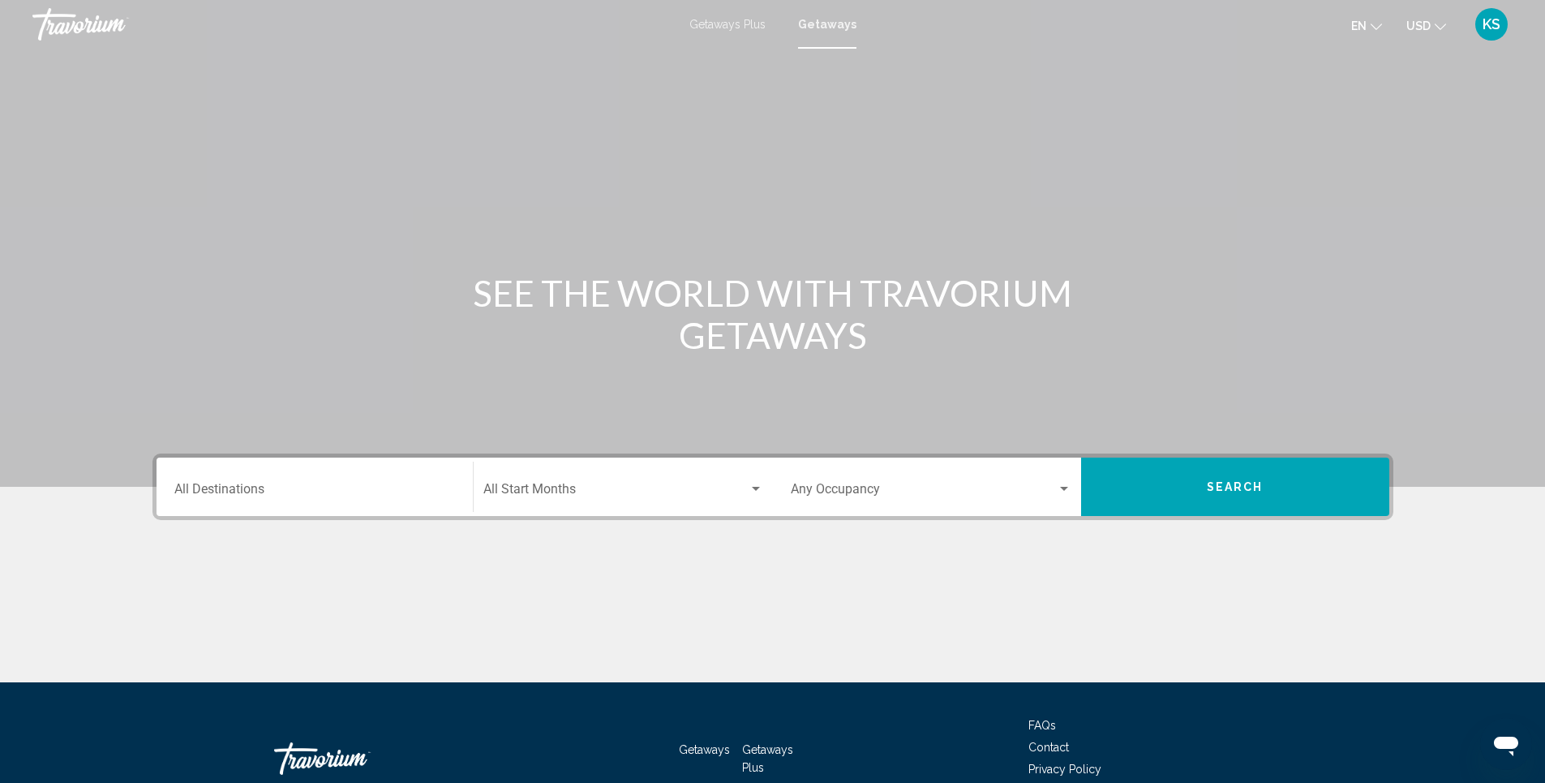
click at [274, 483] on div "Destination All Destinations" at bounding box center [314, 486] width 281 height 51
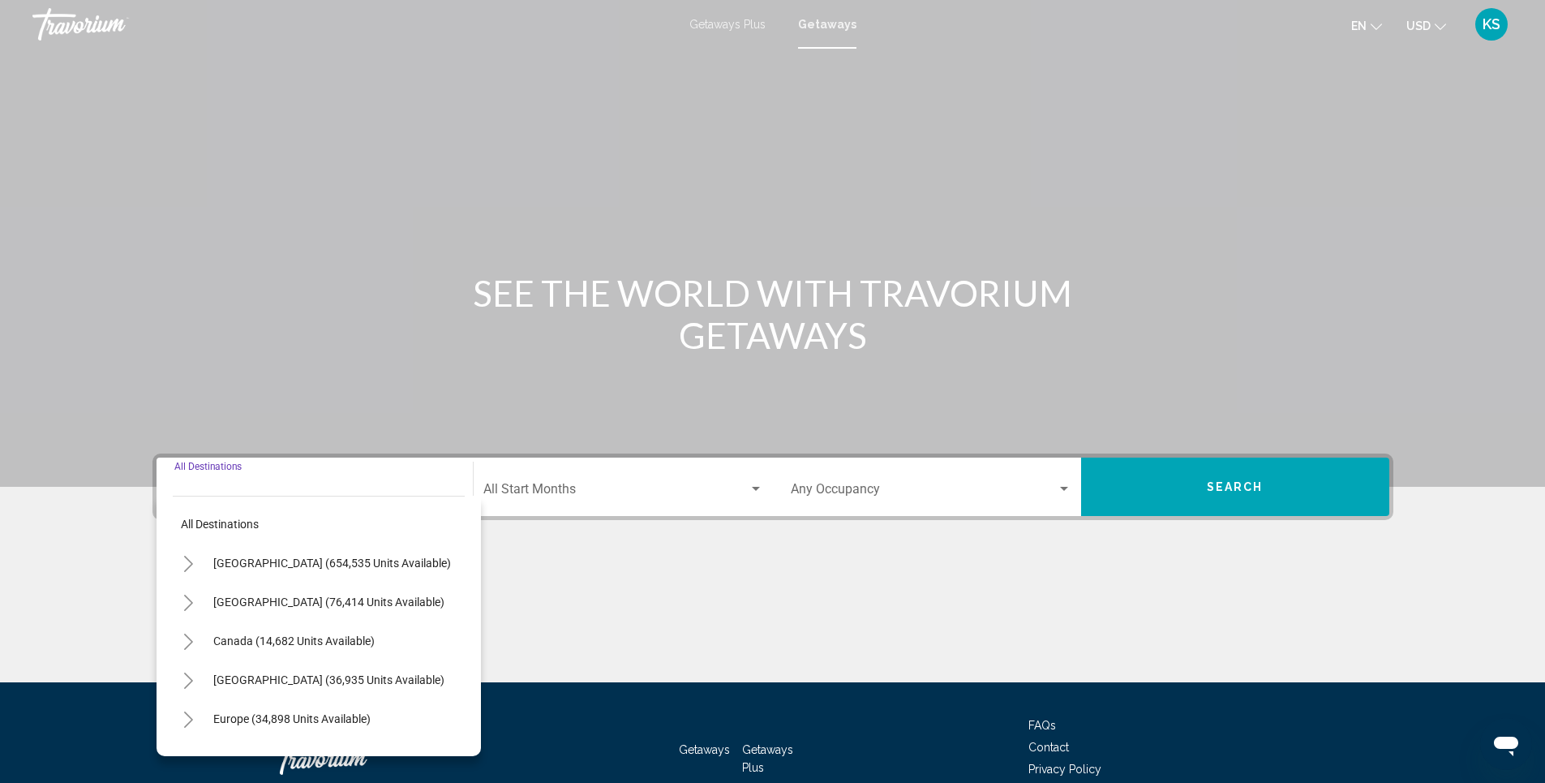
scroll to position [98, 0]
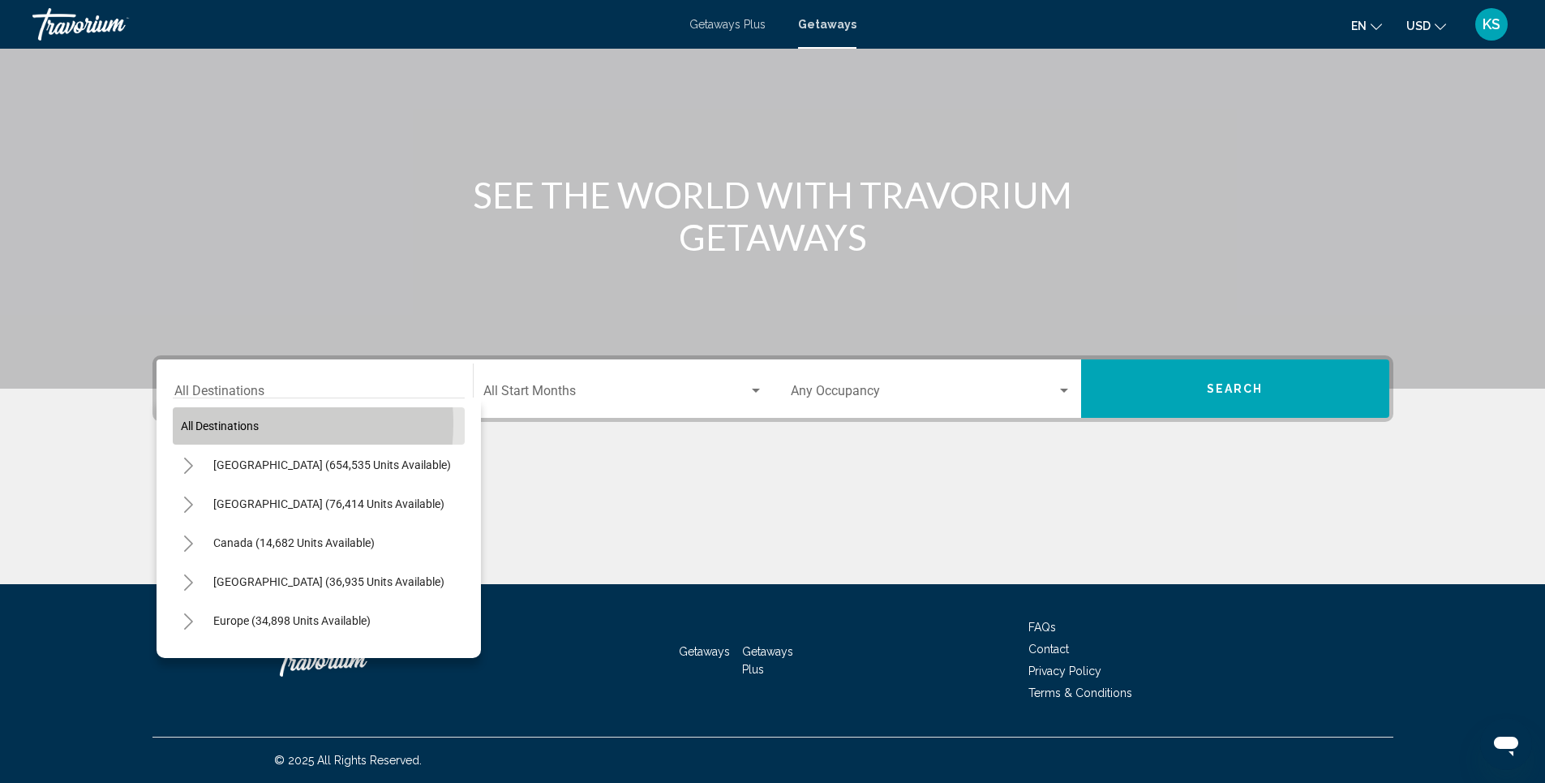
click at [234, 423] on span "All destinations" at bounding box center [220, 425] width 78 height 13
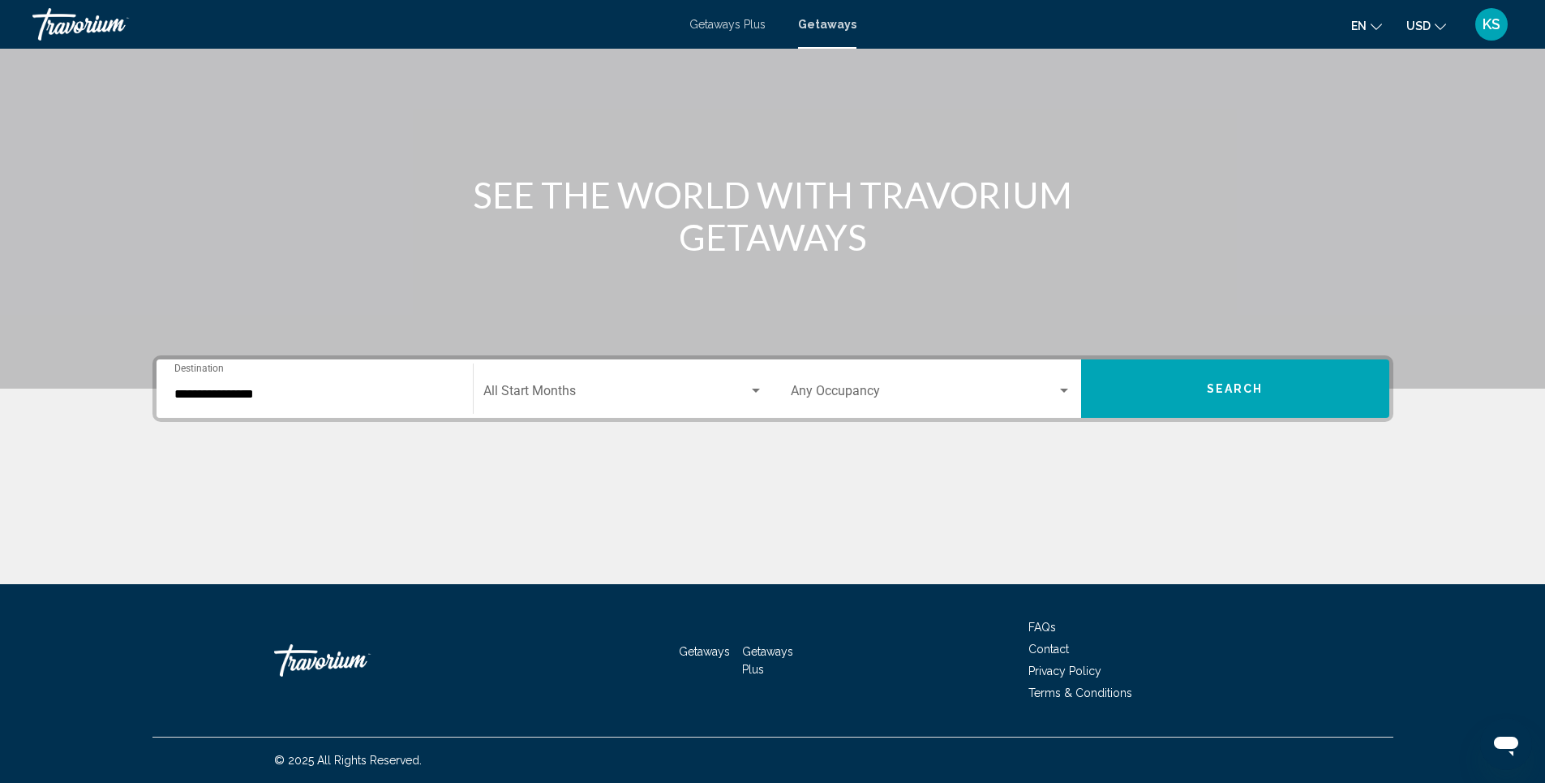
click at [325, 401] on input "**********" at bounding box center [314, 394] width 281 height 15
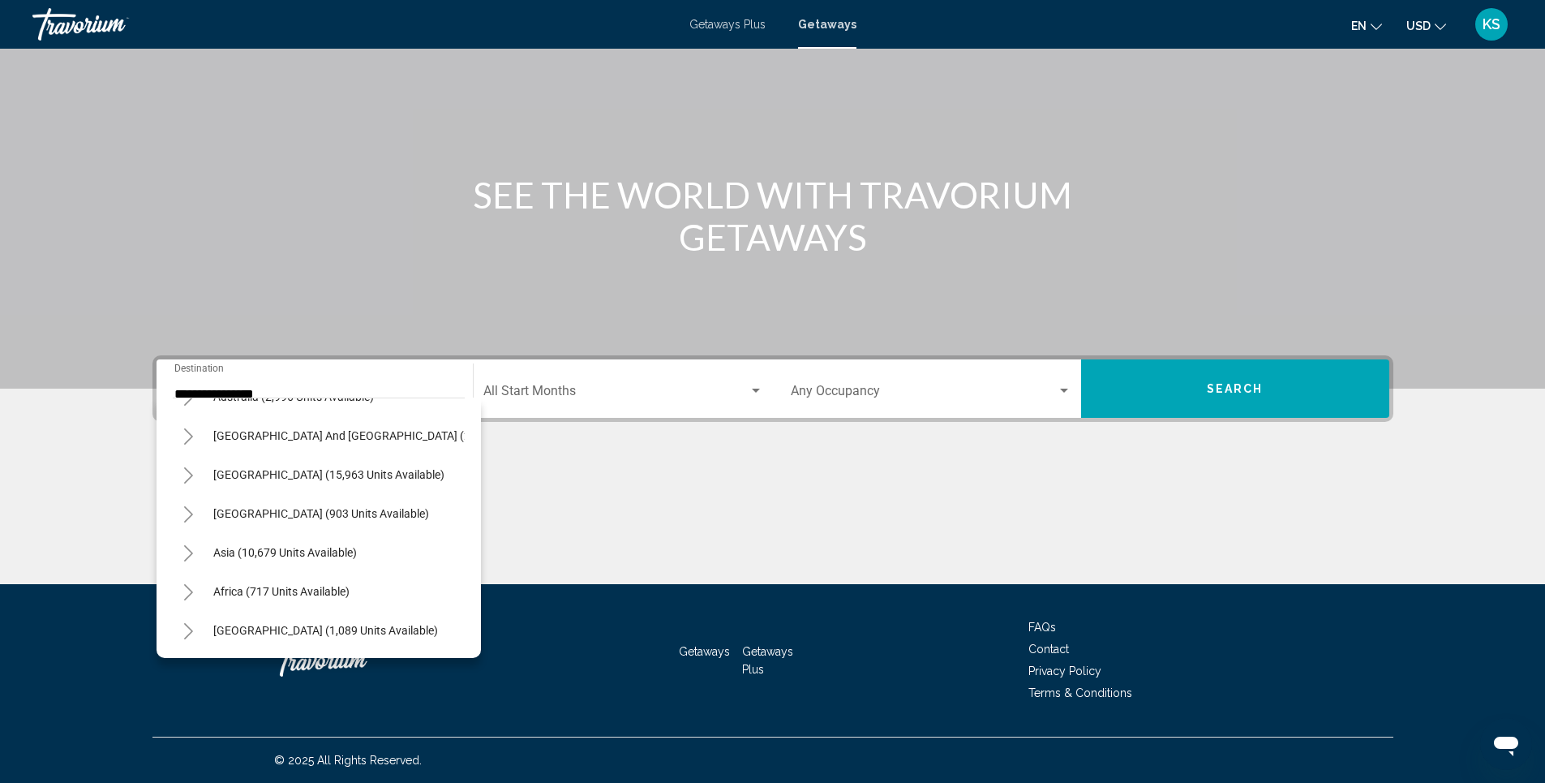
scroll to position [275, 0]
click at [347, 585] on span "Africa (717 units available)" at bounding box center [281, 591] width 136 height 13
type input "**********"
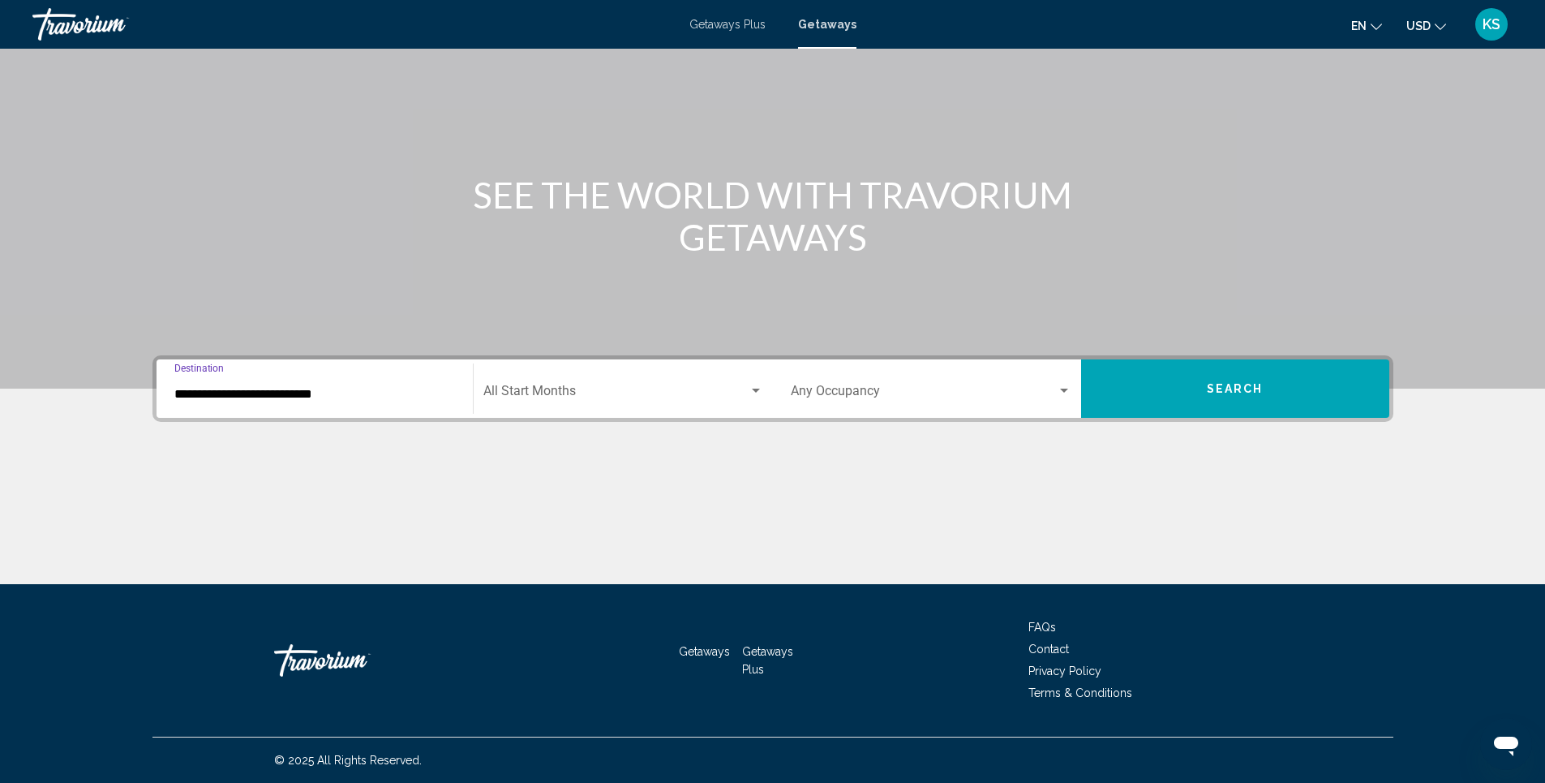
click at [574, 397] on span "Search widget" at bounding box center [615, 394] width 265 height 15
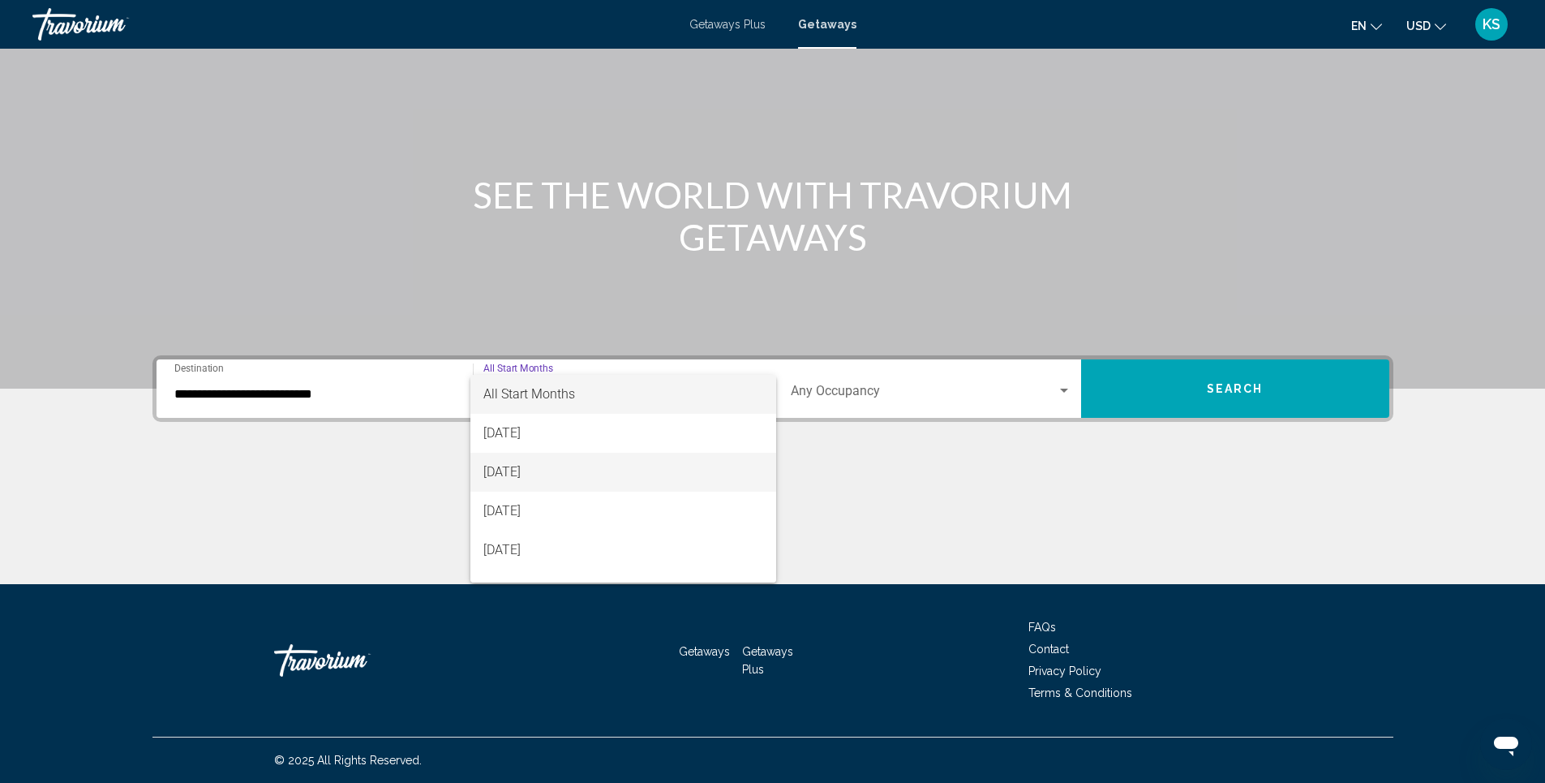
scroll to position [162, 0]
click at [564, 477] on span "[DATE]" at bounding box center [623, 465] width 280 height 39
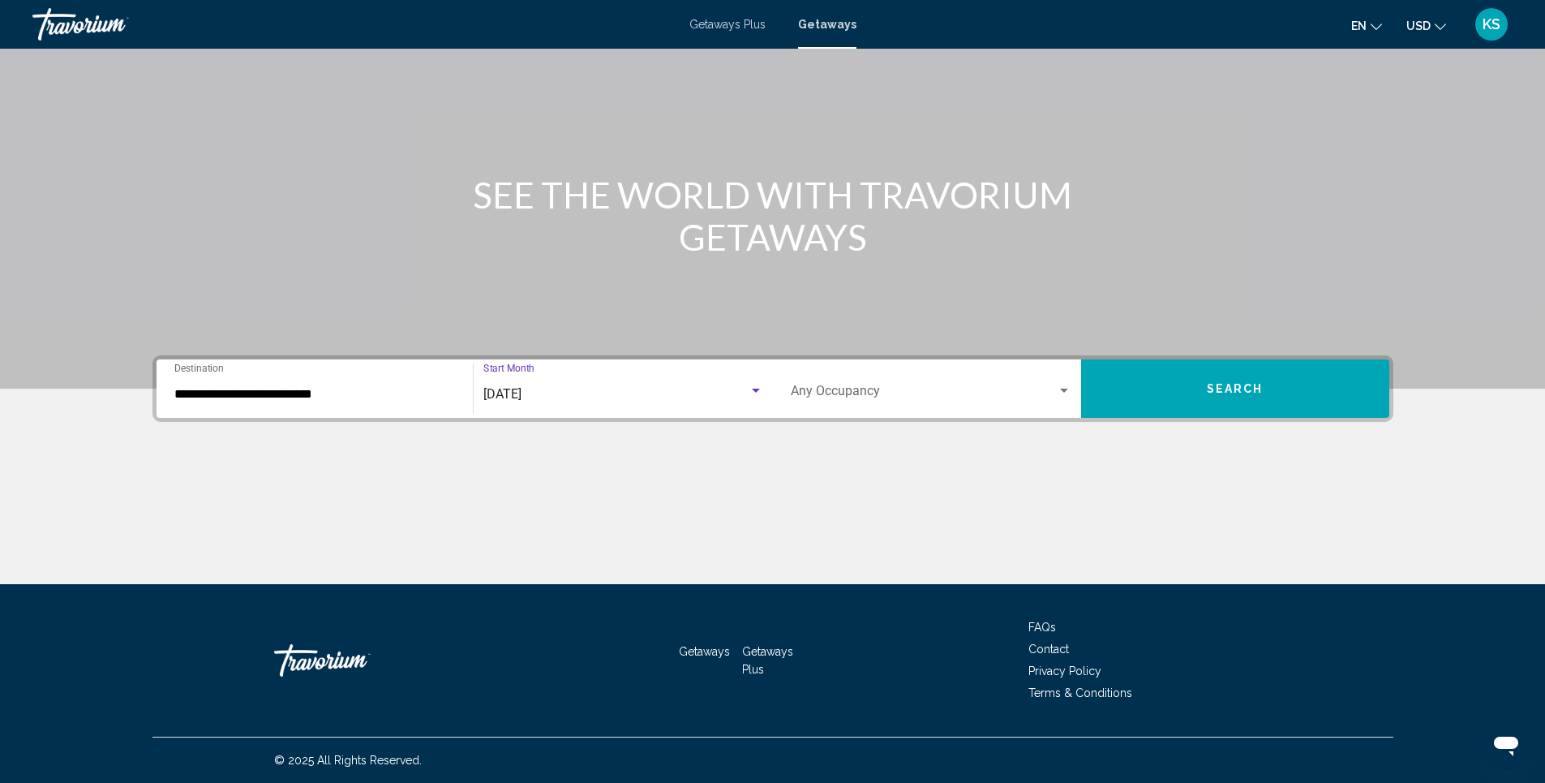
click at [1287, 408] on button "Search" at bounding box center [1235, 388] width 308 height 58
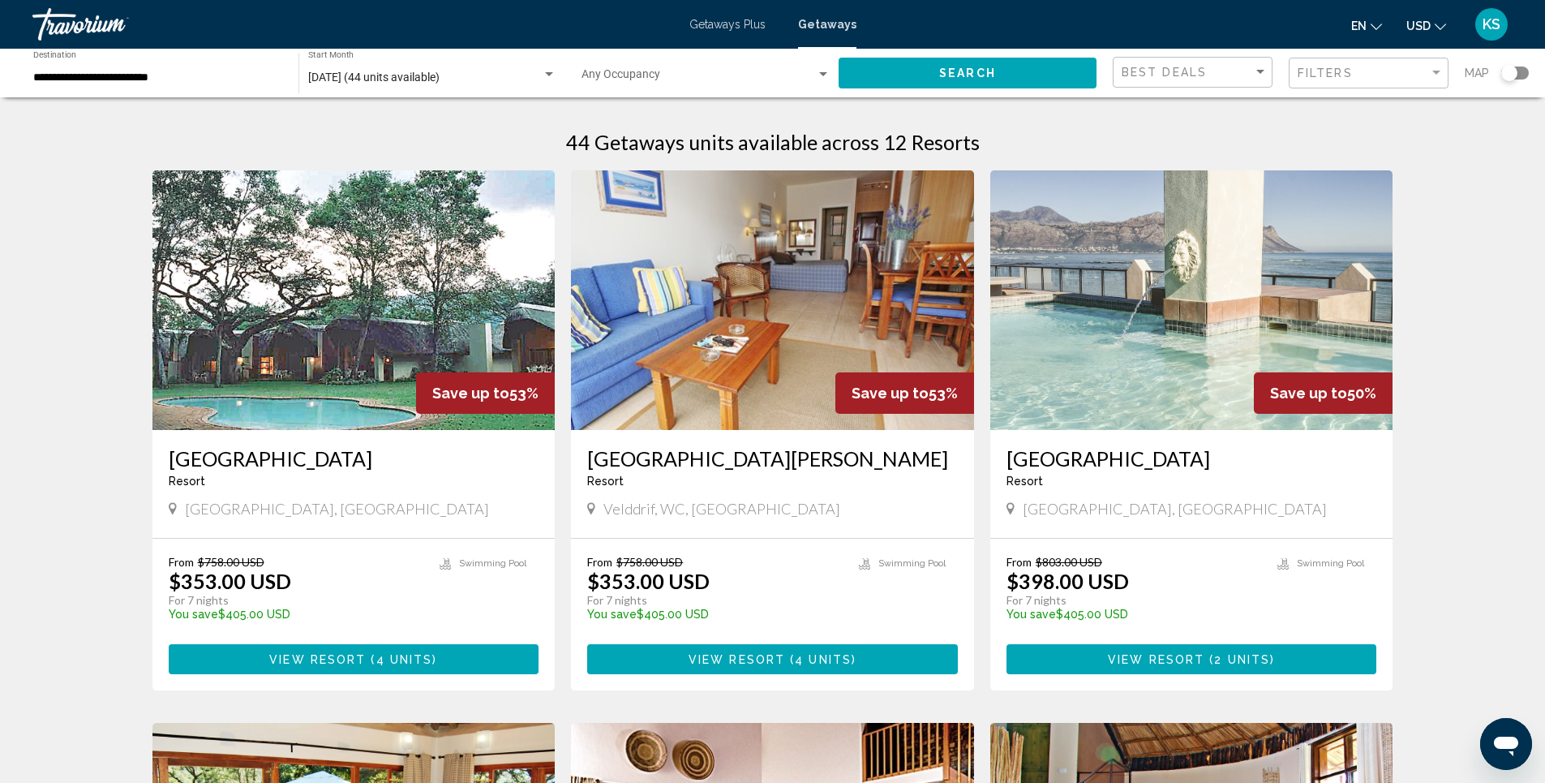
click at [1116, 460] on h3 "[GEOGRAPHIC_DATA]" at bounding box center [1191, 458] width 371 height 24
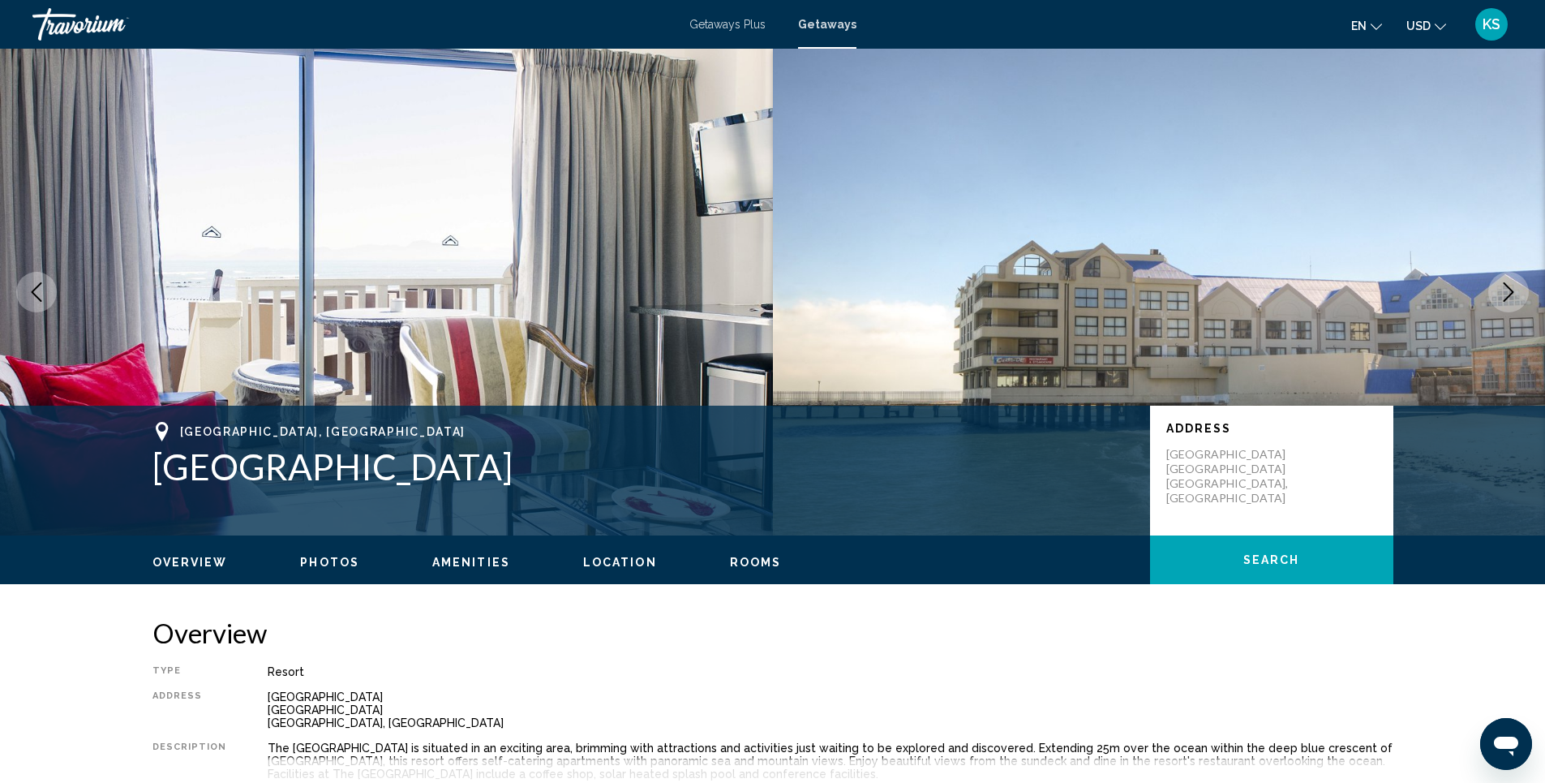
click at [1498, 285] on button "Next image" at bounding box center [1508, 292] width 41 height 41
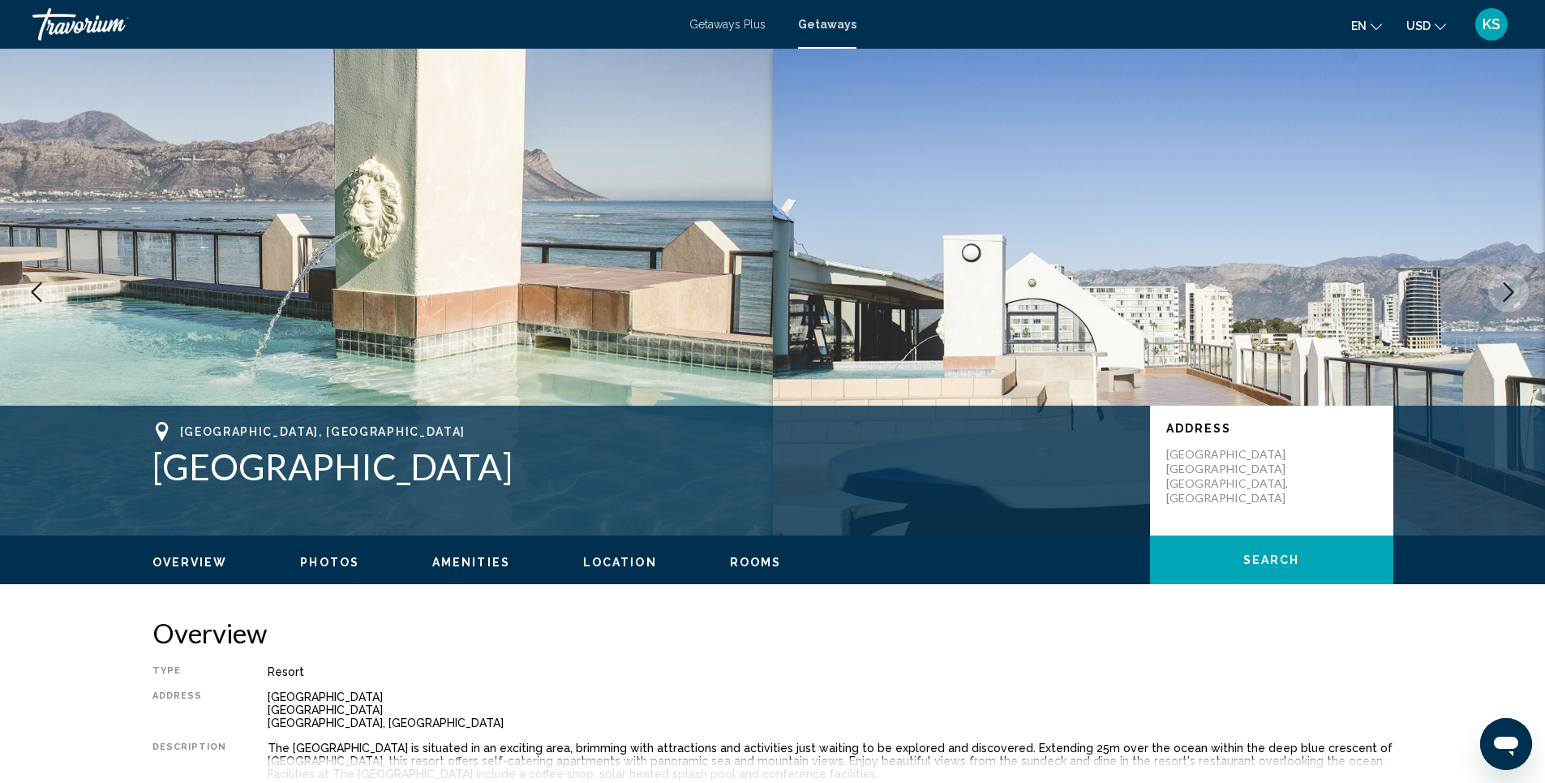
click at [483, 567] on span "Amenities" at bounding box center [471, 561] width 78 height 13
click at [1493, 18] on span "KS" at bounding box center [1491, 24] width 18 height 16
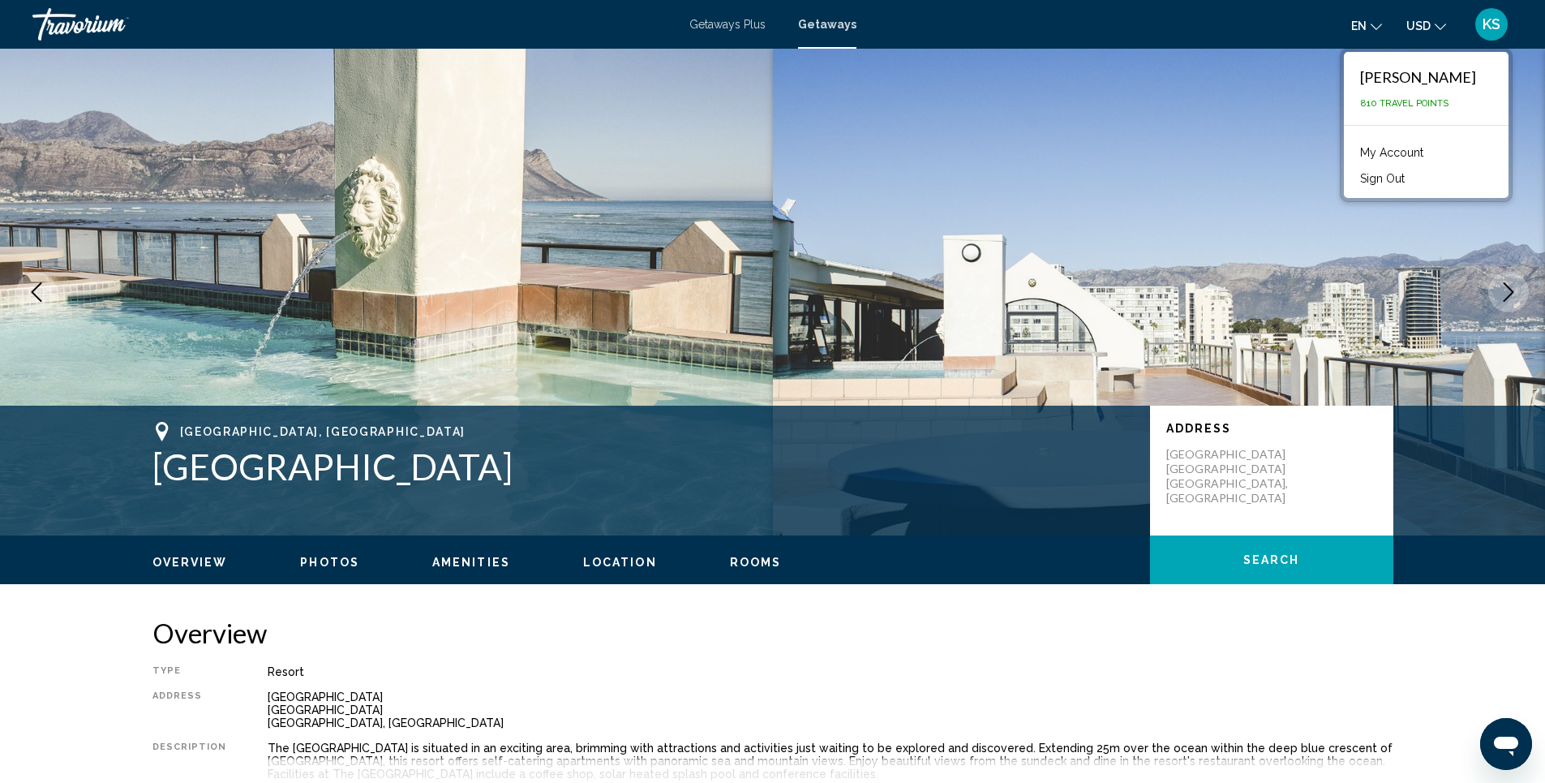
click at [1367, 159] on link "My Account" at bounding box center [1391, 152] width 79 height 21
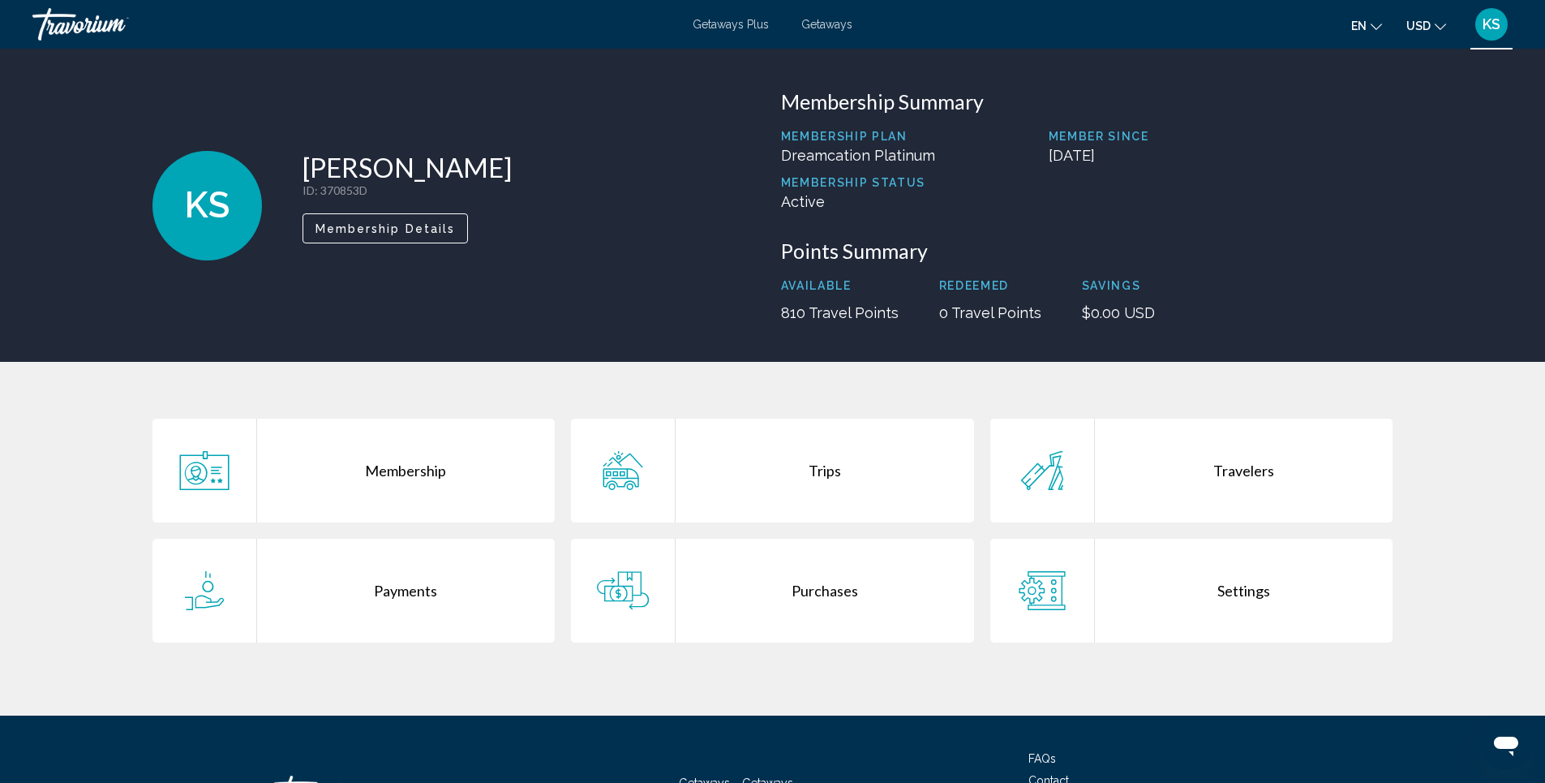
click at [324, 475] on div "Membership" at bounding box center [406, 470] width 298 height 104
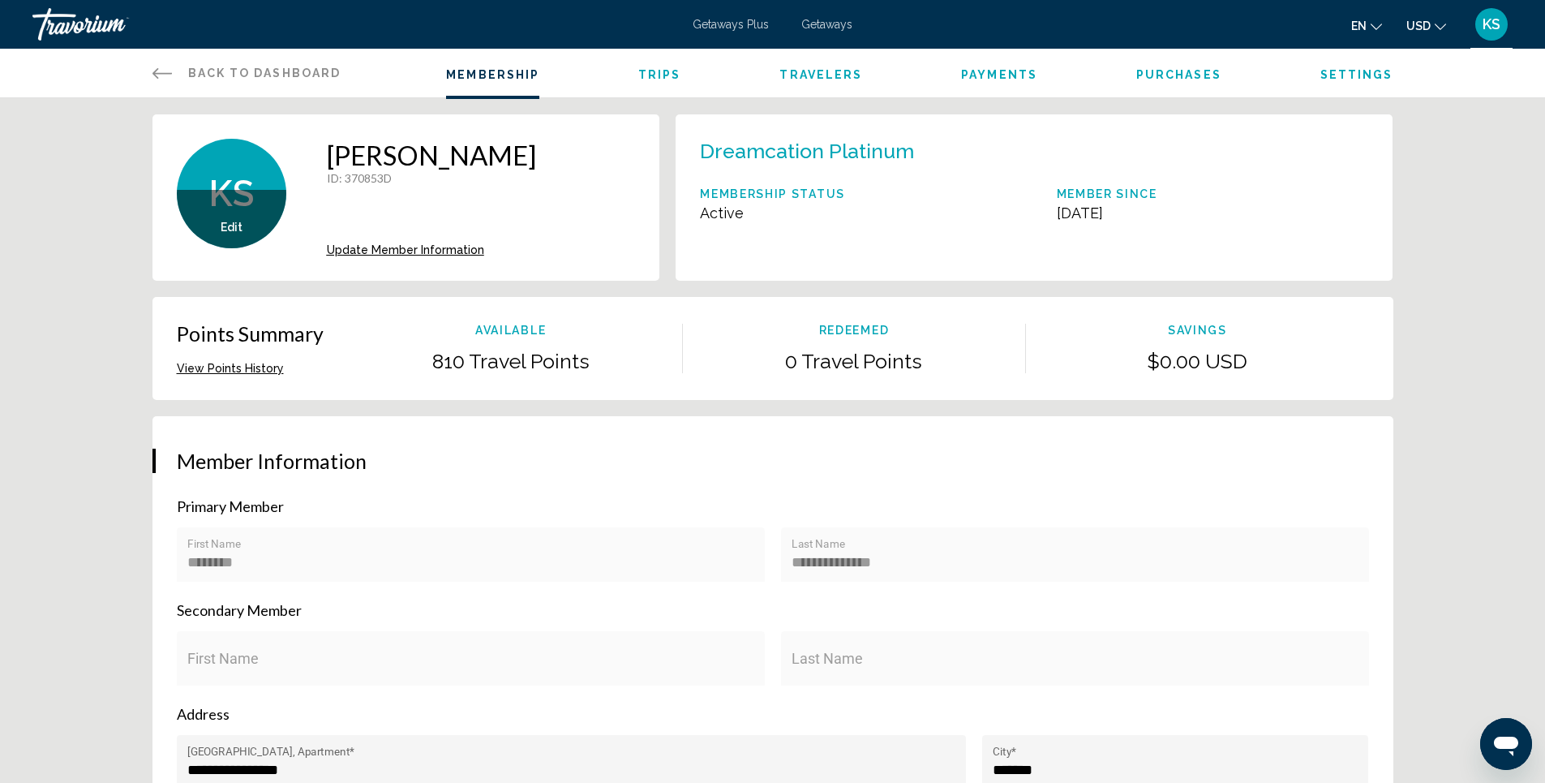
click at [248, 368] on button "View Points History" at bounding box center [230, 368] width 107 height 15
click at [245, 212] on div "Edit" at bounding box center [231, 219] width 109 height 58
click at [427, 250] on span "Update Member Information" at bounding box center [405, 249] width 157 height 13
click at [812, 195] on p "Membership Status" at bounding box center [772, 193] width 145 height 13
click at [1366, 78] on span "Settings" at bounding box center [1356, 74] width 73 height 13
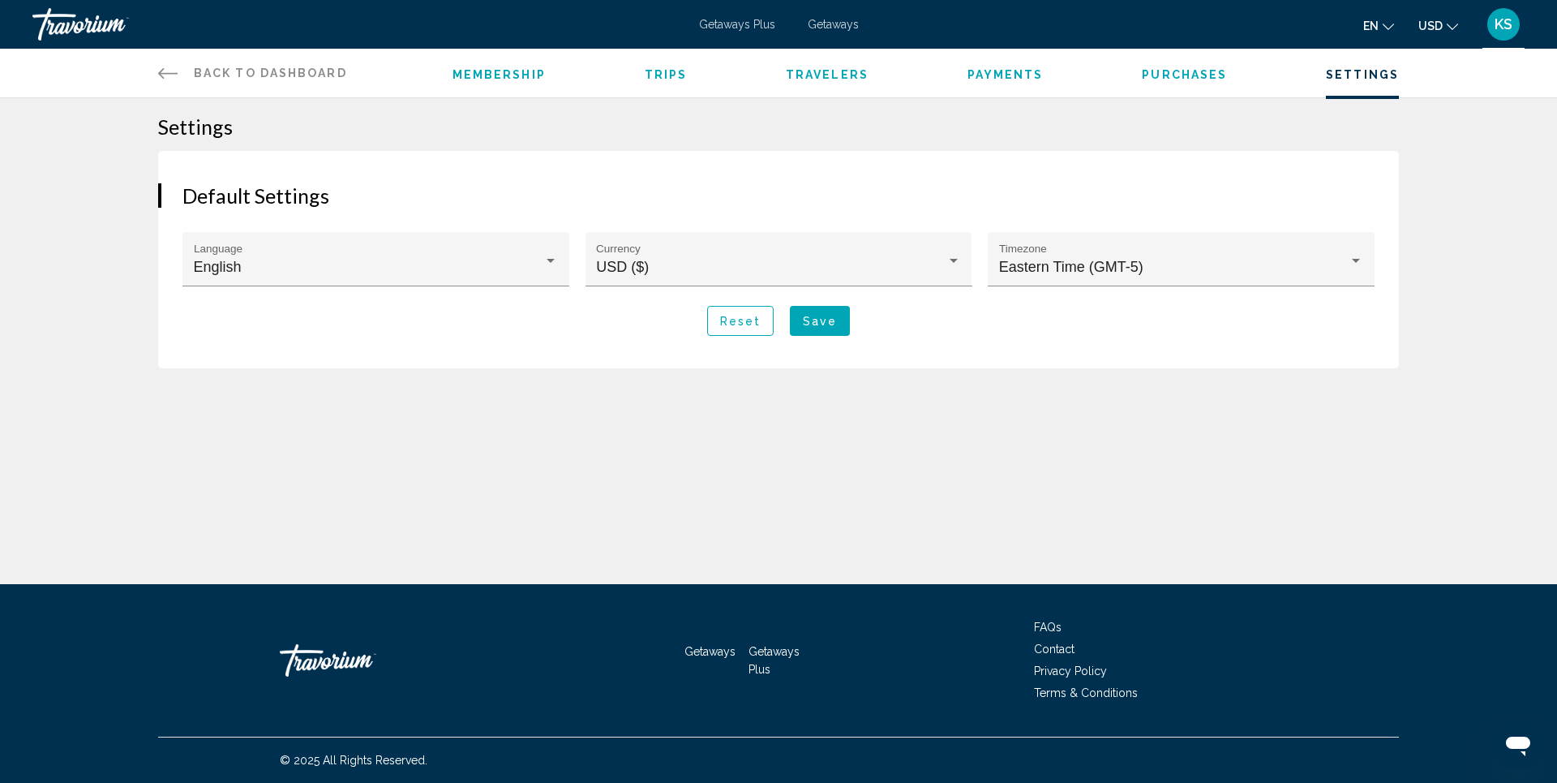
click at [1194, 75] on span "Purchases" at bounding box center [1184, 74] width 85 height 13
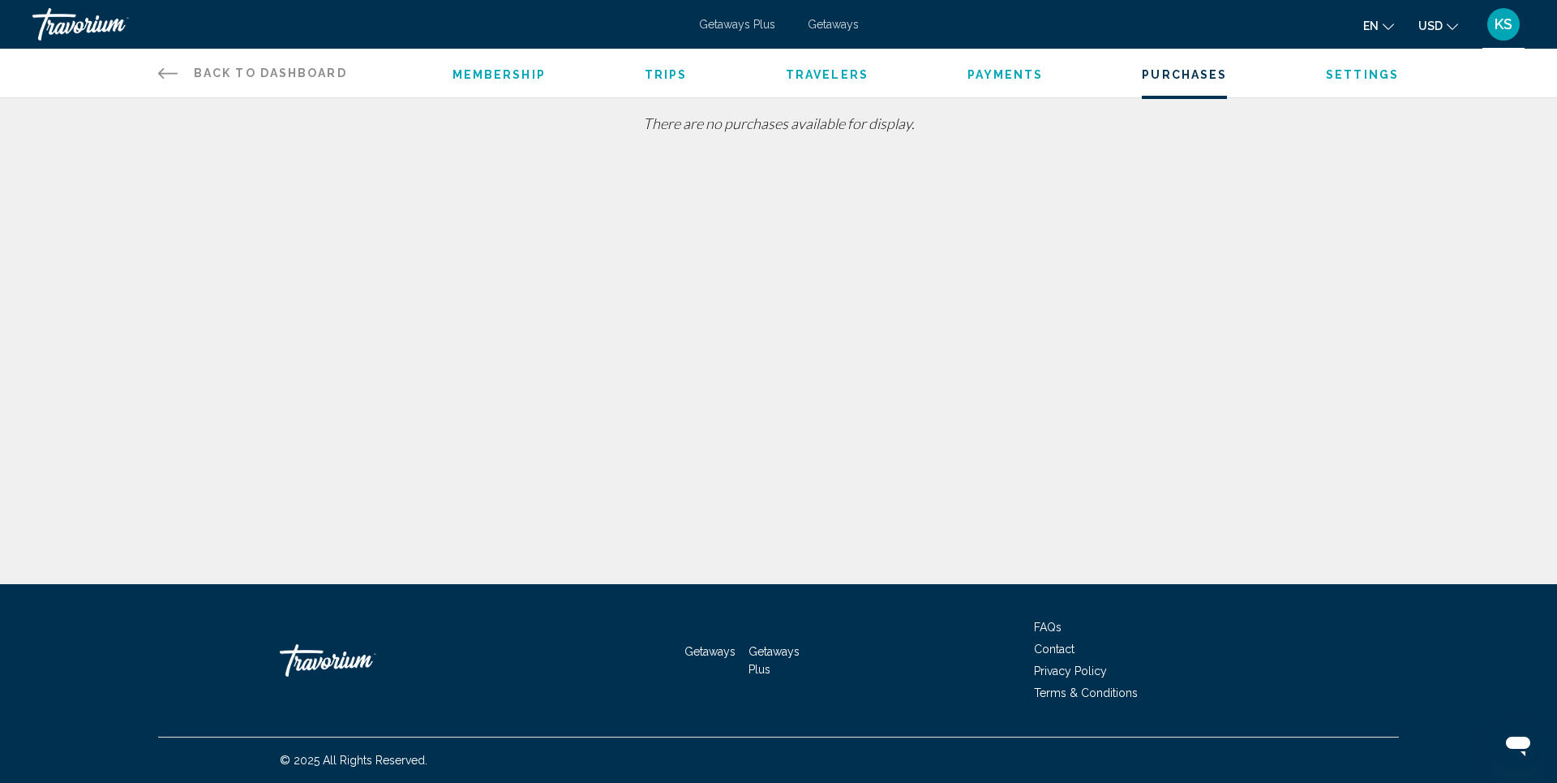
click at [1023, 75] on span "Payments" at bounding box center [1005, 74] width 76 height 13
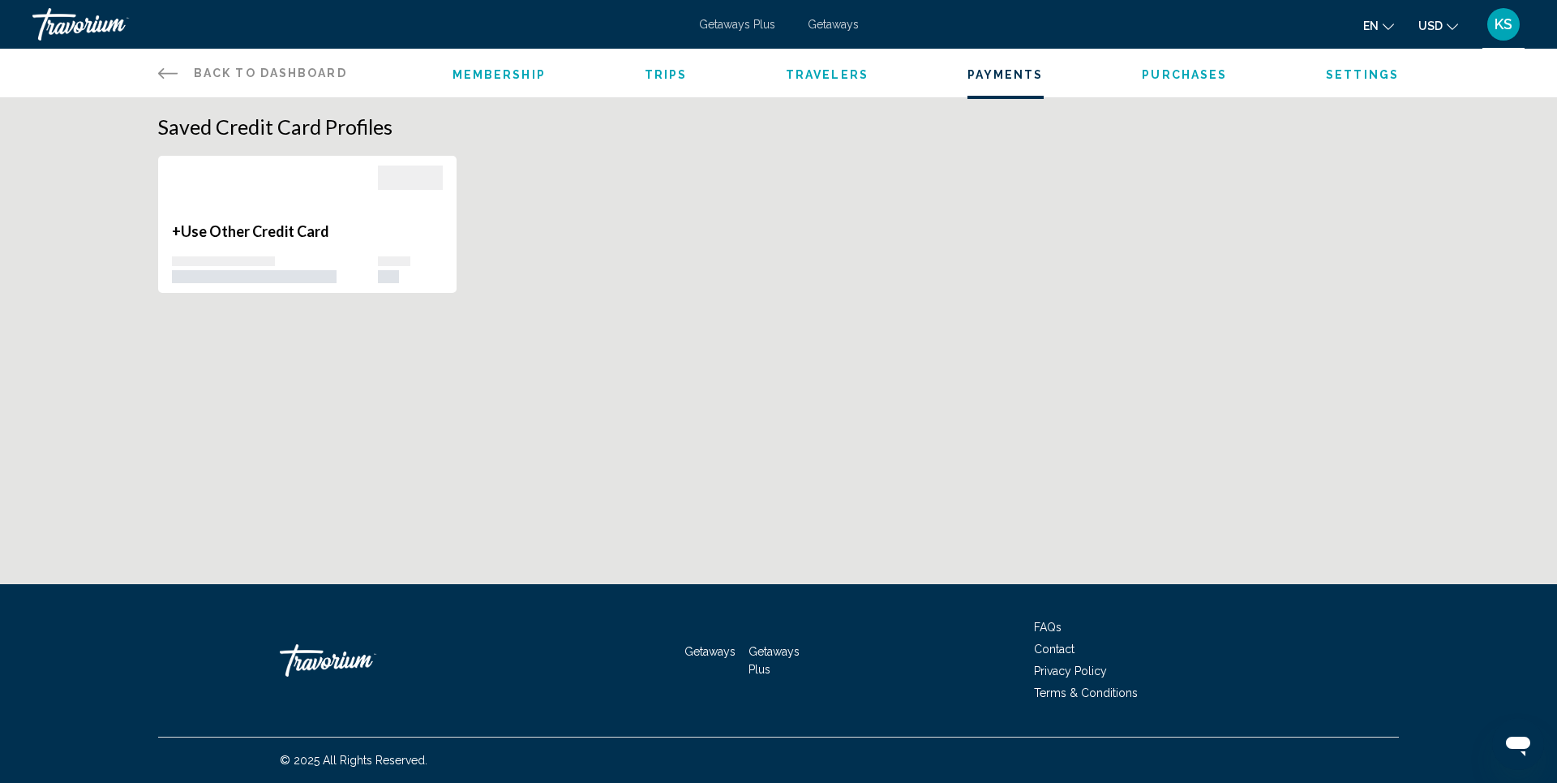
click at [838, 77] on span "Travelers" at bounding box center [827, 74] width 83 height 13
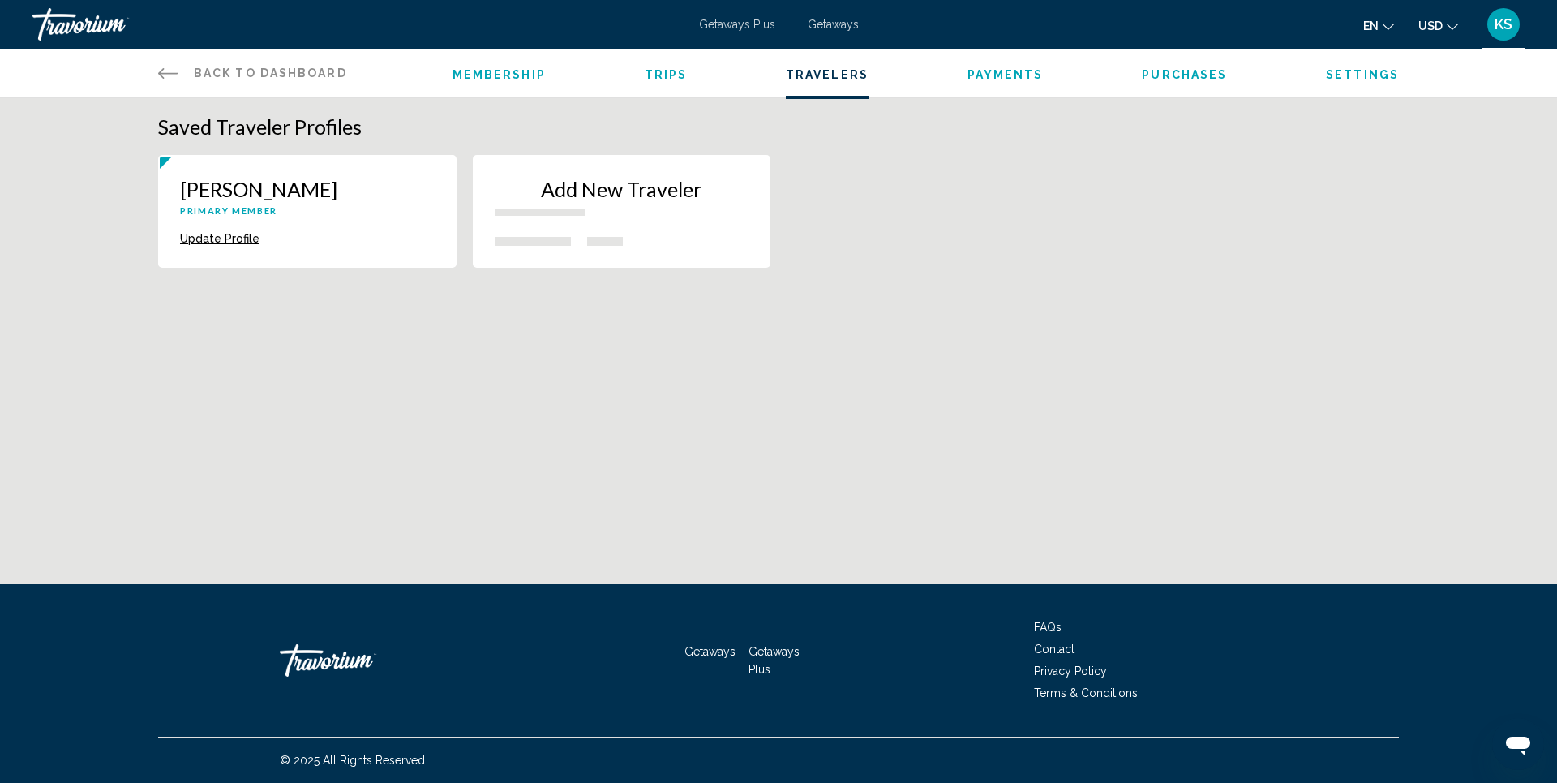
click at [667, 73] on span "Trips" at bounding box center [666, 74] width 43 height 13
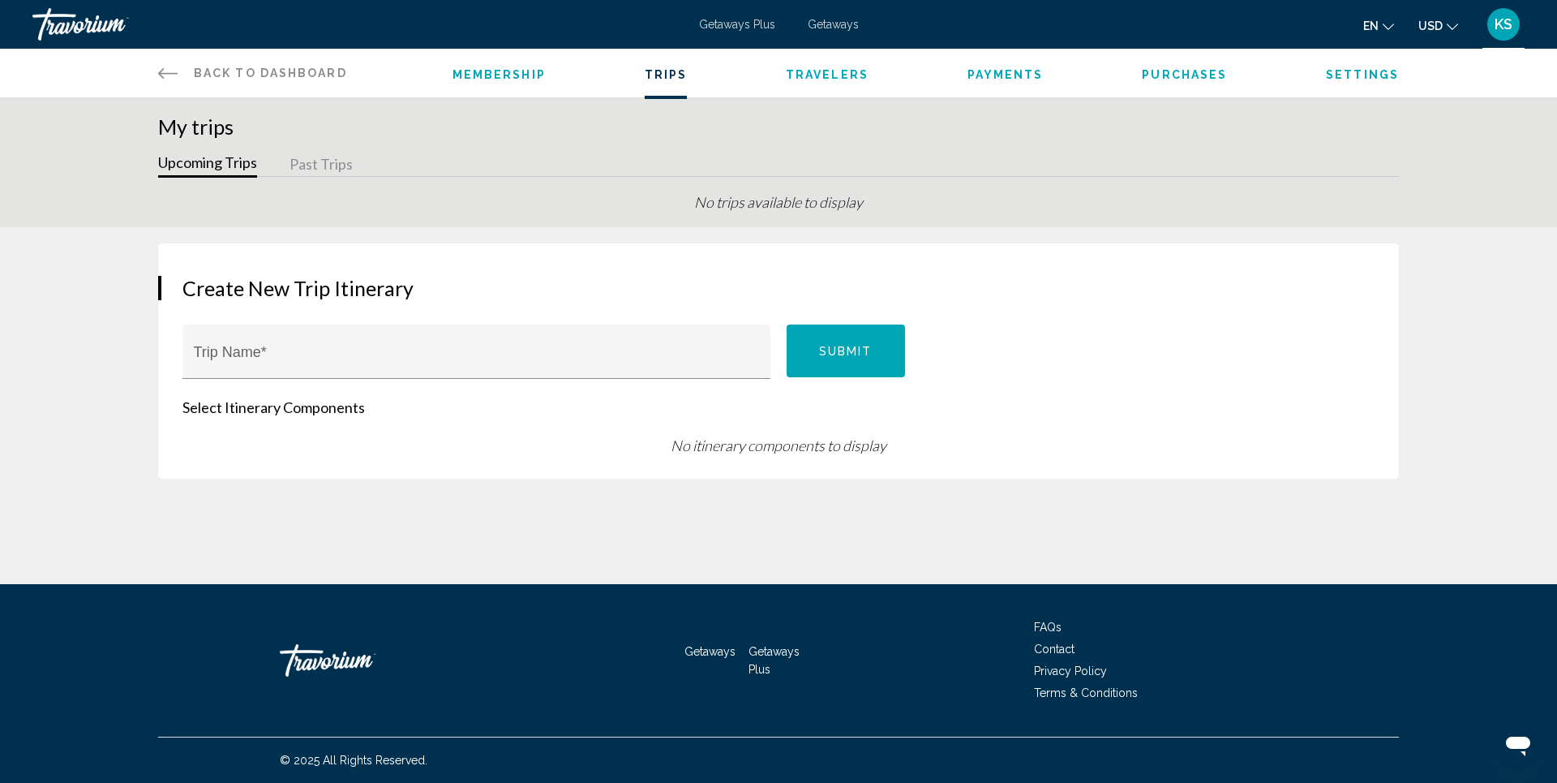
click at [517, 81] on li "Membership" at bounding box center [499, 73] width 93 height 18
click at [516, 77] on span "Membership" at bounding box center [499, 74] width 93 height 13
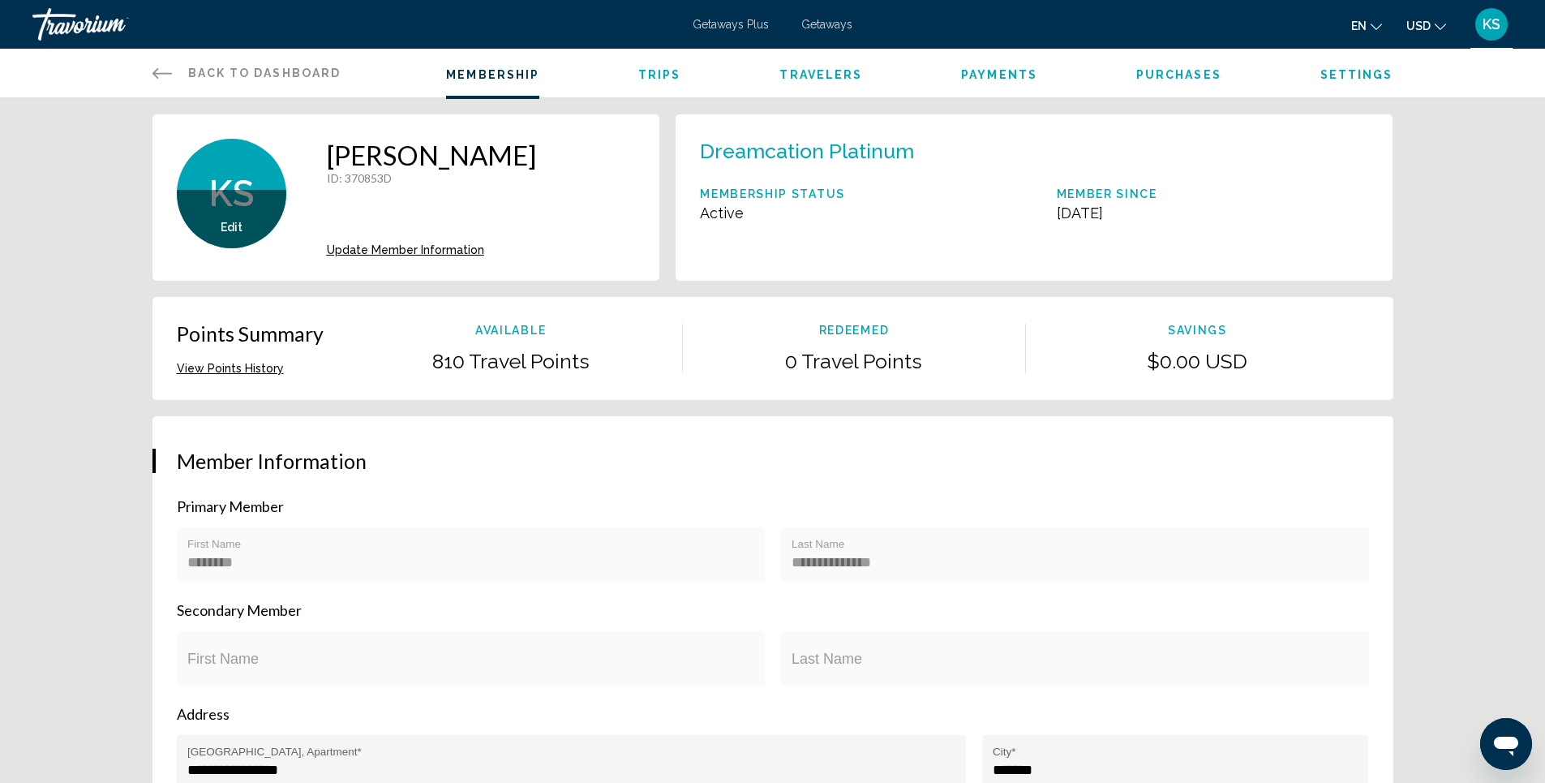
click at [214, 214] on div "Edit" at bounding box center [231, 219] width 109 height 58
click at [199, 76] on span "Back to Dashboard" at bounding box center [264, 72] width 153 height 13
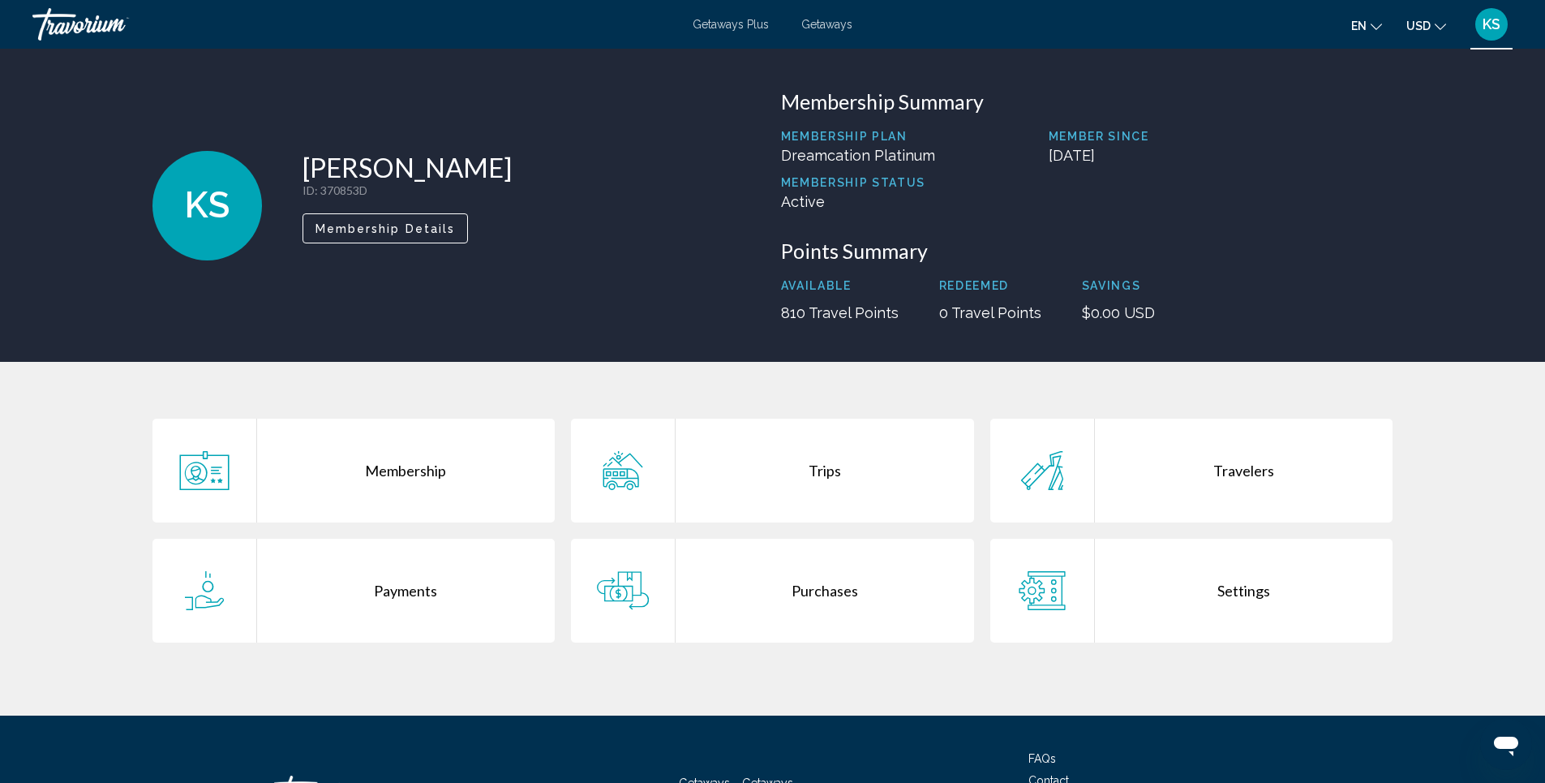
click at [1417, 32] on button "USD USD ($) MXN (Mex$) CAD (Can$) GBP (£) EUR (€) AUD (A$) NZD (NZ$) CNY (CN¥)" at bounding box center [1426, 26] width 40 height 24
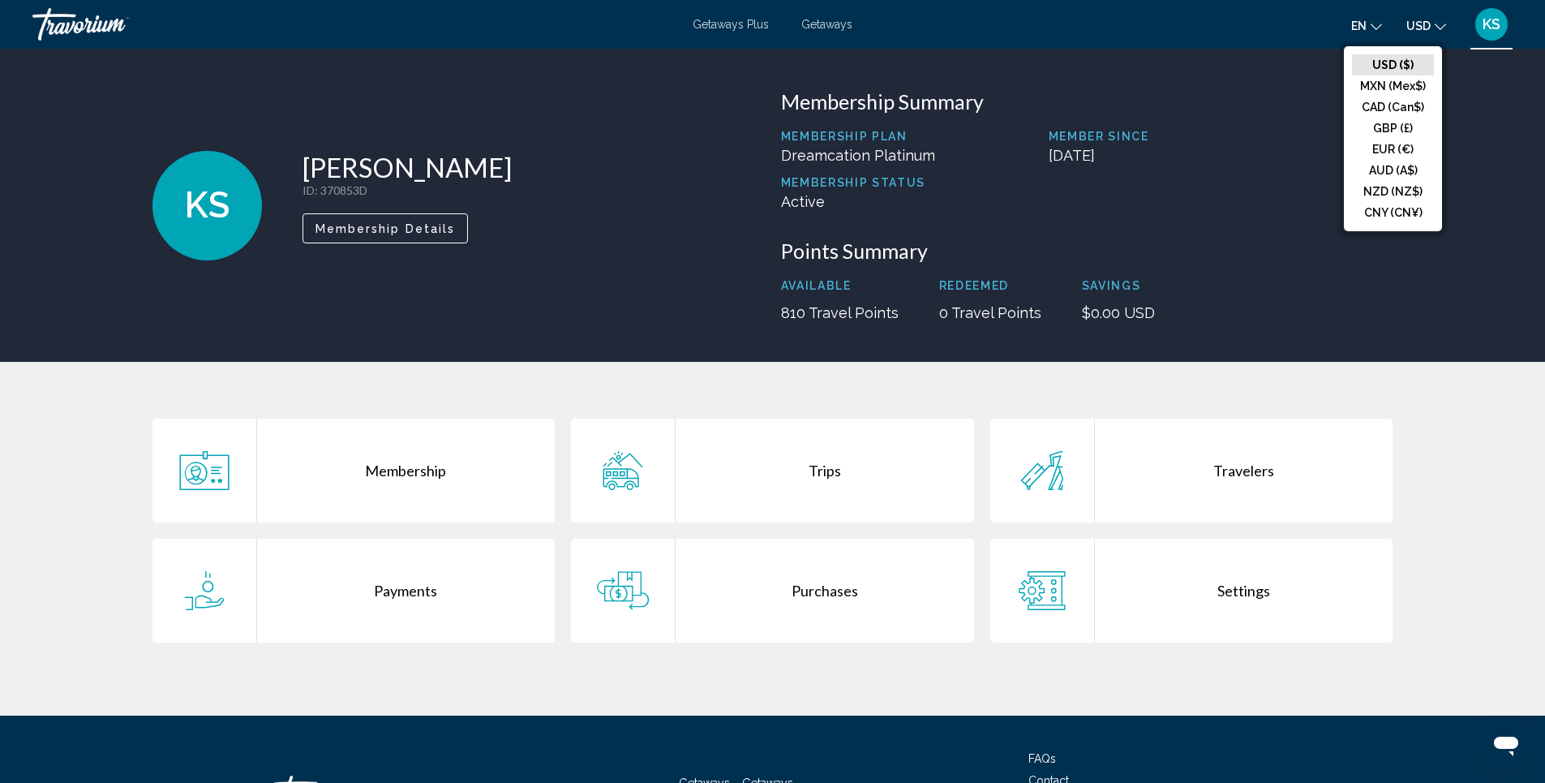
click at [1293, 96] on h3 "Membership Summary" at bounding box center [1087, 101] width 612 height 24
